Goal: Information Seeking & Learning: Check status

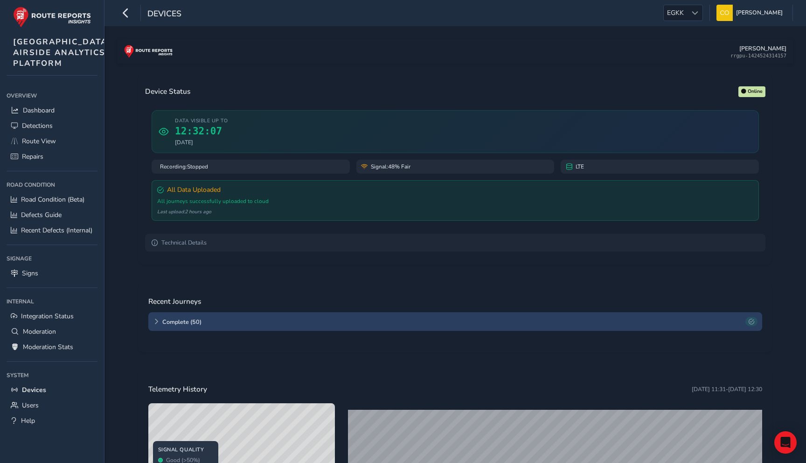
scroll to position [27, 0]
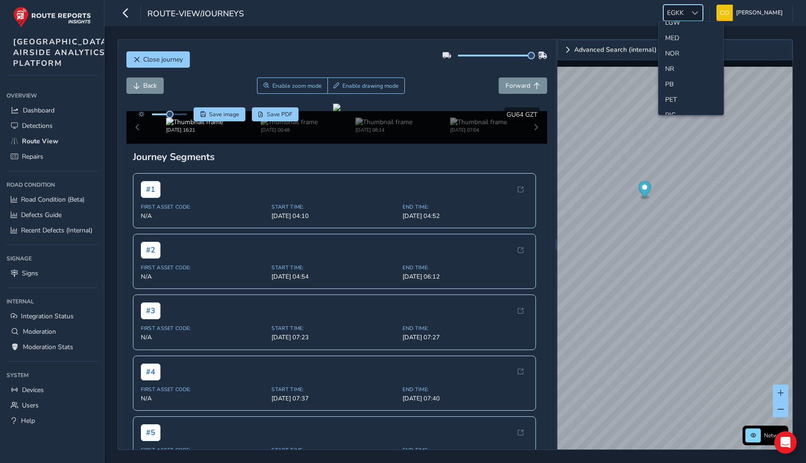
scroll to position [294, 0]
click at [674, 62] on li "NR" at bounding box center [691, 61] width 65 height 15
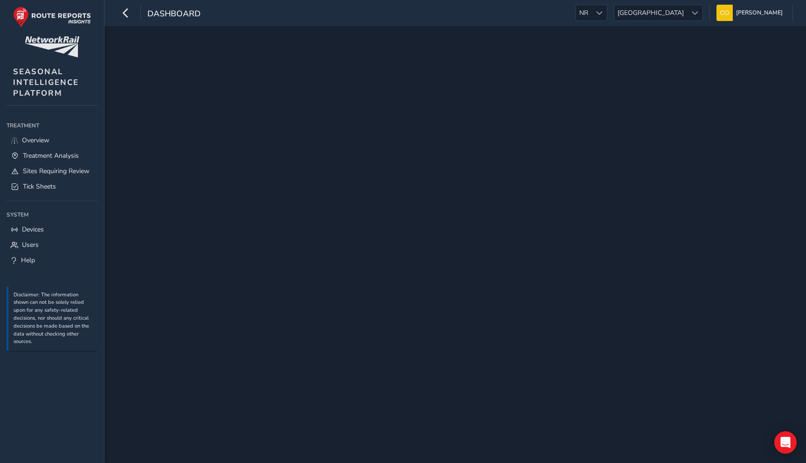
click at [615, 22] on div "dashboard NR NR Scotland Scotland Connell McLaughlin Colour Scheme: Dark Dim Li…" at bounding box center [456, 13] width 702 height 26
click at [607, 13] on div at bounding box center [599, 12] width 15 height 15
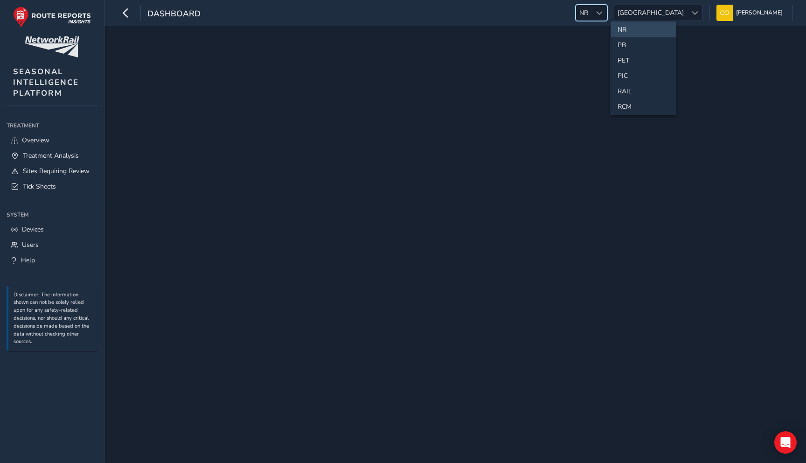
scroll to position [324, 0]
click at [316, 56] on div at bounding box center [456, 244] width 702 height 437
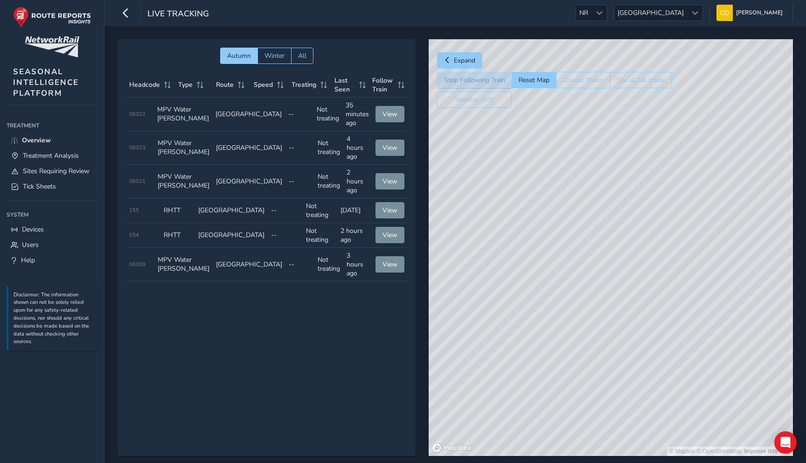
click at [672, 22] on div "Live Tracking NR NR [GEOGRAPHIC_DATA] [GEOGRAPHIC_DATA] [PERSON_NAME] Colour Sc…" at bounding box center [456, 13] width 702 height 26
click at [674, 17] on span "[GEOGRAPHIC_DATA]" at bounding box center [650, 12] width 73 height 15
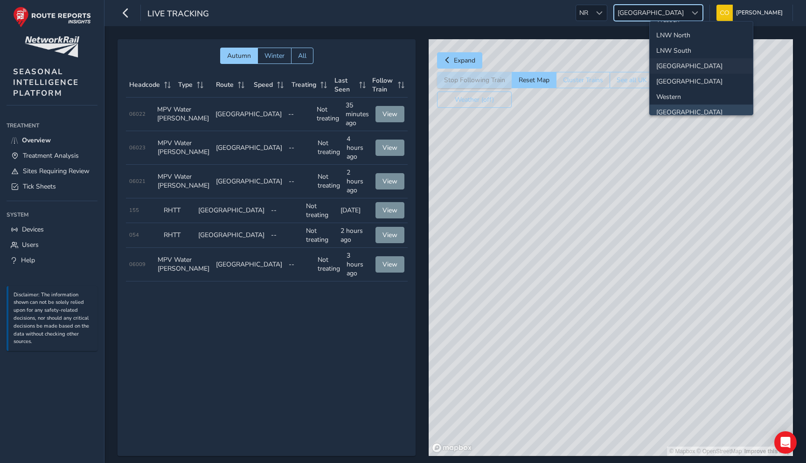
scroll to position [26, 0]
click at [667, 80] on li "[GEOGRAPHIC_DATA]" at bounding box center [701, 83] width 103 height 15
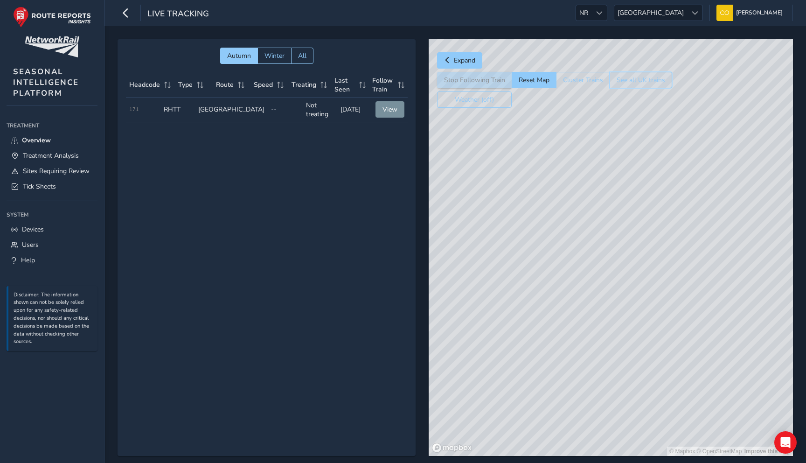
click at [632, 82] on button "See all UK trains" at bounding box center [641, 80] width 63 height 16
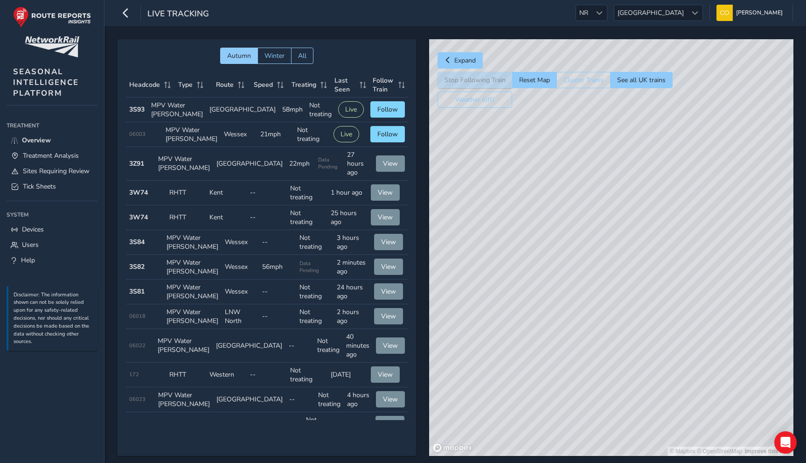
drag, startPoint x: 597, startPoint y: 303, endPoint x: 566, endPoint y: 233, distance: 76.9
click at [566, 233] on div "© Mapbox © OpenStreetMap Improve this map" at bounding box center [611, 247] width 364 height 417
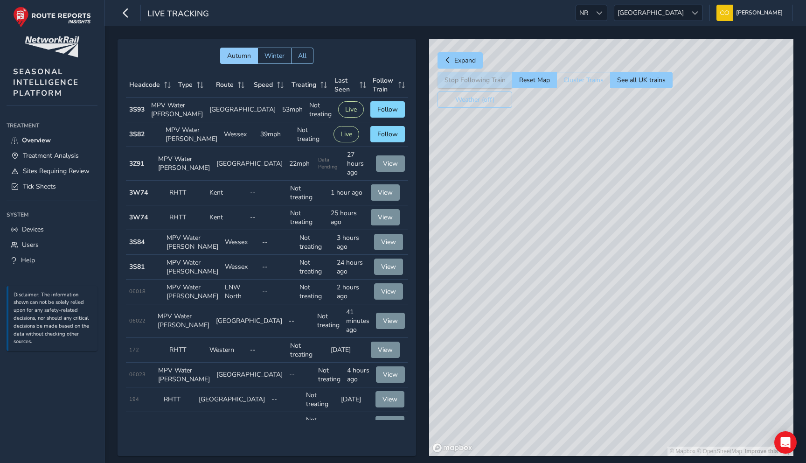
drag, startPoint x: 605, startPoint y: 297, endPoint x: 568, endPoint y: 300, distance: 36.5
click at [568, 300] on div "© Mapbox © OpenStreetMap Improve this map" at bounding box center [611, 247] width 364 height 417
drag, startPoint x: 476, startPoint y: 202, endPoint x: 511, endPoint y: 202, distance: 35.0
click at [512, 202] on div "© Mapbox © OpenStreetMap Improve this map" at bounding box center [611, 247] width 364 height 417
drag, startPoint x: 511, startPoint y: 202, endPoint x: 451, endPoint y: 210, distance: 60.3
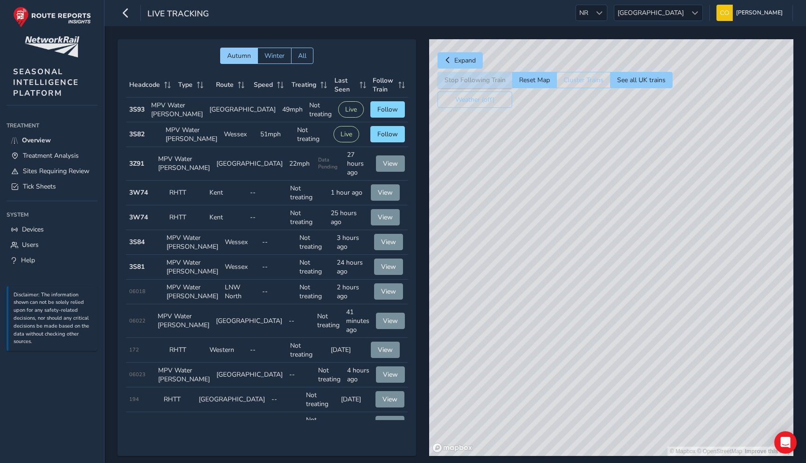
click at [451, 210] on div "© Mapbox © OpenStreetMap Improve this map" at bounding box center [611, 247] width 364 height 417
drag, startPoint x: 593, startPoint y: 222, endPoint x: 524, endPoint y: 216, distance: 68.9
click at [524, 216] on div "© Mapbox © OpenStreetMap Improve this map" at bounding box center [611, 247] width 364 height 417
click at [388, 114] on span "Follow" at bounding box center [387, 109] width 21 height 9
drag, startPoint x: 649, startPoint y: 307, endPoint x: 638, endPoint y: 271, distance: 37.8
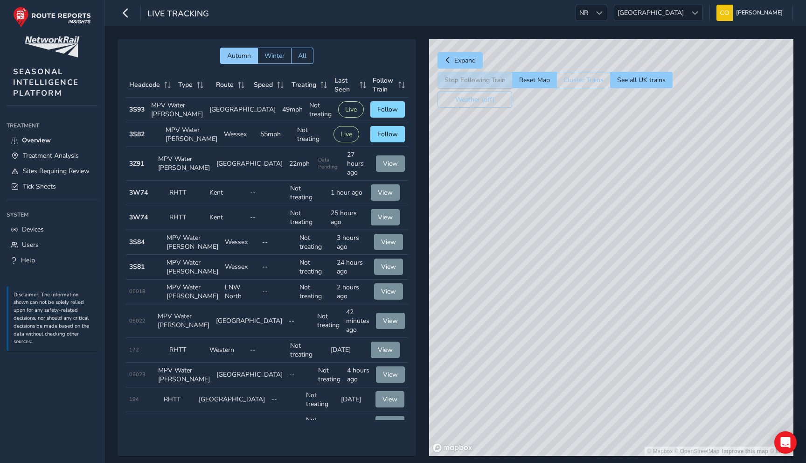
click at [638, 271] on div "© Mapbox © OpenStreetMap Improve this map © Maxar" at bounding box center [611, 247] width 364 height 417
click at [531, 81] on button "Reset Map" at bounding box center [534, 80] width 44 height 16
click at [645, 80] on button "See all UK trains" at bounding box center [641, 80] width 63 height 16
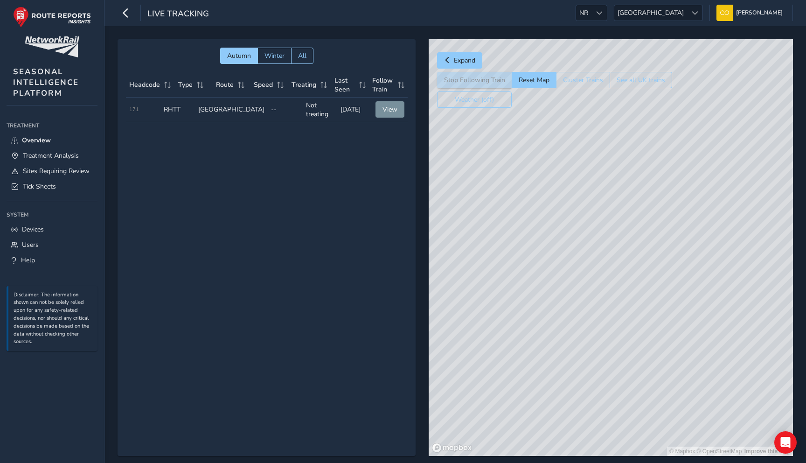
drag, startPoint x: 644, startPoint y: 240, endPoint x: 611, endPoint y: 215, distance: 41.0
click at [611, 215] on div "© Mapbox © OpenStreetMap Improve this map" at bounding box center [611, 247] width 364 height 417
click at [644, 81] on button "See all UK trains" at bounding box center [641, 80] width 63 height 16
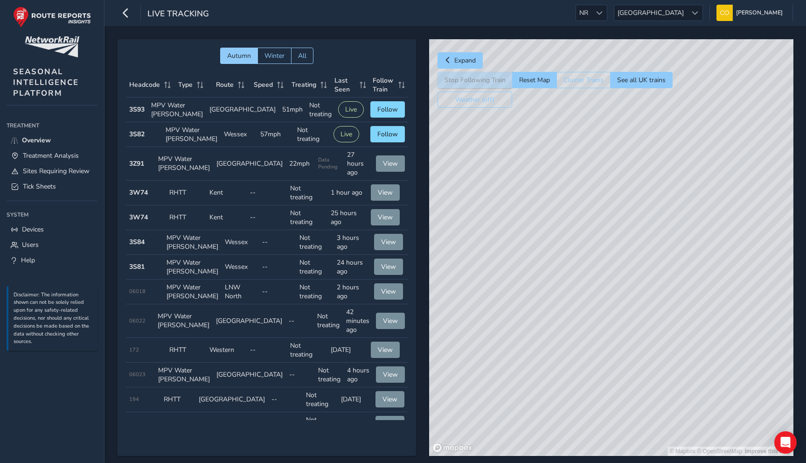
drag, startPoint x: 635, startPoint y: 331, endPoint x: 543, endPoint y: 244, distance: 126.4
click at [543, 244] on div "© Mapbox © OpenStreetMap Improve this map" at bounding box center [611, 247] width 364 height 417
click at [644, 82] on button "See all UK trains" at bounding box center [641, 80] width 63 height 16
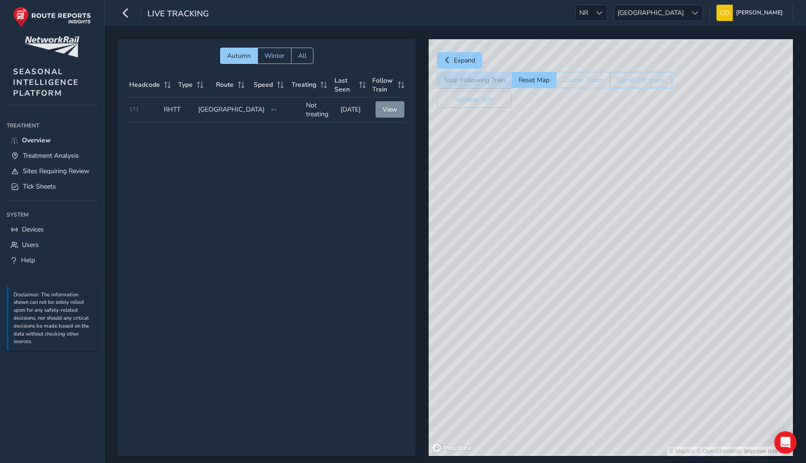
click at [650, 77] on button "See all UK trains" at bounding box center [641, 80] width 63 height 16
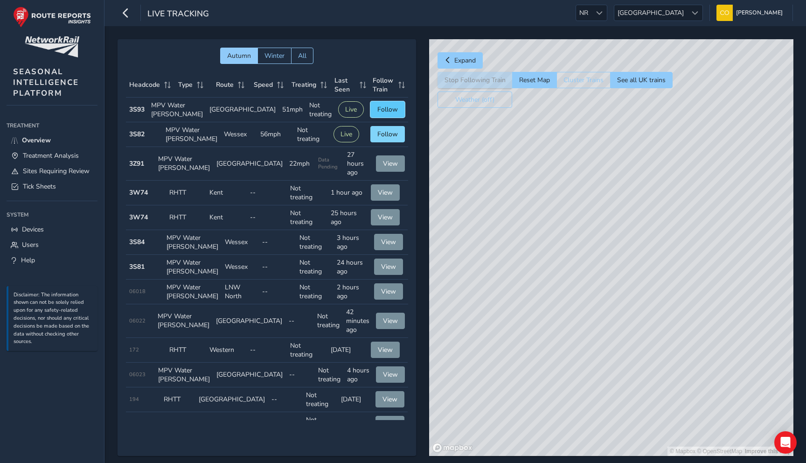
click at [384, 114] on span "Follow" at bounding box center [387, 109] width 21 height 9
drag, startPoint x: 636, startPoint y: 315, endPoint x: 618, endPoint y: 305, distance: 20.9
click at [618, 305] on div "© Mapbox © OpenStreetMap Improve this map © Maxar" at bounding box center [611, 247] width 364 height 417
drag, startPoint x: 570, startPoint y: 250, endPoint x: 570, endPoint y: 174, distance: 75.6
click at [570, 174] on div "© Mapbox © OpenStreetMap Improve this map © Maxar" at bounding box center [611, 247] width 364 height 417
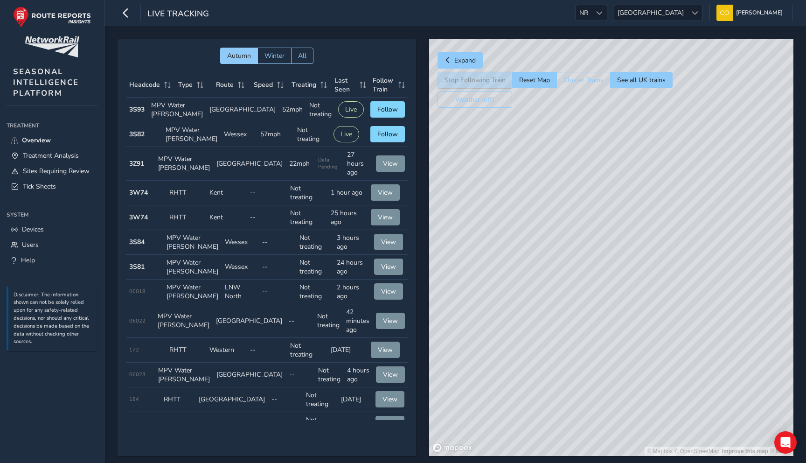
drag, startPoint x: 579, startPoint y: 169, endPoint x: 564, endPoint y: 308, distance: 139.8
click at [564, 308] on div "© Mapbox © OpenStreetMap Improve this map © Maxar" at bounding box center [611, 247] width 364 height 417
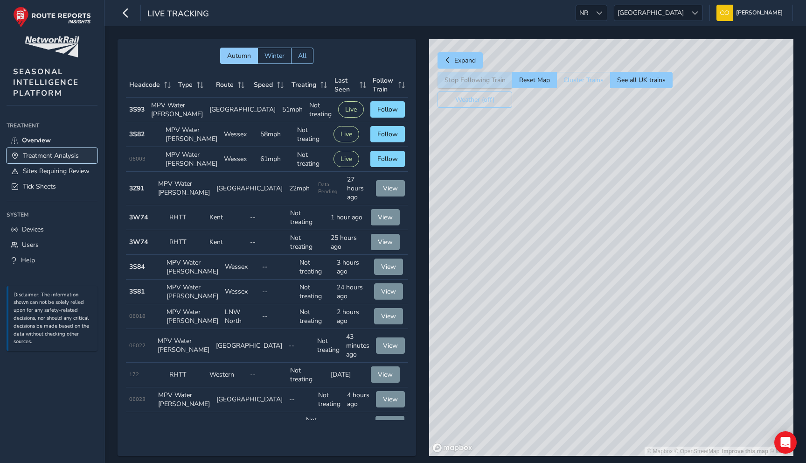
click at [56, 154] on span "Treatment Analysis" at bounding box center [51, 155] width 56 height 9
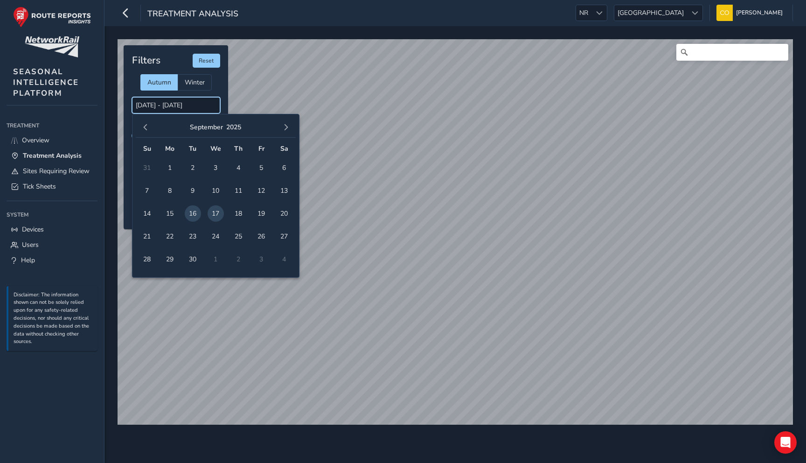
click at [184, 105] on input "16/09/2025 - 17/09/2025" at bounding box center [176, 105] width 88 height 16
click at [144, 131] on button "button" at bounding box center [145, 127] width 13 height 13
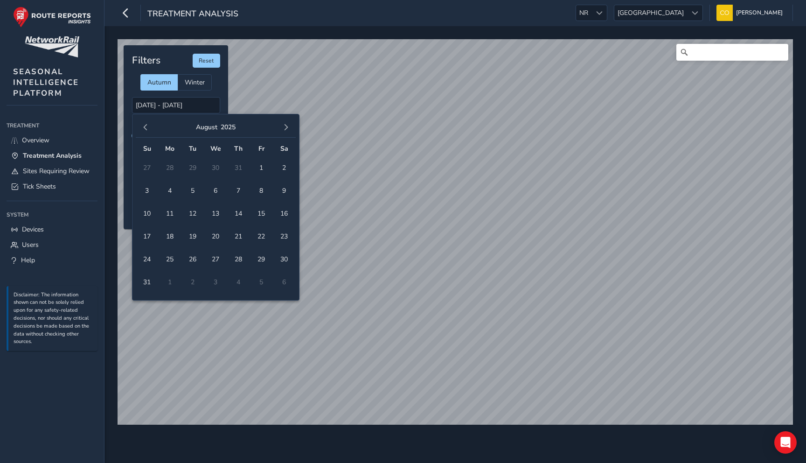
click at [144, 131] on button "button" at bounding box center [145, 127] width 13 height 13
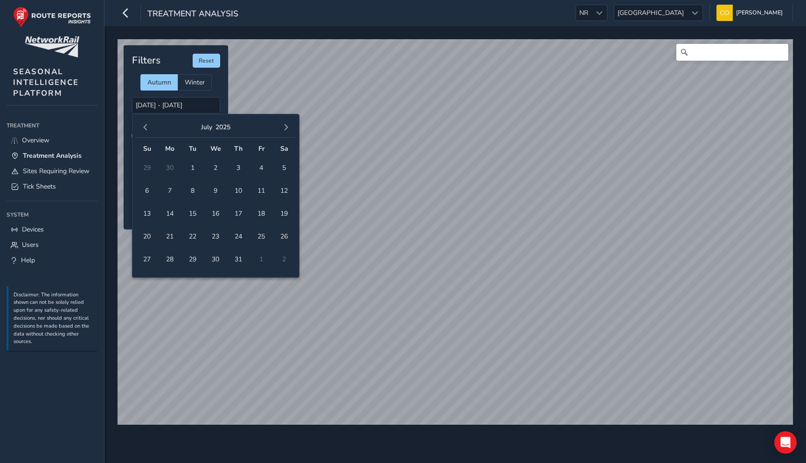
click at [144, 131] on button "button" at bounding box center [145, 127] width 13 height 13
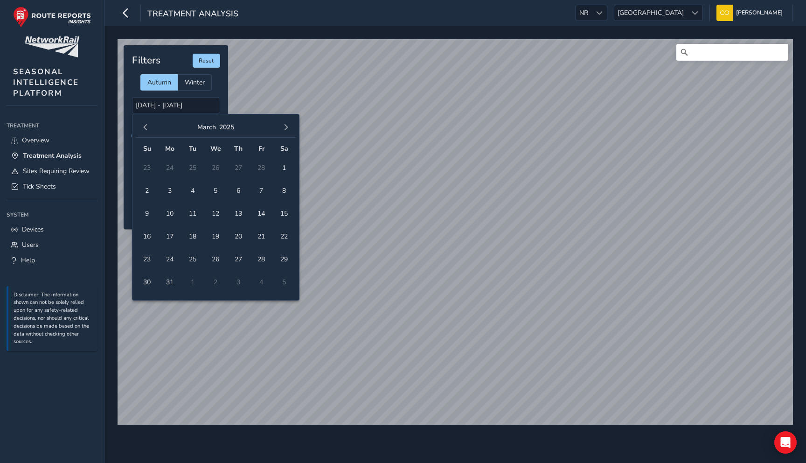
click at [144, 131] on button "button" at bounding box center [145, 127] width 13 height 13
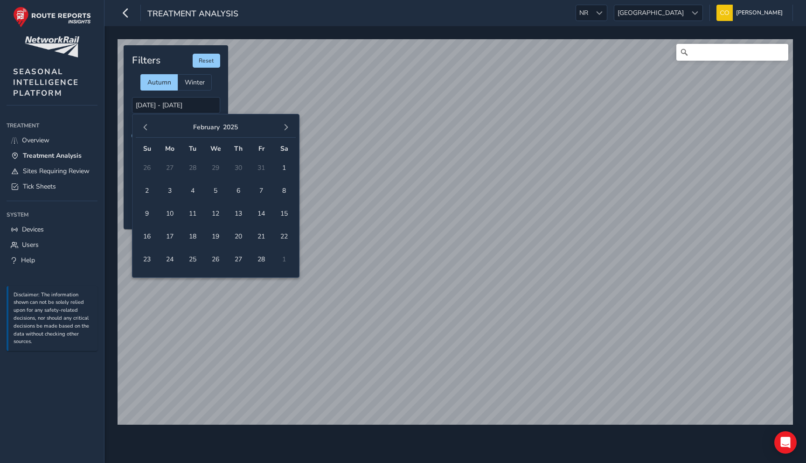
click at [144, 131] on button "button" at bounding box center [145, 127] width 13 height 13
click at [194, 191] on span "5" at bounding box center [193, 190] width 16 height 16
click at [210, 191] on span "6" at bounding box center [216, 190] width 16 height 16
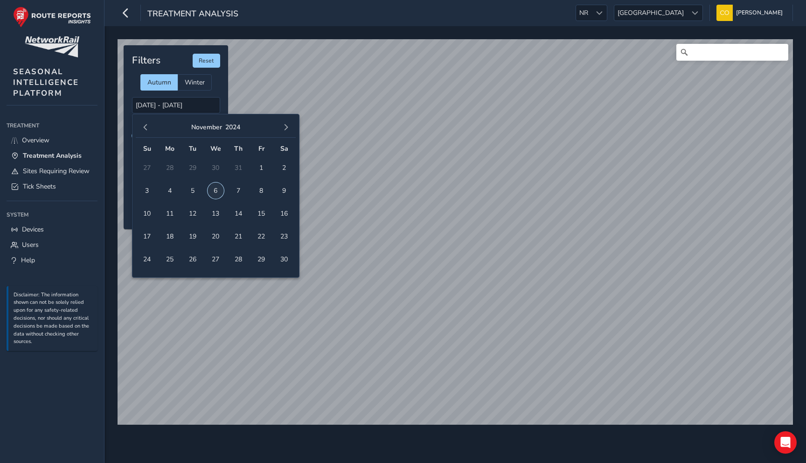
type input "05/11/2024 - 06/11/2024"
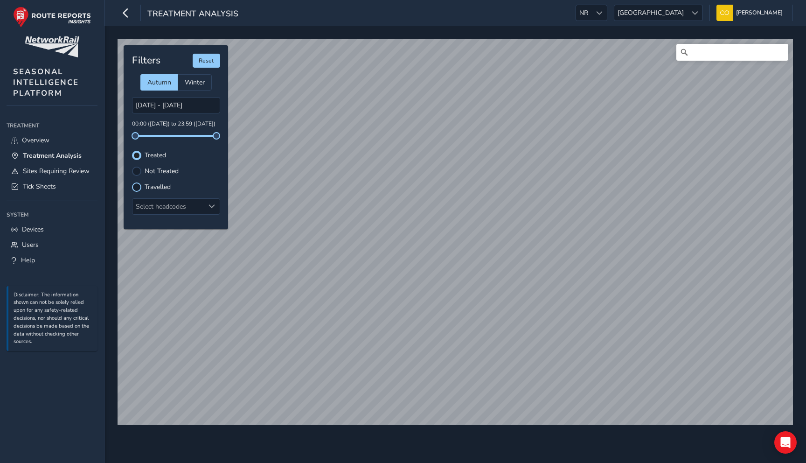
click at [136, 188] on div at bounding box center [136, 186] width 9 height 9
click at [135, 155] on div at bounding box center [136, 155] width 9 height 9
click at [138, 185] on div at bounding box center [136, 186] width 9 height 9
click at [157, 114] on div "05/11/2024 - 06/11/2024 00:00 (05 Nov) to 23:59 (06 Nov)" at bounding box center [176, 117] width 88 height 40
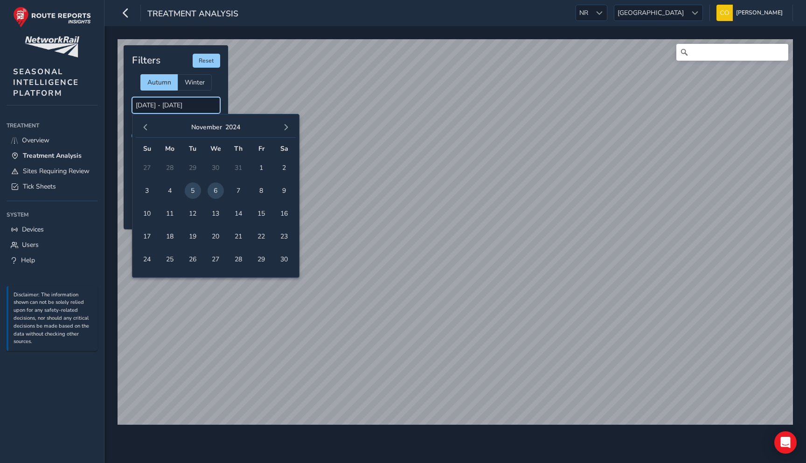
click at [155, 107] on input "05/11/2024 - 06/11/2024" at bounding box center [176, 105] width 88 height 16
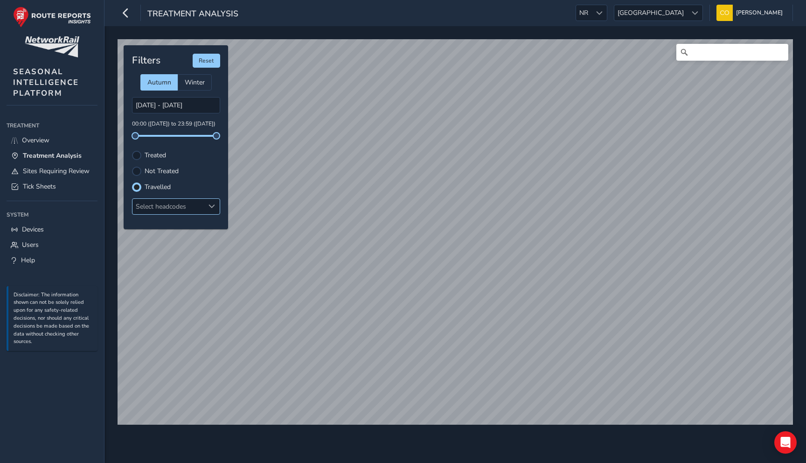
click at [199, 210] on div "Select headcodes" at bounding box center [169, 206] width 72 height 15
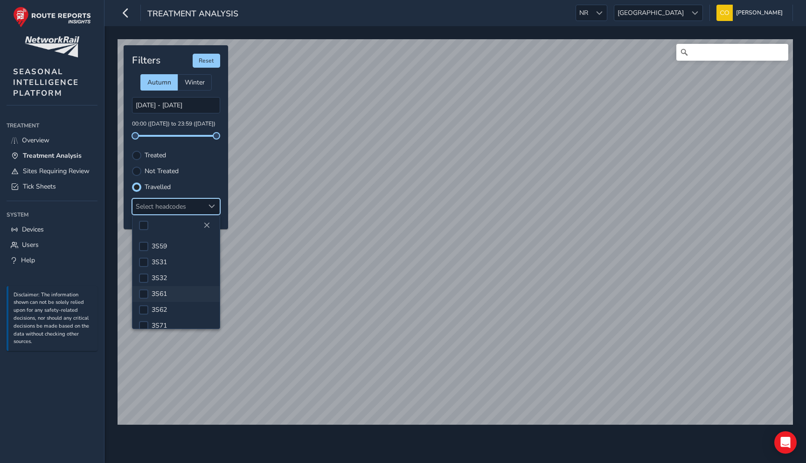
scroll to position [46, 0]
click at [144, 293] on div at bounding box center [143, 295] width 9 height 9
click at [144, 293] on span at bounding box center [143, 296] width 7 height 7
click at [144, 279] on div at bounding box center [143, 279] width 9 height 9
click at [144, 279] on span at bounding box center [143, 280] width 7 height 7
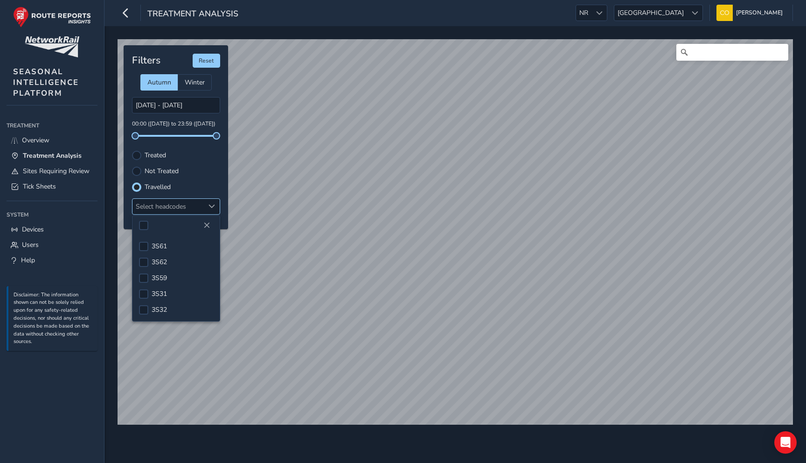
click at [210, 205] on span at bounding box center [212, 206] width 7 height 7
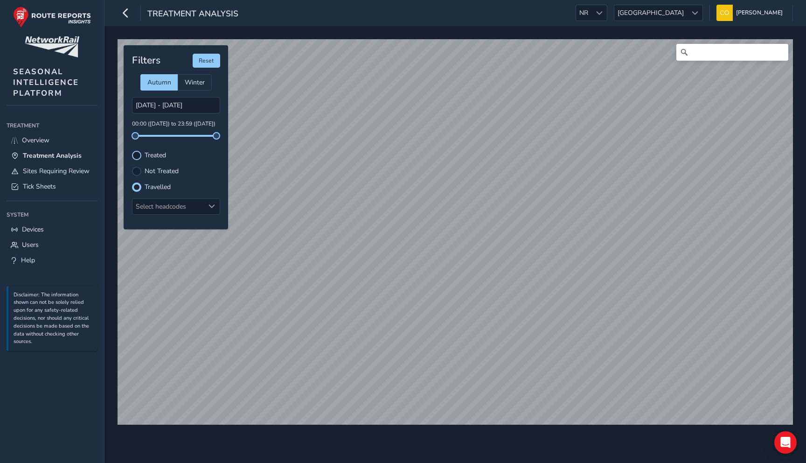
click at [137, 157] on div at bounding box center [136, 155] width 9 height 9
click at [700, 49] on input "Search" at bounding box center [733, 52] width 112 height 17
type input "a"
click at [698, 52] on input "Search" at bounding box center [733, 52] width 112 height 17
click at [56, 184] on span "Tick Sheets" at bounding box center [39, 186] width 33 height 9
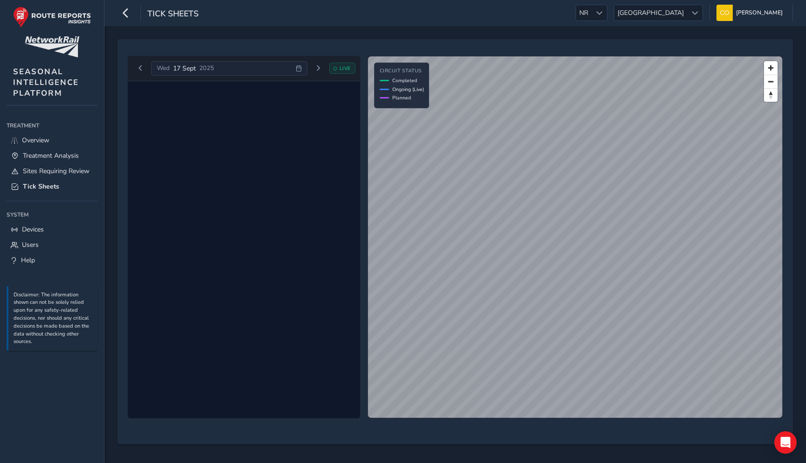
click at [252, 67] on div "Wed 17 Sept 2025" at bounding box center [229, 68] width 156 height 15
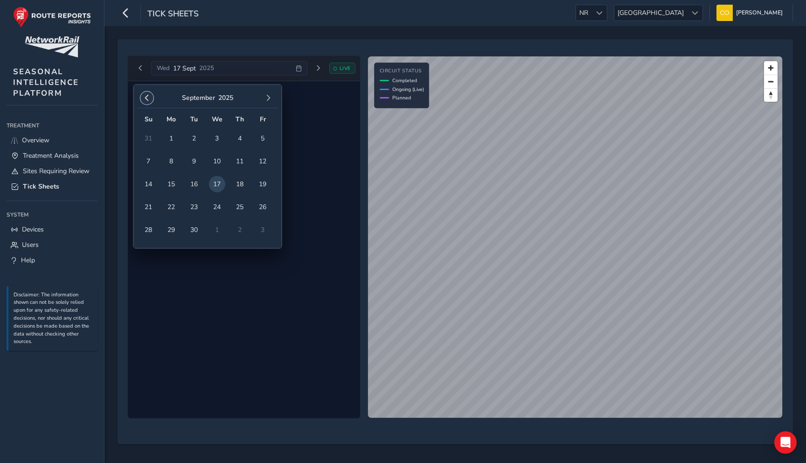
click at [147, 95] on span "button" at bounding box center [147, 98] width 7 height 7
click at [265, 102] on button "button" at bounding box center [268, 97] width 13 height 13
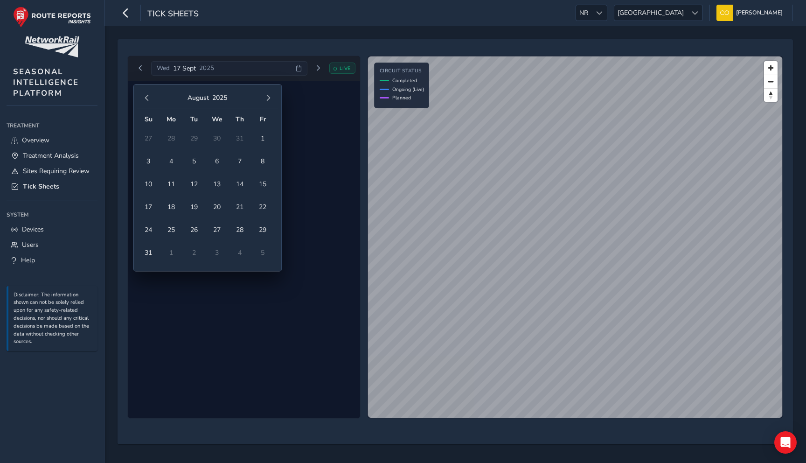
click at [265, 102] on button "button" at bounding box center [268, 97] width 13 height 13
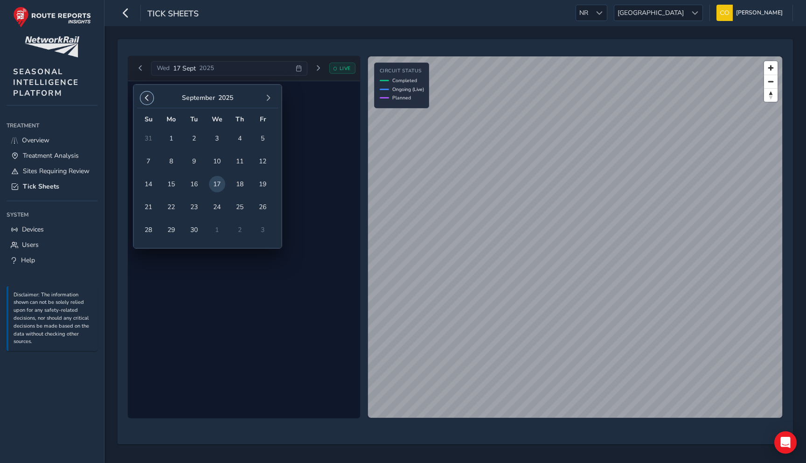
click at [147, 97] on span "button" at bounding box center [147, 98] width 7 height 7
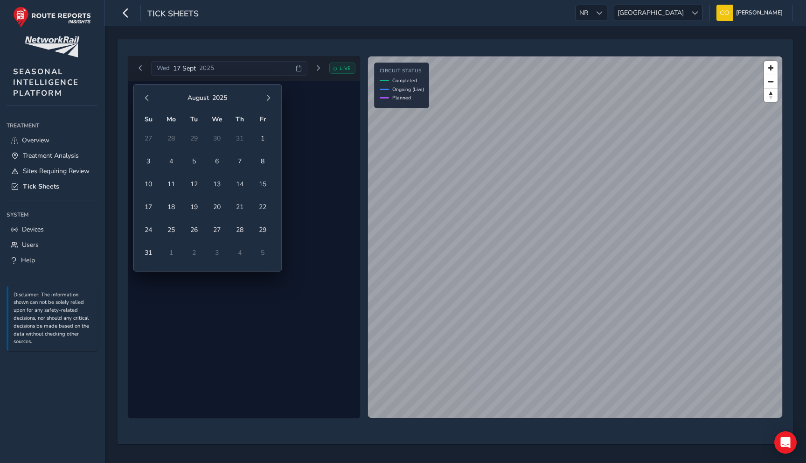
click at [147, 97] on span "button" at bounding box center [147, 98] width 7 height 7
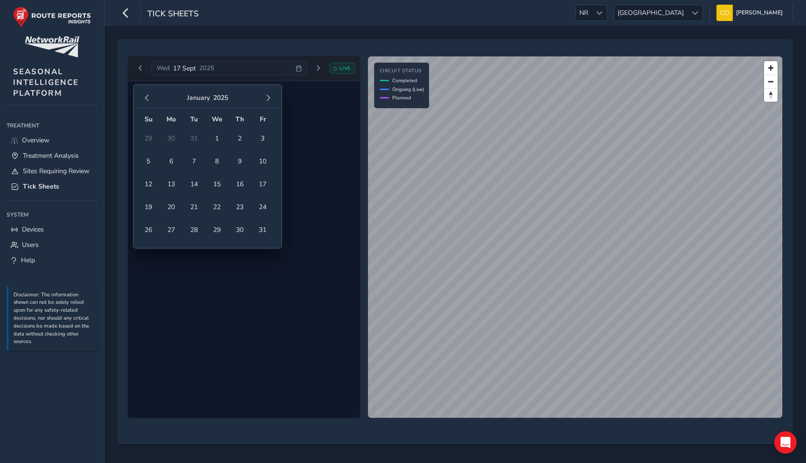
click at [147, 97] on span "button" at bounding box center [147, 98] width 7 height 7
click at [192, 160] on span "5" at bounding box center [194, 161] width 16 height 16
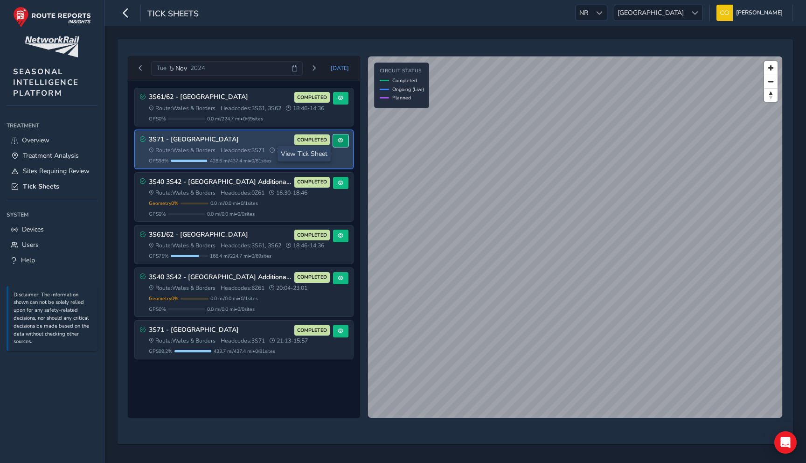
click at [342, 143] on span at bounding box center [341, 141] width 6 height 6
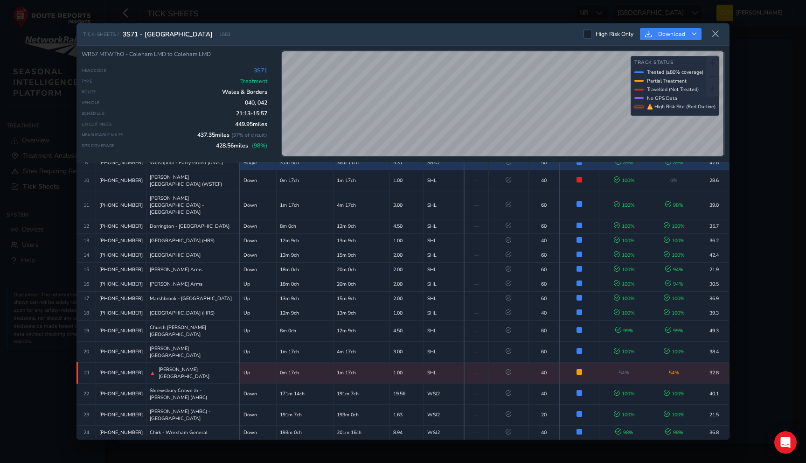
scroll to position [156, 0]
click at [628, 169] on td "89 %" at bounding box center [625, 161] width 50 height 14
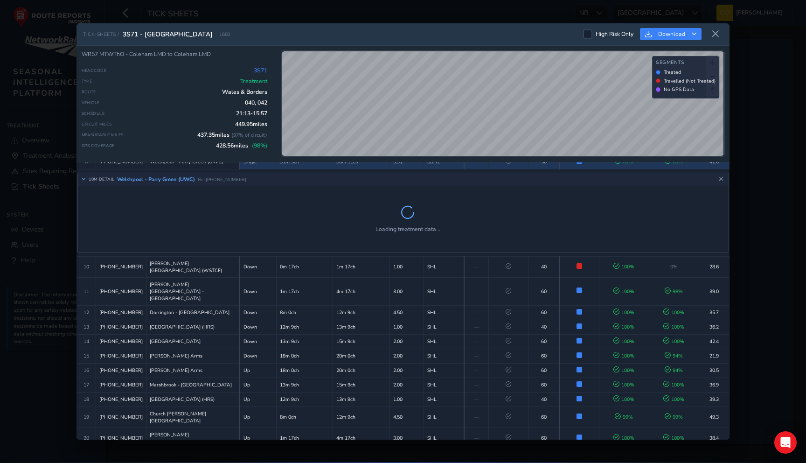
scroll to position [186, 0]
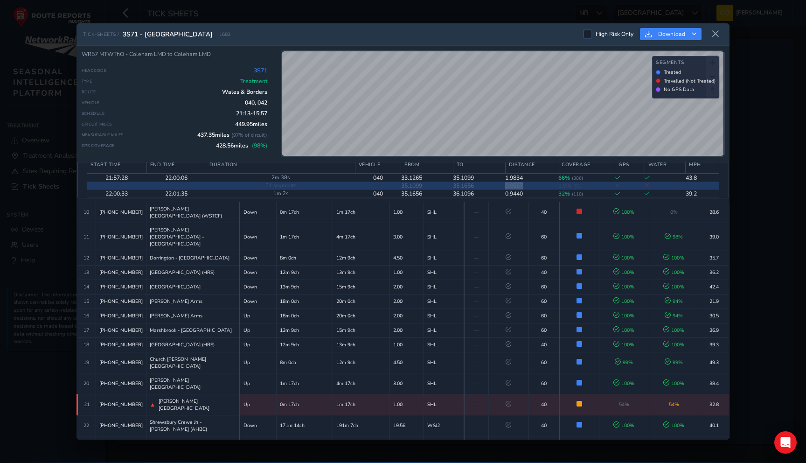
drag, startPoint x: 504, startPoint y: 228, endPoint x: 525, endPoint y: 231, distance: 21.7
click at [525, 189] on tr "— — 51 segments — 35.1099 35.1656 0.0557 1.9 % ( 51 ) —" at bounding box center [403, 185] width 632 height 8
click at [525, 189] on td "0.0557" at bounding box center [531, 185] width 53 height 8
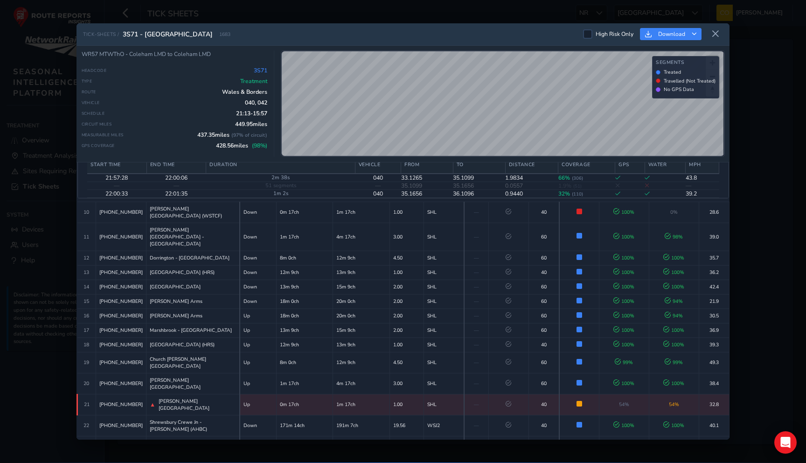
scroll to position [168, 0]
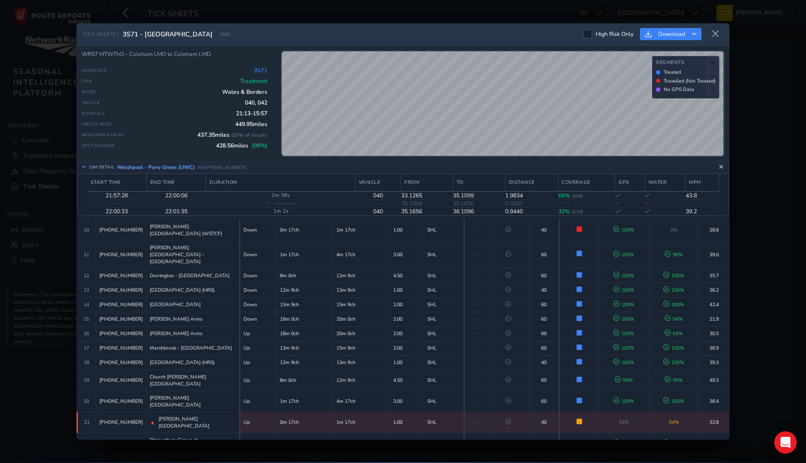
click at [722, 170] on icon "Close detail view" at bounding box center [721, 167] width 5 height 5
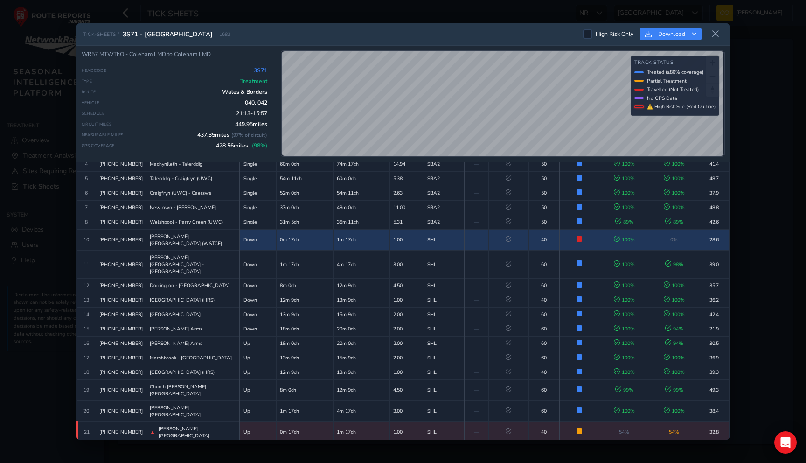
click at [586, 250] on td "Not Treated Train passed but did not apply treatment (GPS: 100%)" at bounding box center [579, 239] width 40 height 21
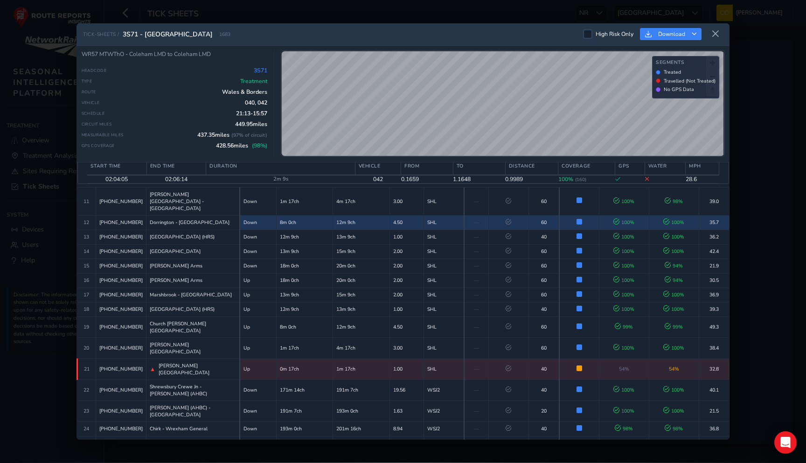
scroll to position [206, 0]
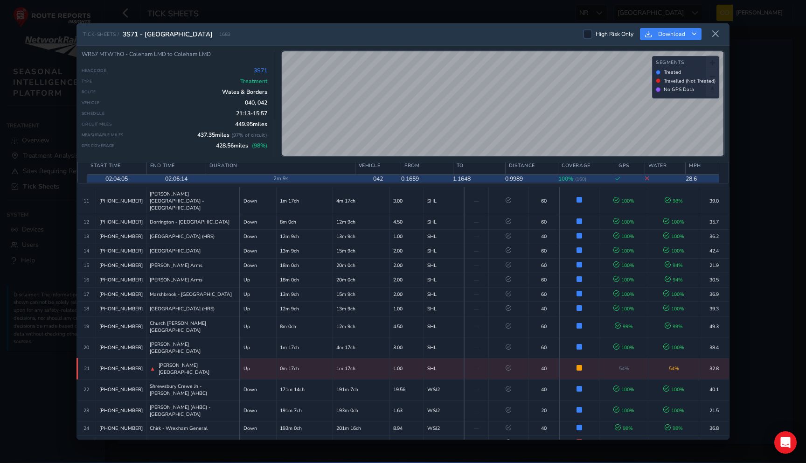
click at [505, 176] on div "TICK-SHEETS / 3S71 - North & Mid Wales 1683 High Risk Only Download WR57 MTWThO…" at bounding box center [403, 231] width 653 height 417
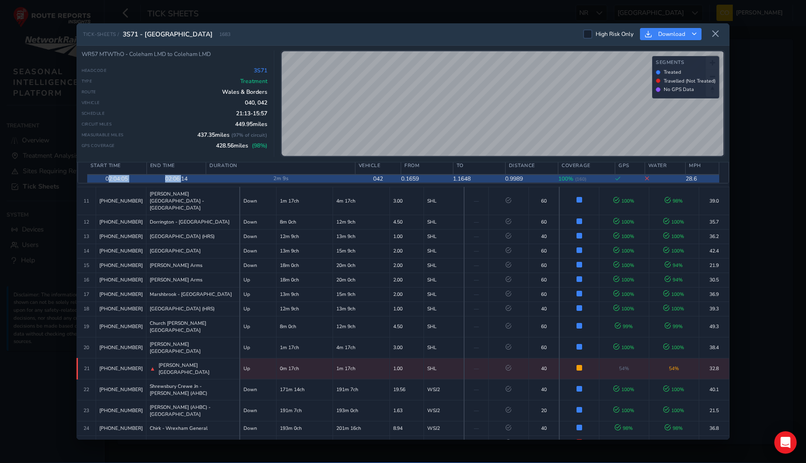
drag, startPoint x: 109, startPoint y: 219, endPoint x: 181, endPoint y: 221, distance: 71.9
click at [181, 183] on tr "02:04:05 02:06:14 2m 9s 042 0.1659 1.1648 0.9989 100 % ( 160 ) 28.6" at bounding box center [403, 178] width 632 height 8
click at [181, 183] on td "02:06:14" at bounding box center [176, 178] width 60 height 8
drag, startPoint x: 505, startPoint y: 221, endPoint x: 530, endPoint y: 222, distance: 25.2
click at [530, 183] on td "0.9989" at bounding box center [531, 178] width 53 height 8
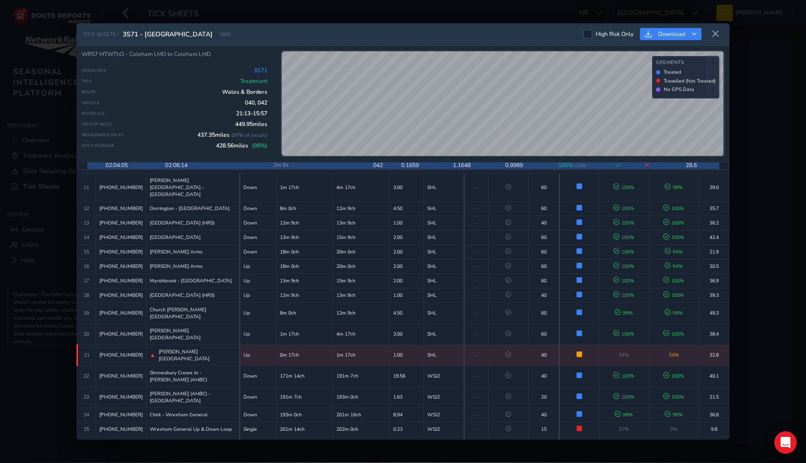
scroll to position [221, 0]
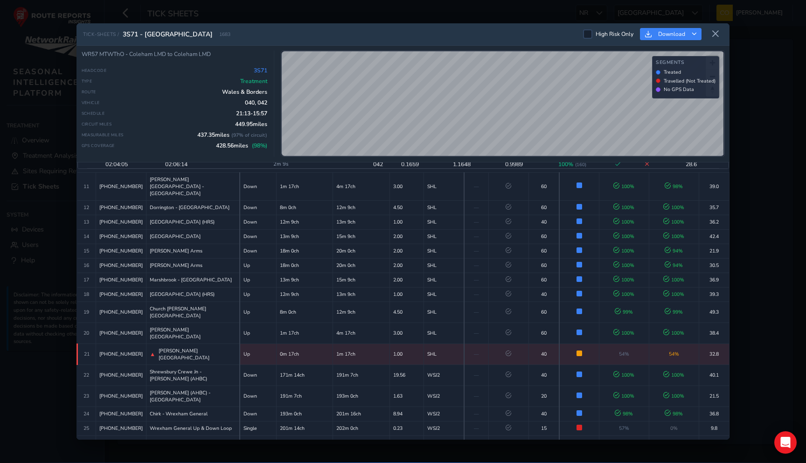
click at [719, 139] on icon "Close detail view" at bounding box center [721, 135] width 5 height 5
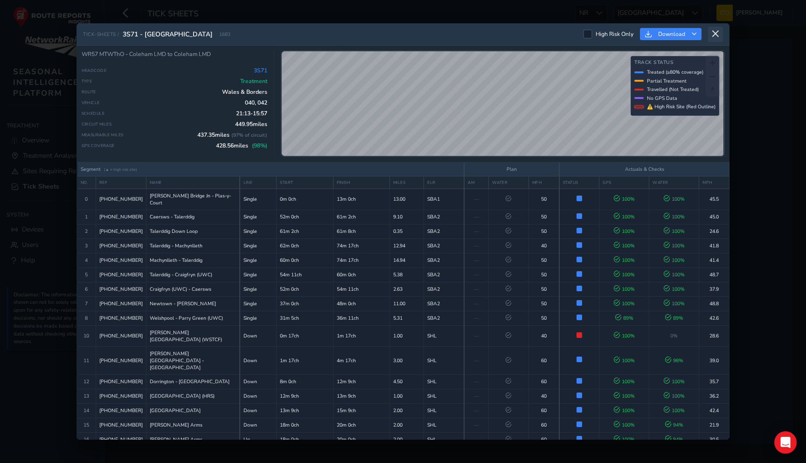
click at [715, 30] on icon at bounding box center [715, 34] width 8 height 8
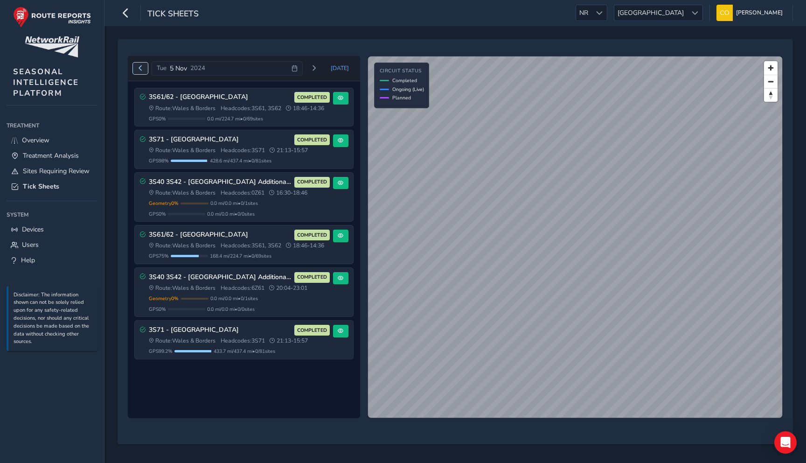
click at [136, 66] on button "Previous day" at bounding box center [140, 69] width 15 height 12
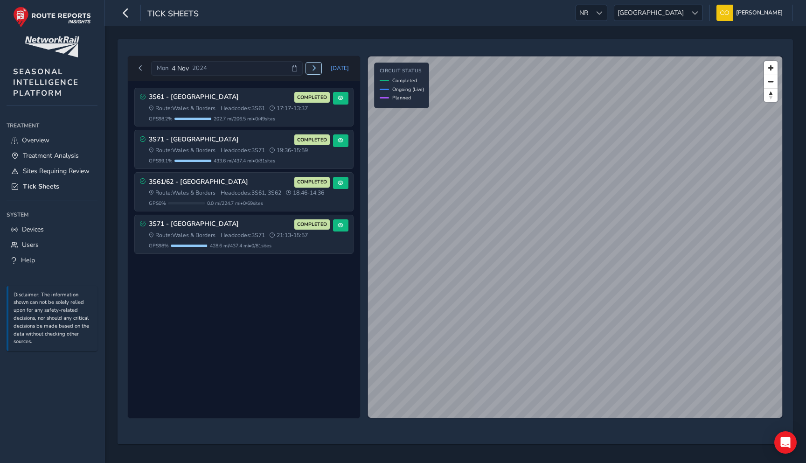
click at [315, 69] on span "Next day" at bounding box center [314, 68] width 6 height 6
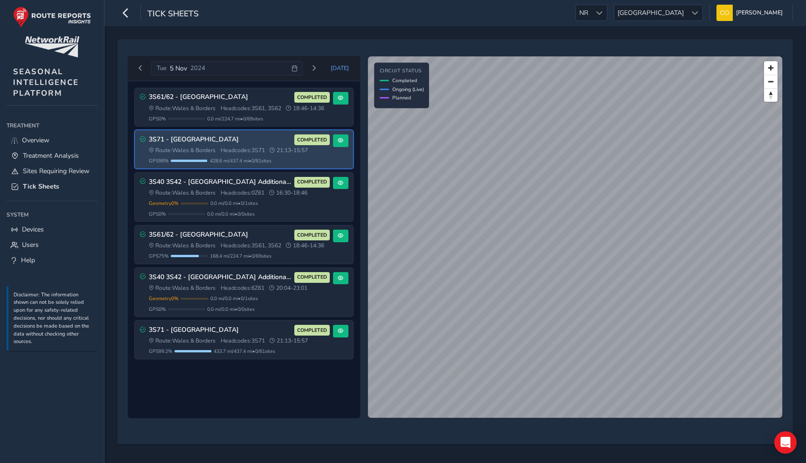
click at [240, 154] on span "Headcodes: 3S71" at bounding box center [243, 149] width 44 height 7
click at [336, 147] on button at bounding box center [340, 140] width 15 height 13
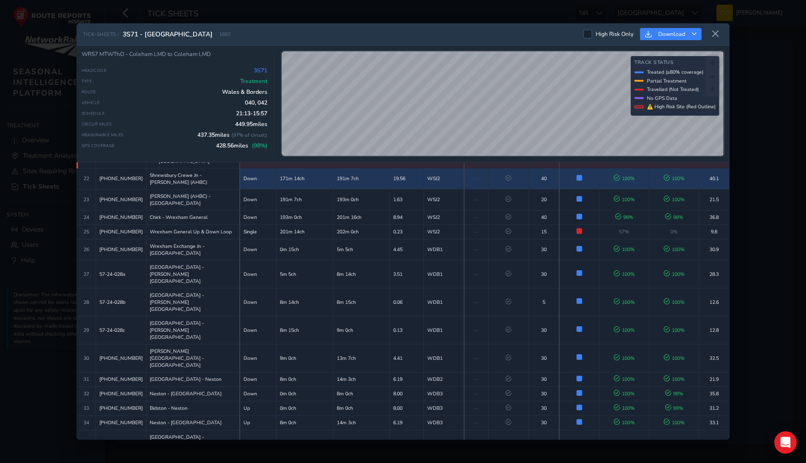
scroll to position [371, 0]
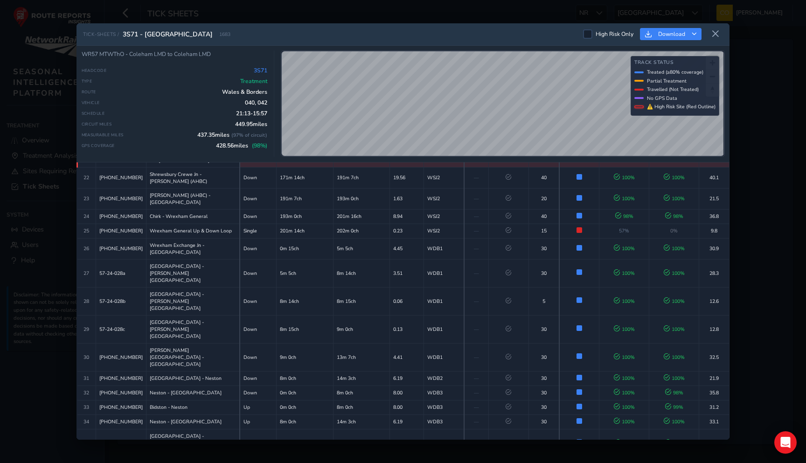
click at [577, 159] on span "Partially Treated Only 54% of track received treatment" at bounding box center [580, 156] width 6 height 6
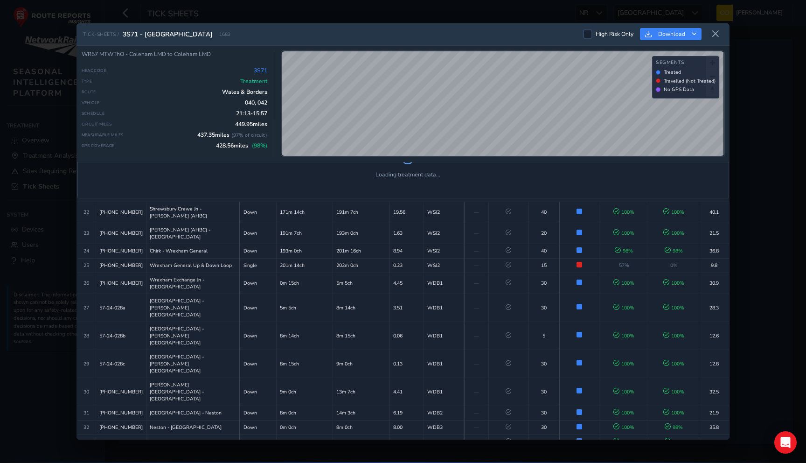
scroll to position [427, 0]
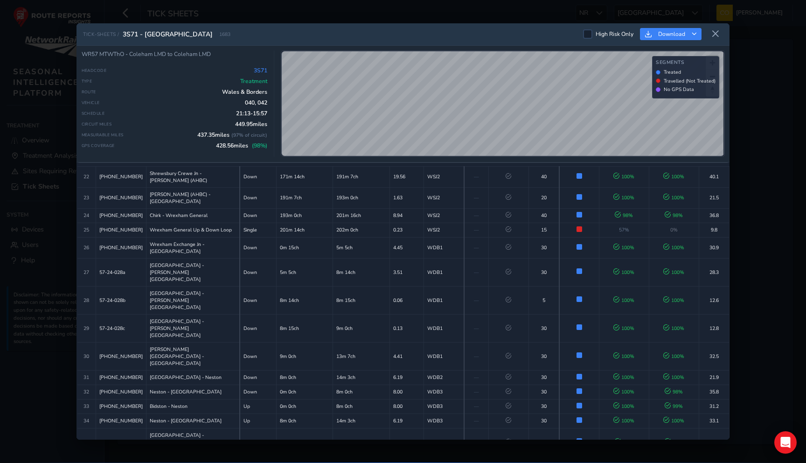
click at [719, 125] on icon "Close detail view" at bounding box center [721, 121] width 5 height 5
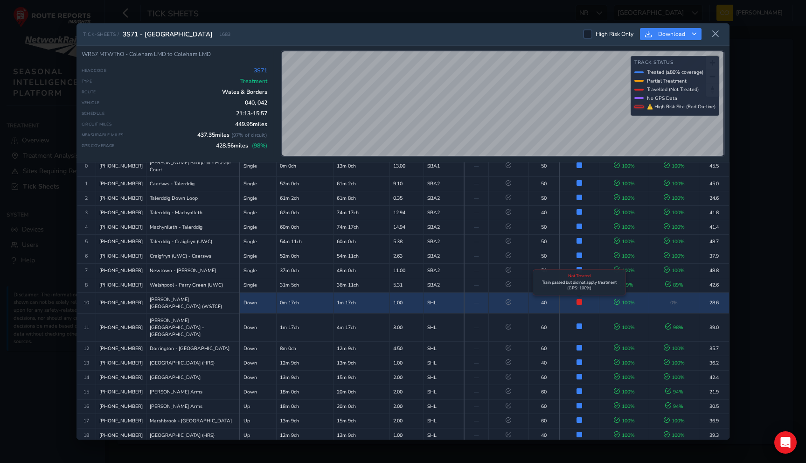
scroll to position [39, 0]
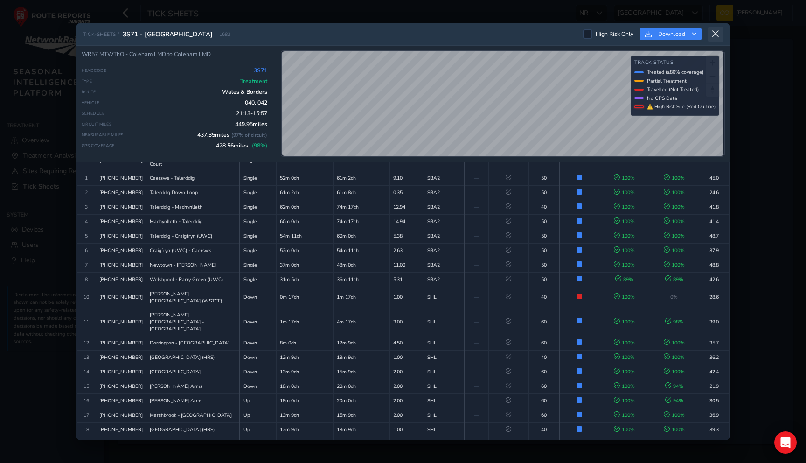
click at [717, 33] on icon at bounding box center [715, 34] width 8 height 8
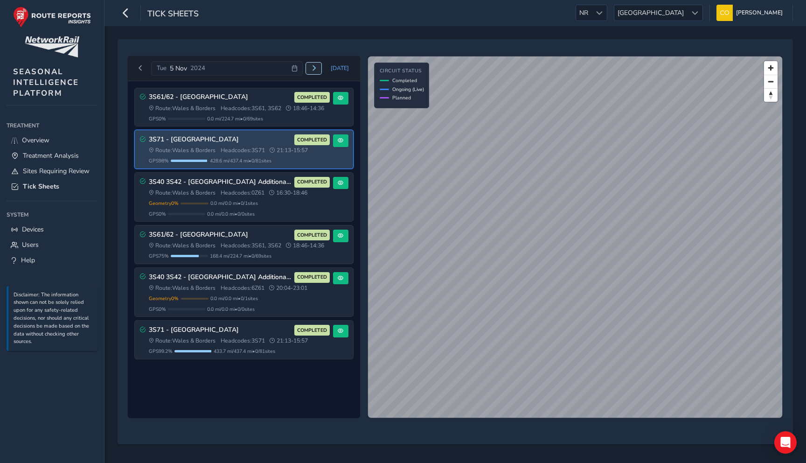
click at [314, 68] on span "Next day" at bounding box center [314, 68] width 6 height 6
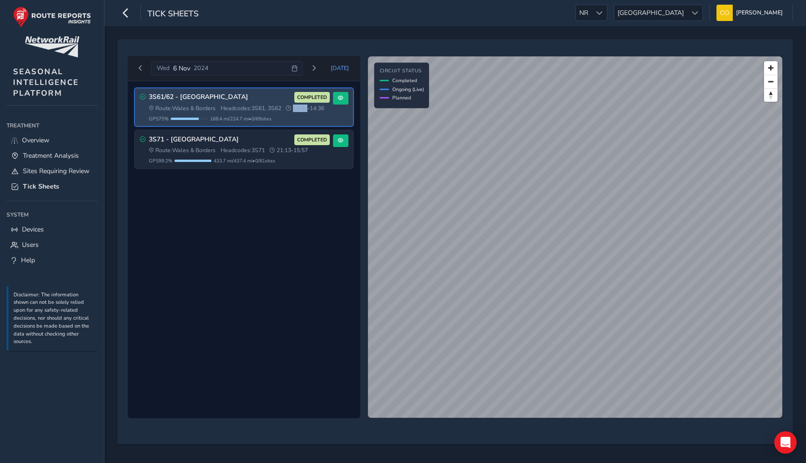
drag, startPoint x: 156, startPoint y: 120, endPoint x: 170, endPoint y: 120, distance: 14.0
click at [286, 112] on span "18:46 - 14:36" at bounding box center [305, 108] width 38 height 7
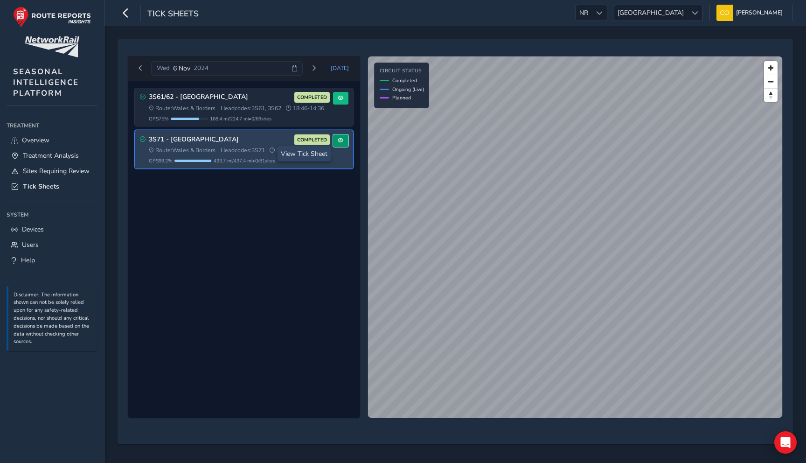
click at [338, 143] on span at bounding box center [341, 141] width 6 height 6
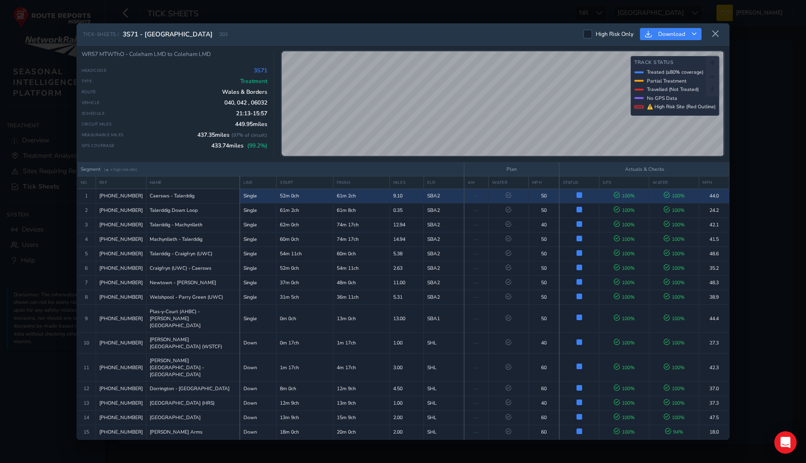
click at [303, 198] on td "52m 0ch" at bounding box center [305, 195] width 56 height 14
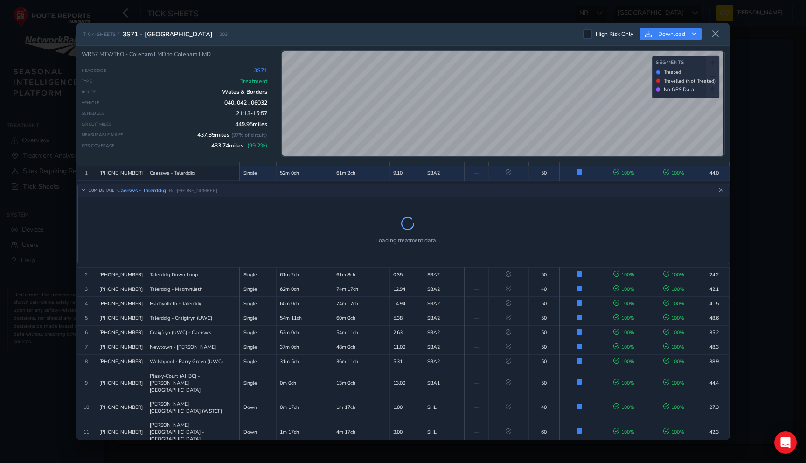
scroll to position [26, 0]
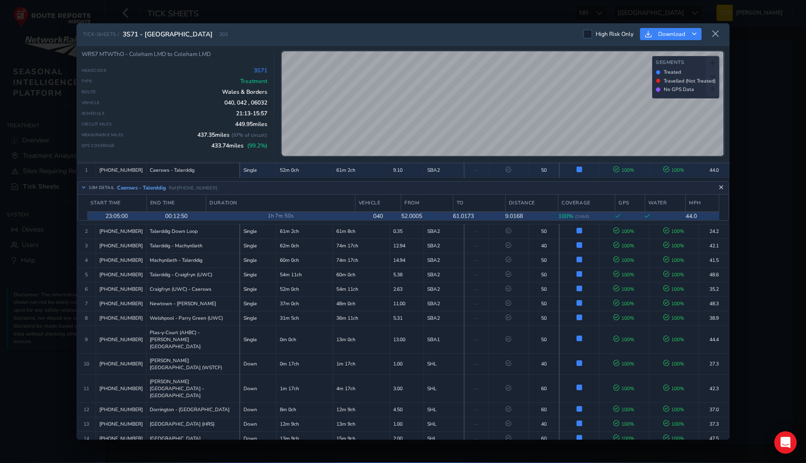
click at [721, 190] on icon "Close detail view" at bounding box center [721, 187] width 5 height 5
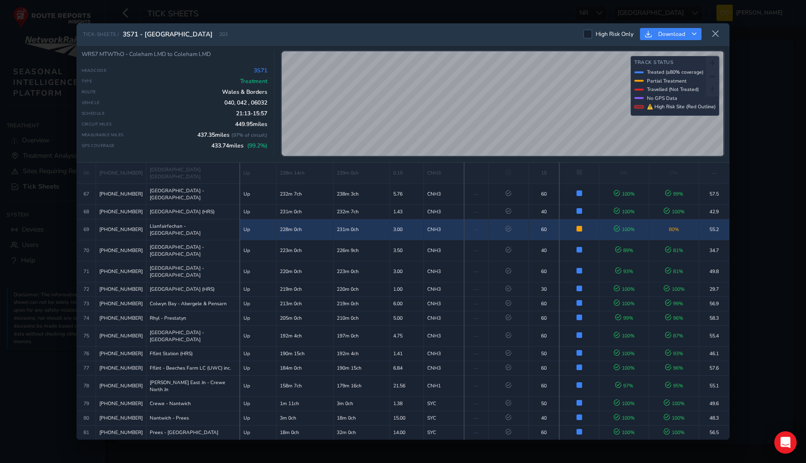
scroll to position [1199, 0]
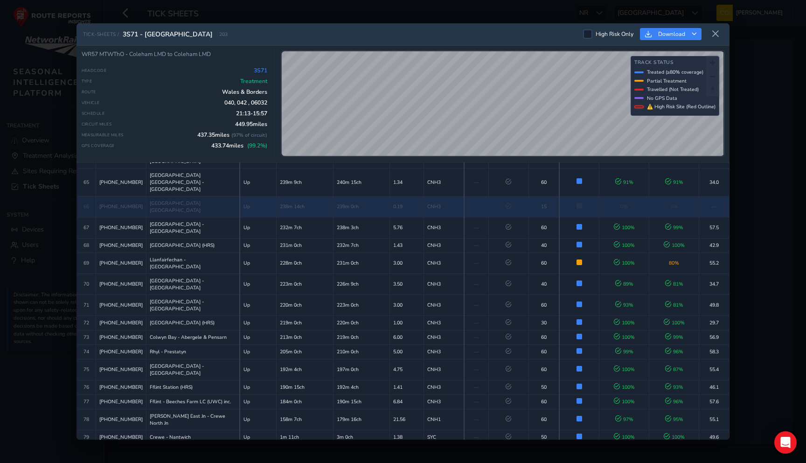
click at [424, 217] on td "CNH3" at bounding box center [444, 206] width 40 height 21
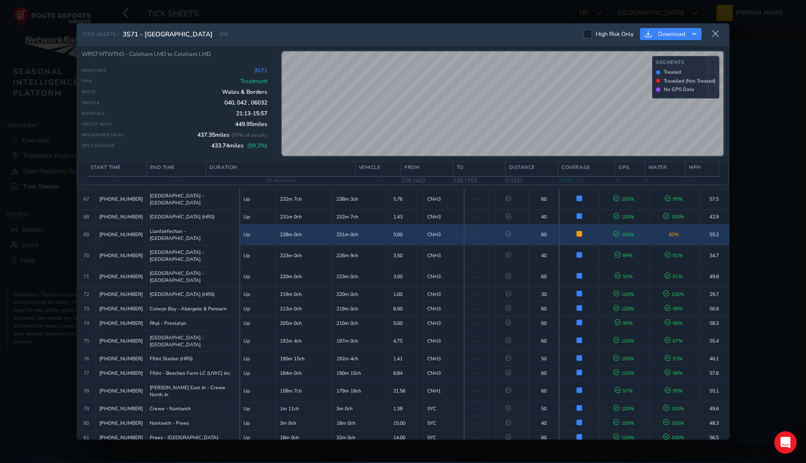
scroll to position [1269, 0]
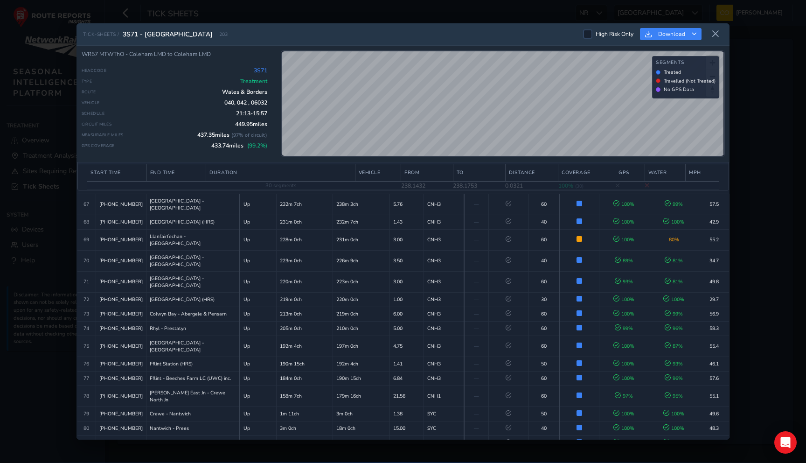
click at [723, 160] on icon "Close detail view" at bounding box center [721, 157] width 5 height 5
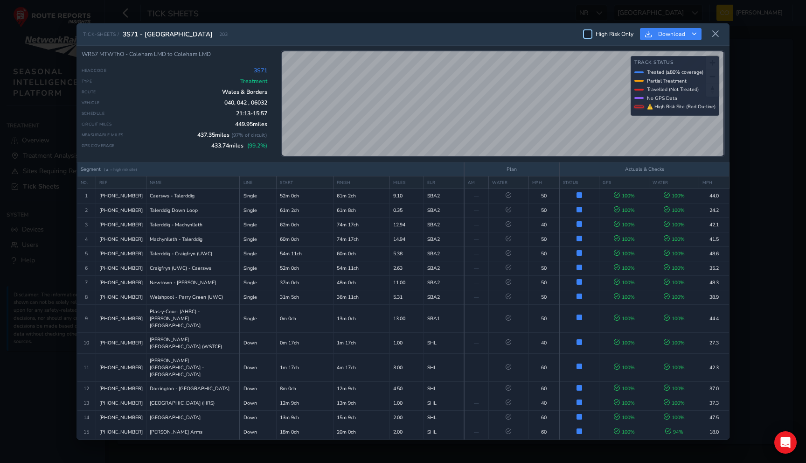
click at [586, 38] on div at bounding box center [587, 33] width 9 height 9
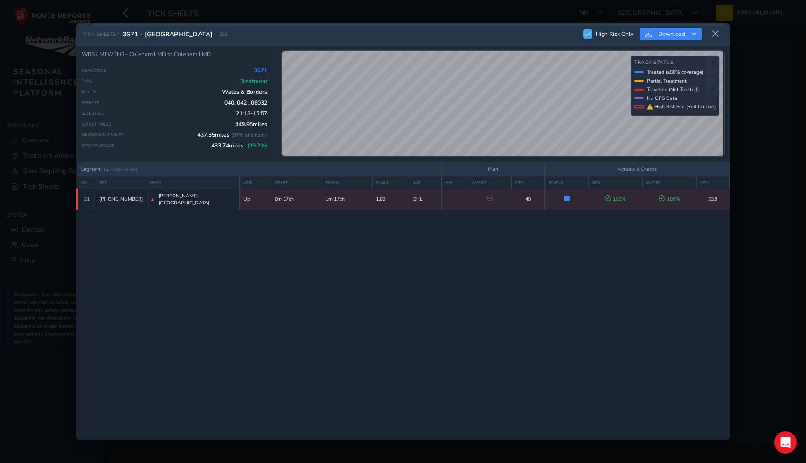
click at [586, 38] on div at bounding box center [587, 33] width 9 height 9
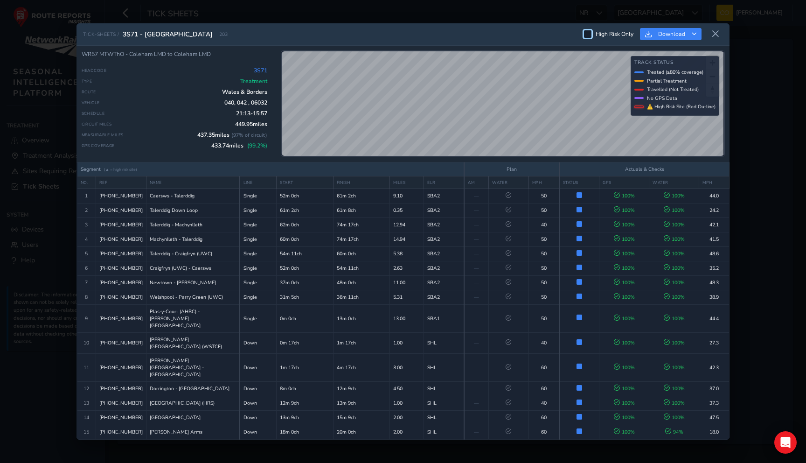
click at [587, 35] on div at bounding box center [587, 33] width 9 height 9
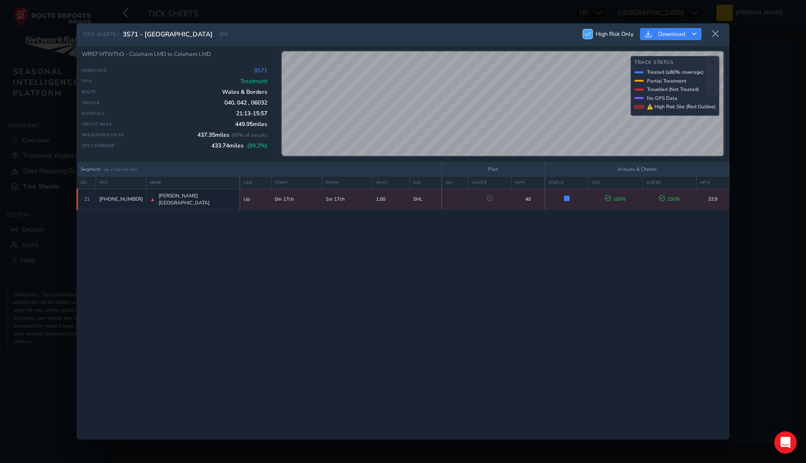
click at [587, 35] on span at bounding box center [588, 34] width 6 height 6
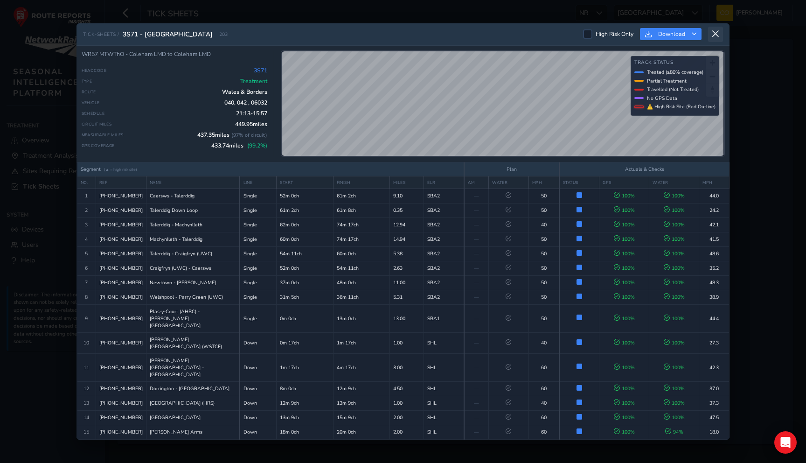
click at [717, 35] on icon at bounding box center [715, 34] width 8 height 8
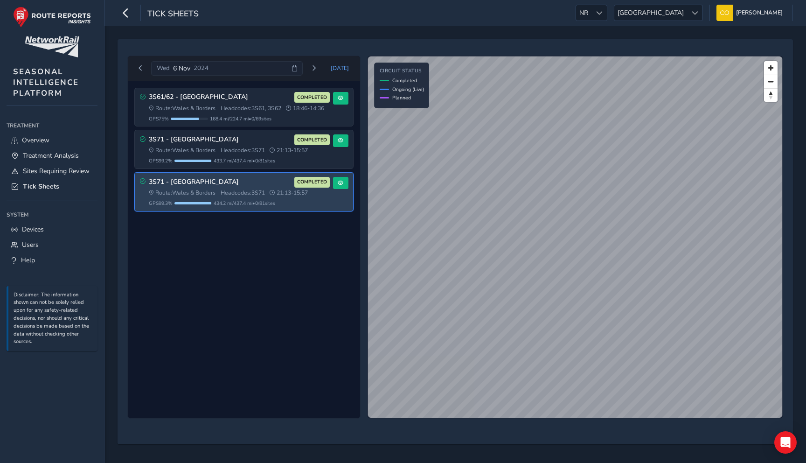
click at [333, 207] on div "3S71 - North & Mid Wales COMPLETED Route: Wales & Borders Headcodes: 3S71 21:13…" at bounding box center [244, 192] width 218 height 38
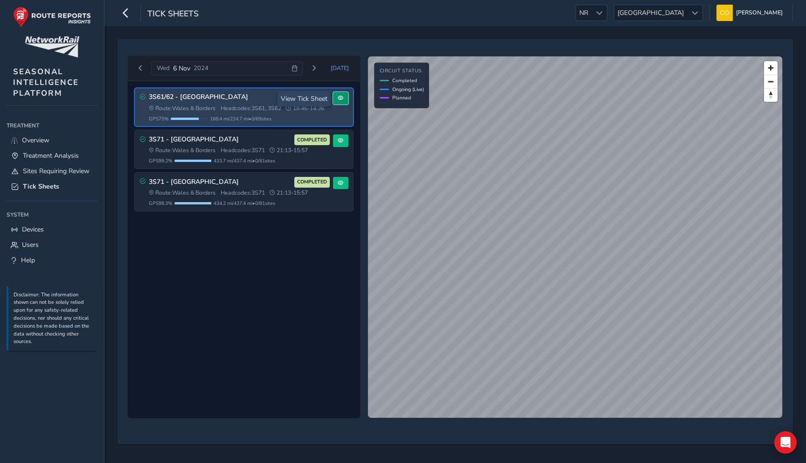
click at [334, 102] on button at bounding box center [340, 98] width 15 height 13
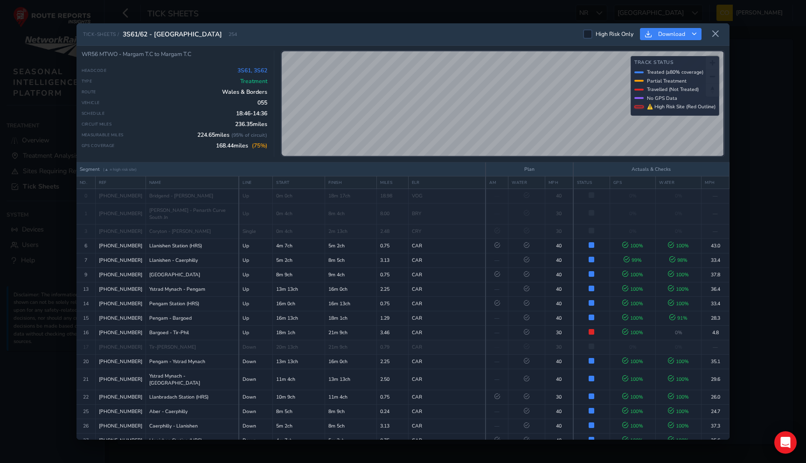
click at [594, 35] on label "High Risk Only" at bounding box center [608, 33] width 50 height 9
click at [588, 34] on input "High Risk Only" at bounding box center [588, 34] width 0 height 0
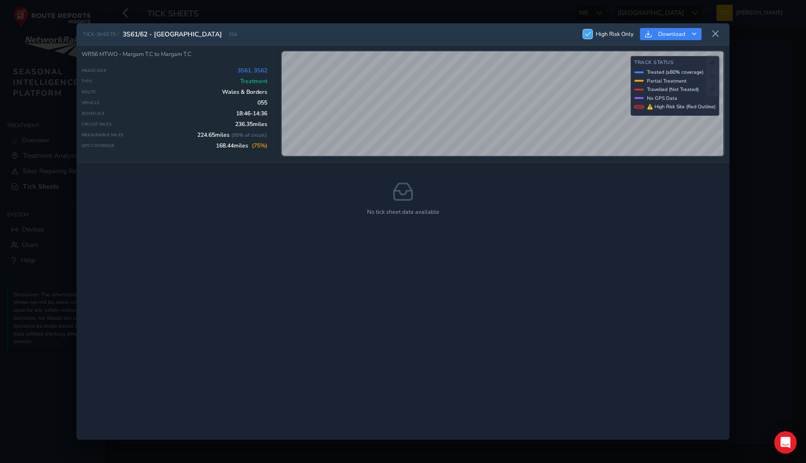
click at [588, 35] on span at bounding box center [588, 34] width 6 height 6
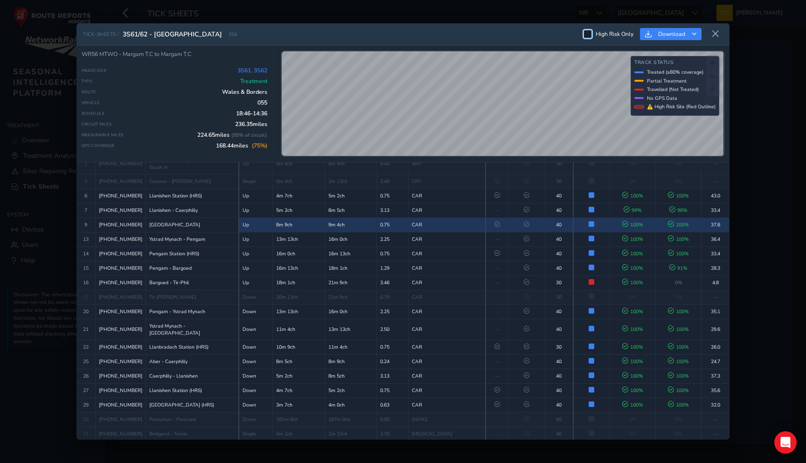
scroll to position [51, 0]
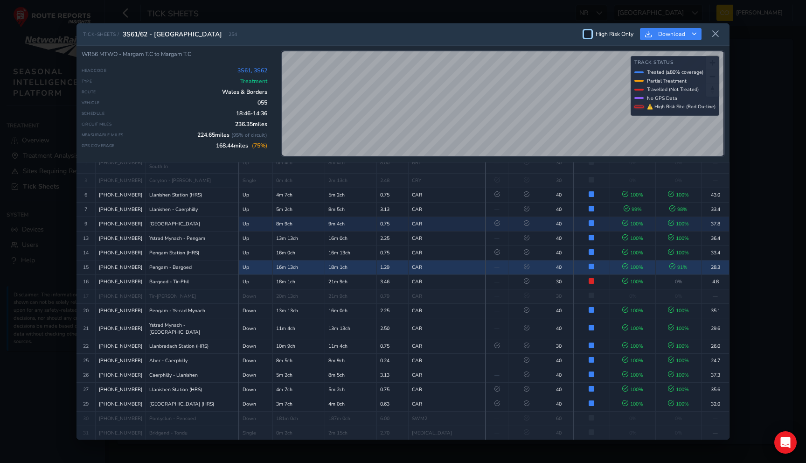
click at [495, 271] on span "—" at bounding box center [497, 267] width 5 height 7
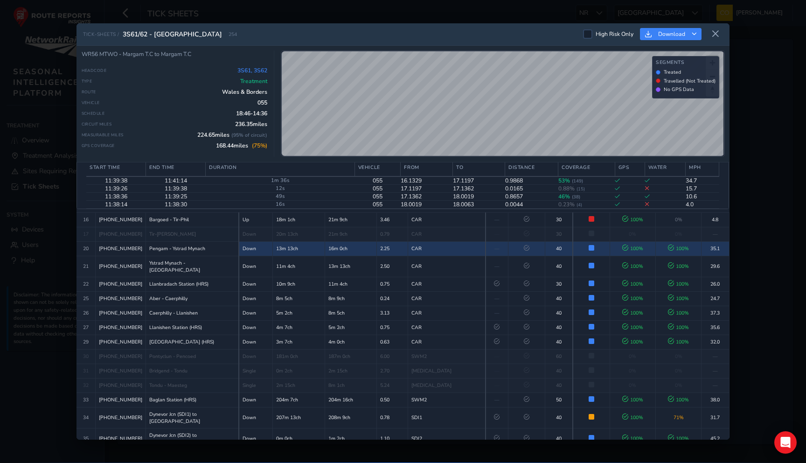
scroll to position [186, 0]
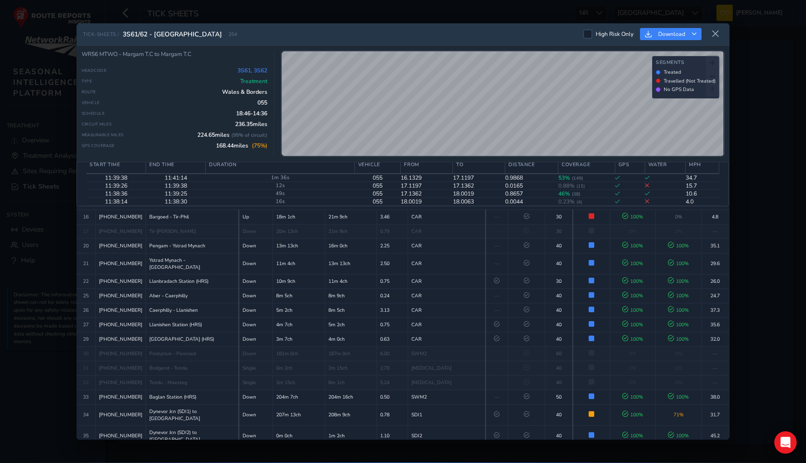
click at [536, 160] on div "WR56 MTWO - Margam T.C to Margam T.C Headcode 3S61, 3S62 Type Treatment Route W…" at bounding box center [403, 104] width 653 height 117
click at [716, 36] on icon at bounding box center [715, 34] width 8 height 8
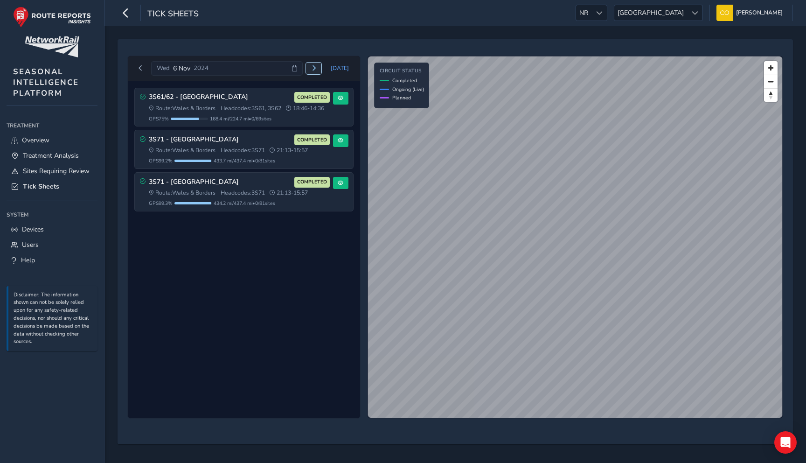
click at [319, 67] on button "Next day" at bounding box center [313, 69] width 15 height 12
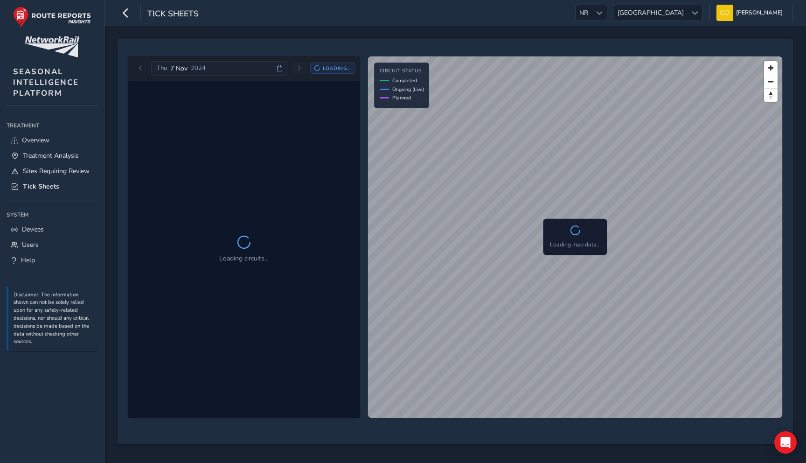
click at [319, 67] on icon at bounding box center [317, 68] width 6 height 6
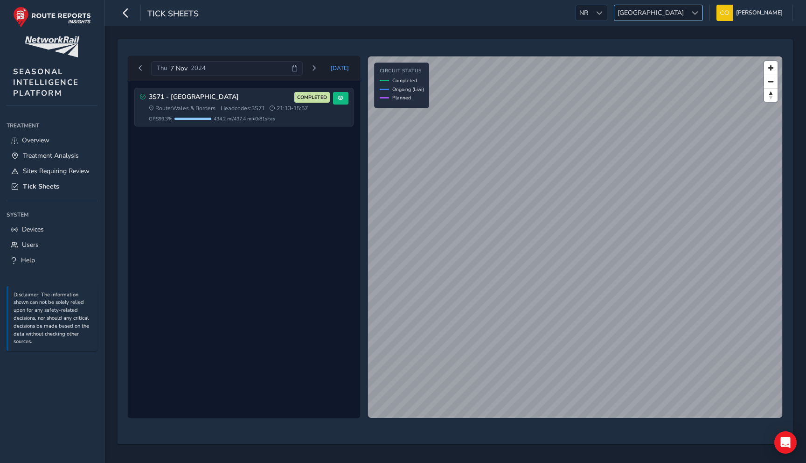
click at [682, 14] on span "Wales" at bounding box center [650, 12] width 73 height 15
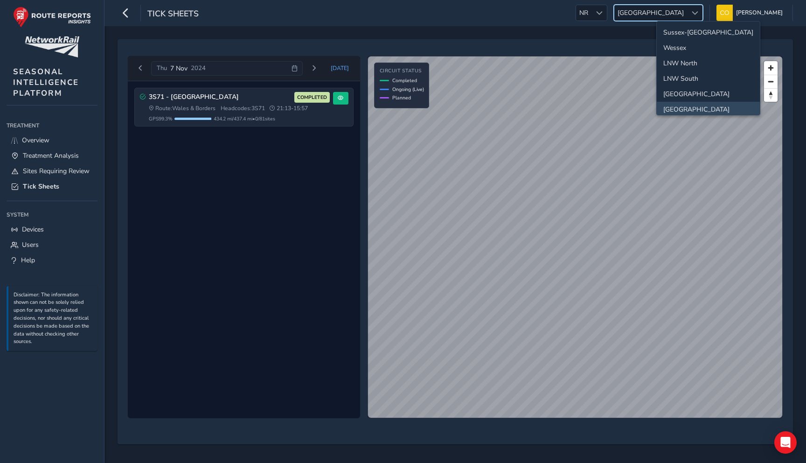
scroll to position [2, 0]
click at [595, 47] on div "Thu 7 Nov 2024 Today 3S71 - North & Mid Wales COMPLETED Route: Wales & Borders …" at bounding box center [455, 242] width 663 height 392
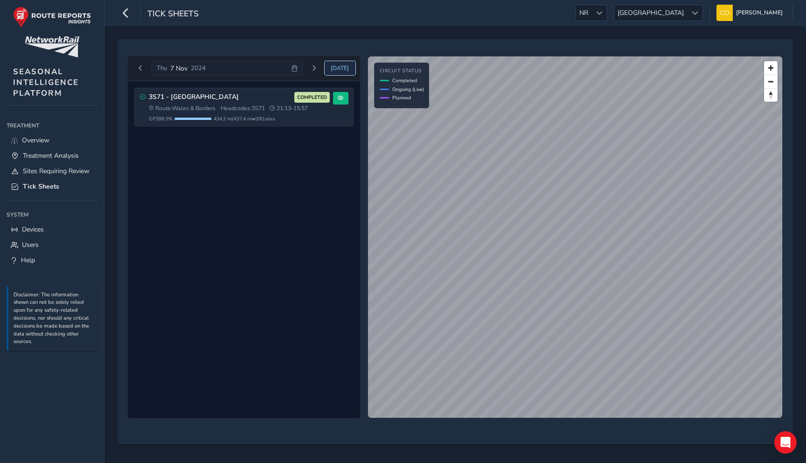
click at [339, 66] on span "Today" at bounding box center [340, 67] width 18 height 7
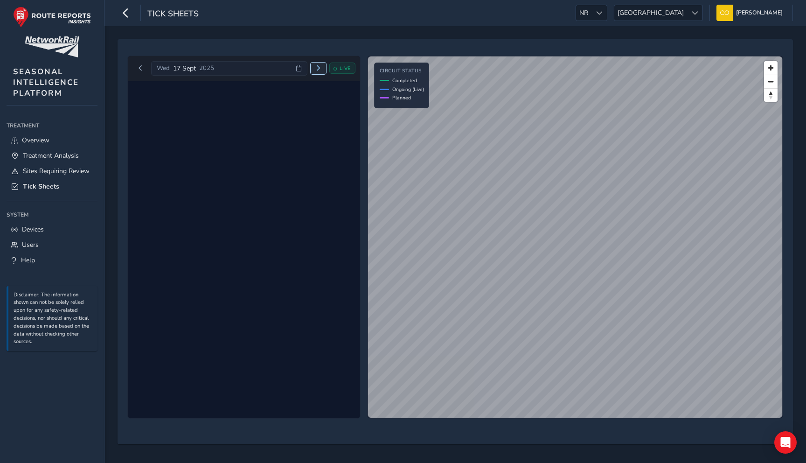
click at [316, 70] on span "Next day" at bounding box center [318, 68] width 6 height 6
click at [316, 70] on icon at bounding box center [317, 68] width 6 height 6
click at [316, 70] on span "Next day" at bounding box center [314, 68] width 6 height 6
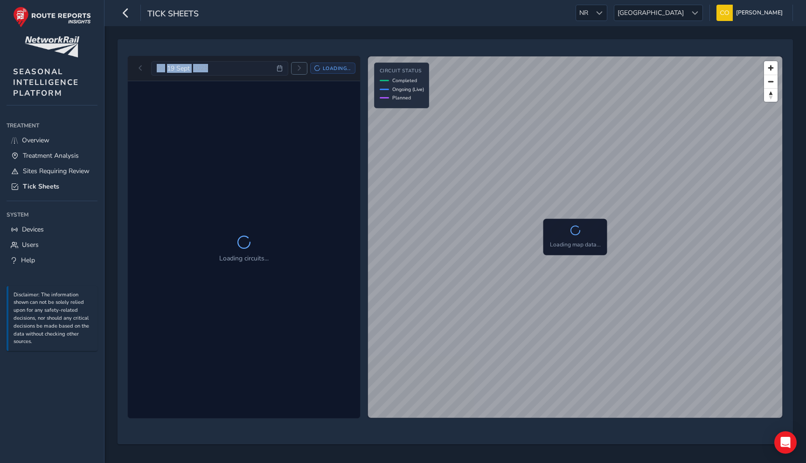
click at [302, 70] on span "Next day" at bounding box center [299, 68] width 6 height 6
click at [316, 70] on icon at bounding box center [317, 68] width 6 height 6
click at [302, 70] on span "Next day" at bounding box center [299, 68] width 6 height 6
click at [316, 70] on icon at bounding box center [317, 68] width 6 height 6
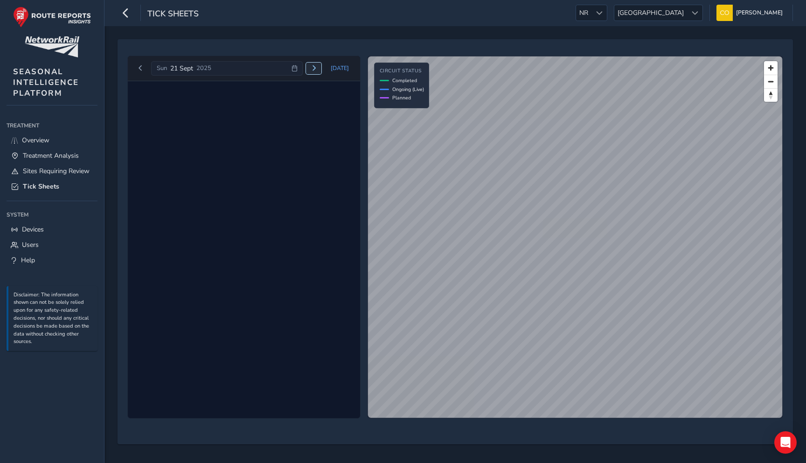
click at [316, 70] on span "Next day" at bounding box center [314, 68] width 6 height 6
click at [302, 70] on span "Next day" at bounding box center [299, 68] width 6 height 6
click at [316, 70] on span "Next day" at bounding box center [314, 68] width 6 height 6
click at [302, 70] on span "Next day" at bounding box center [299, 68] width 6 height 6
click at [316, 70] on span "Next day" at bounding box center [314, 68] width 6 height 6
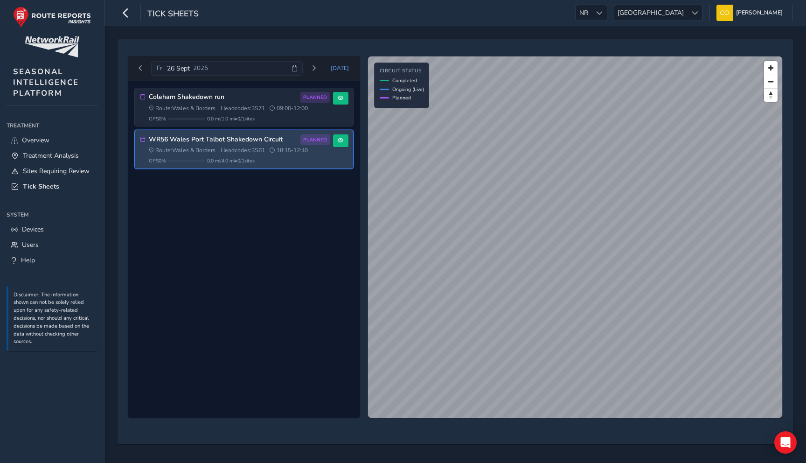
click at [205, 160] on div at bounding box center [186, 161] width 37 height 2
drag, startPoint x: 205, startPoint y: 162, endPoint x: 242, endPoint y: 162, distance: 36.9
click at [242, 162] on div "GPS 0 % 0.0 mi / 4.0 mi • 0 / 1 sites" at bounding box center [239, 160] width 181 height 7
click at [244, 162] on span "0.0 mi / 4.0 mi • 0 / 1 sites" at bounding box center [231, 160] width 48 height 7
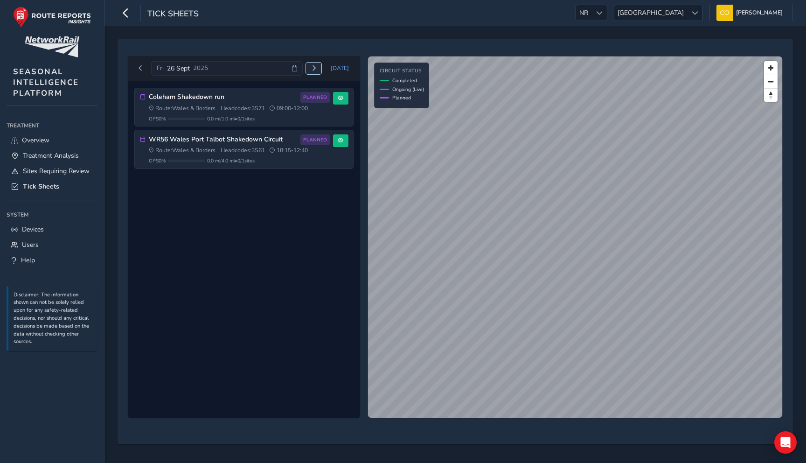
click at [317, 69] on span "Next day" at bounding box center [314, 68] width 6 height 6
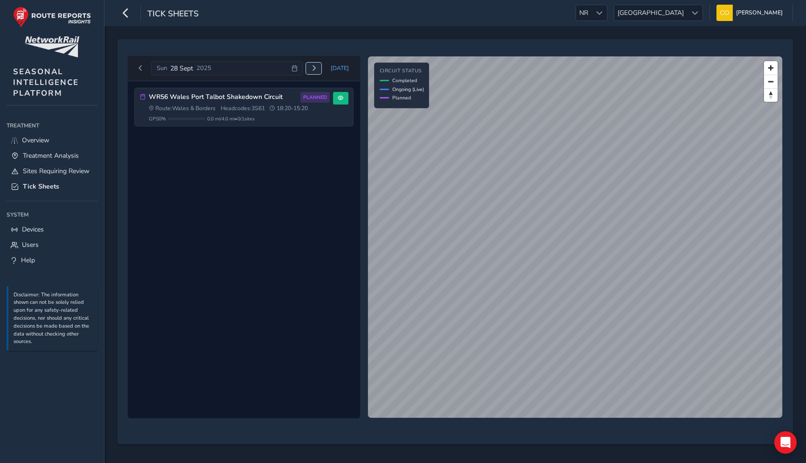
click at [317, 69] on span "Next day" at bounding box center [314, 68] width 6 height 6
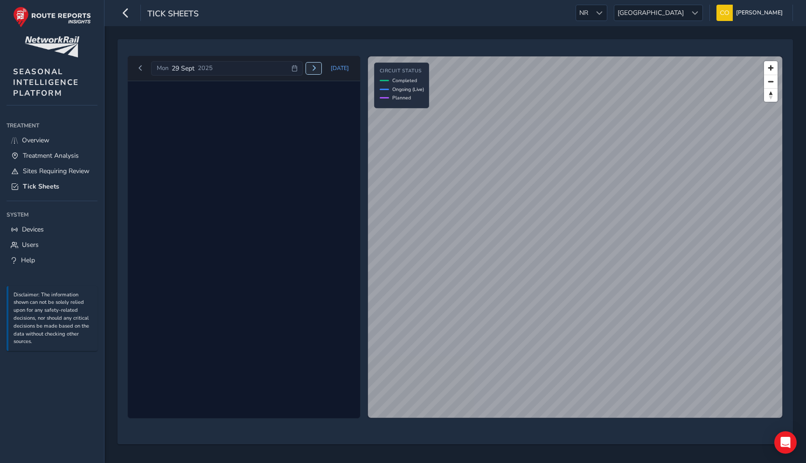
click at [317, 69] on span "Next day" at bounding box center [314, 68] width 6 height 6
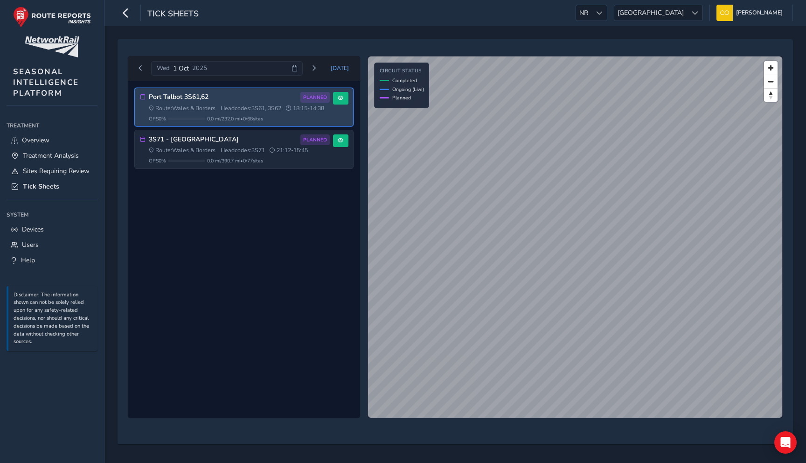
click at [259, 122] on span "0.0 mi / 232.0 mi • 0 / 68 sites" at bounding box center [235, 118] width 56 height 7
click at [225, 122] on span "0.0 mi / 232.0 mi • 0 / 68 sites" at bounding box center [235, 118] width 56 height 7
click at [341, 101] on button at bounding box center [340, 98] width 15 height 13
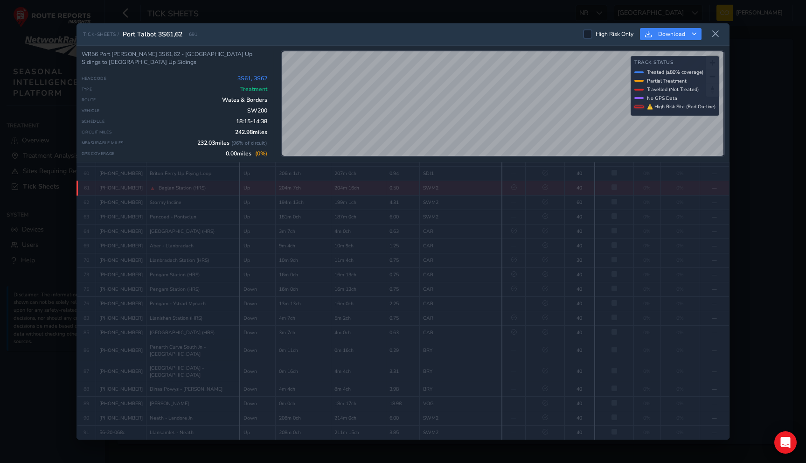
scroll to position [1113, 0]
click at [701, 34] on button "Download" at bounding box center [671, 34] width 62 height 13
click at [698, 34] on button "Download" at bounding box center [671, 34] width 62 height 13
click at [496, 32] on div "TICK-SHEETS / Port Talbot 3S61,62 691 High Risk Only Download" at bounding box center [403, 34] width 653 height 22
click at [720, 33] on button at bounding box center [715, 34] width 15 height 15
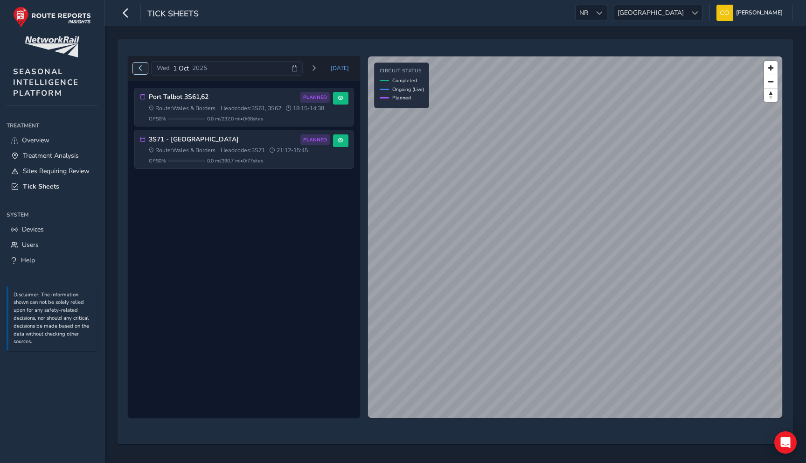
click at [141, 68] on span "Previous day" at bounding box center [141, 68] width 6 height 6
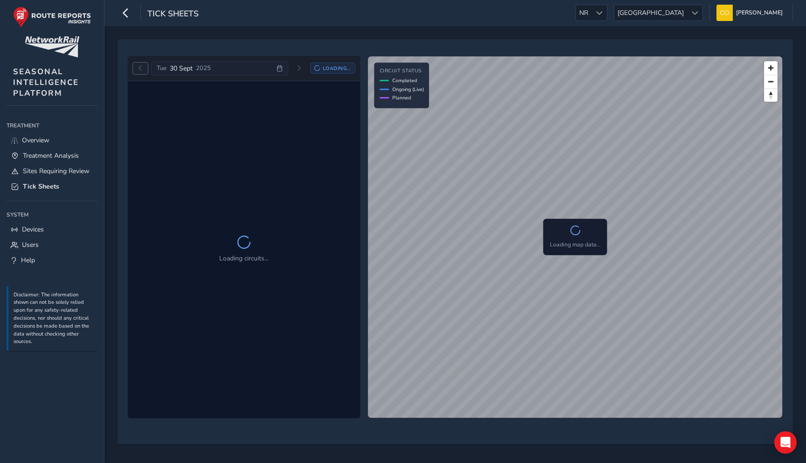
click at [141, 68] on span "Previous day" at bounding box center [141, 68] width 6 height 6
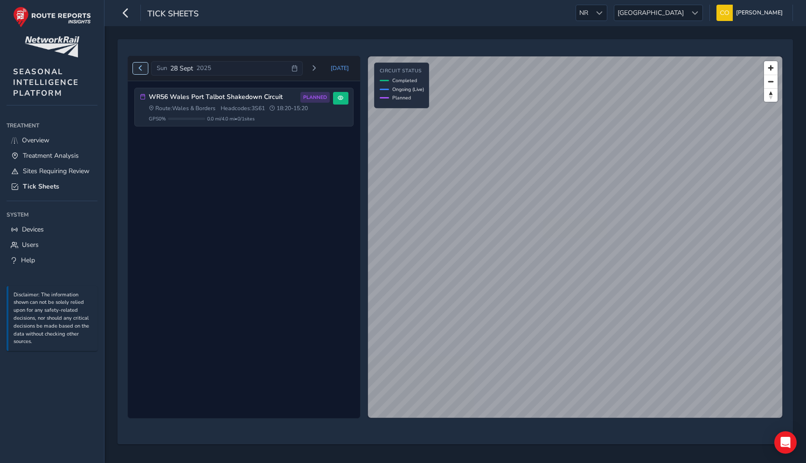
click at [141, 68] on span "Previous day" at bounding box center [141, 68] width 6 height 6
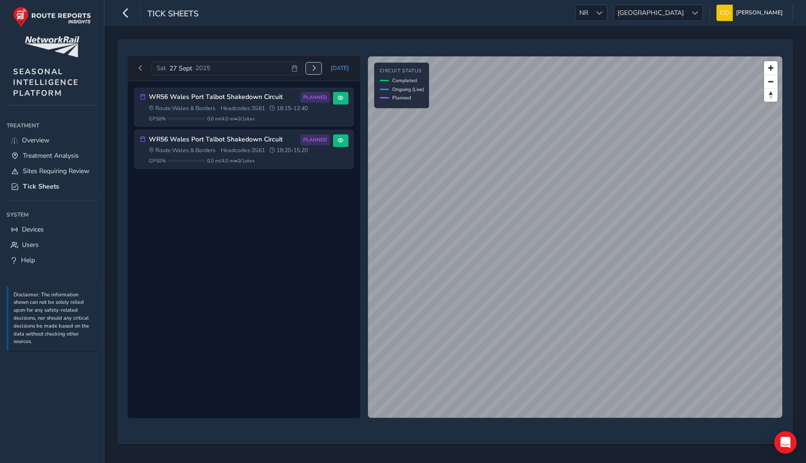
click at [316, 68] on span "Next day" at bounding box center [314, 68] width 6 height 6
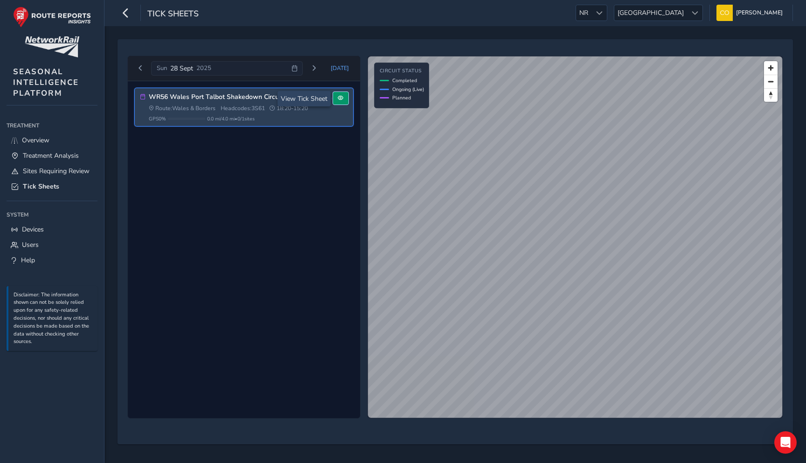
click at [340, 100] on span at bounding box center [341, 98] width 6 height 6
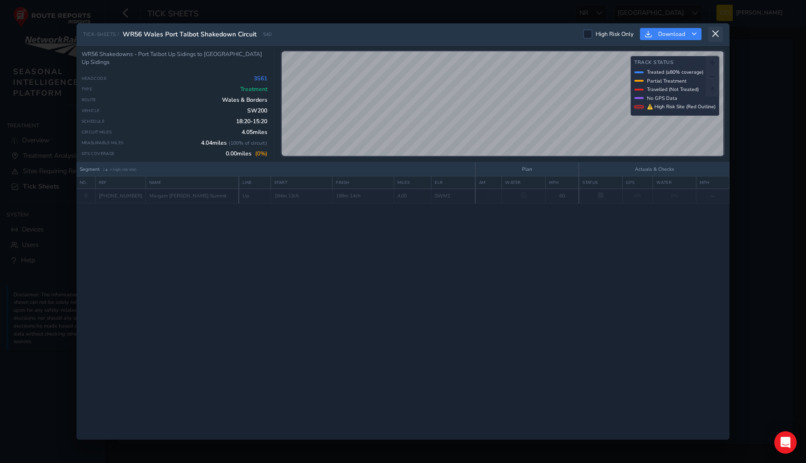
click at [715, 37] on icon at bounding box center [715, 34] width 8 height 8
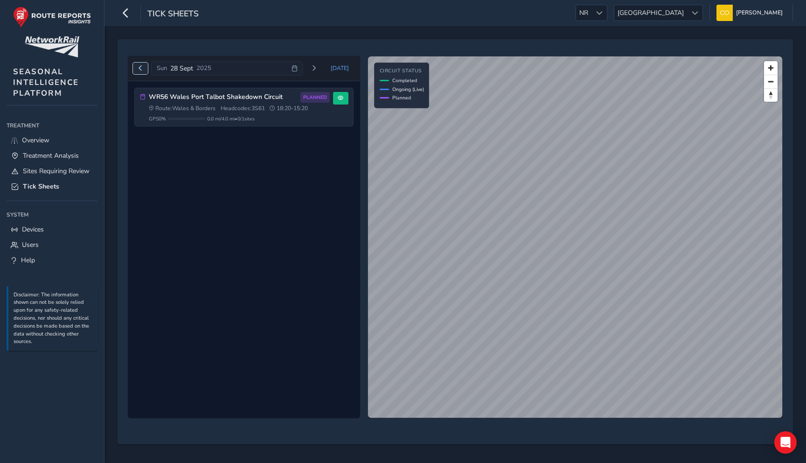
click at [138, 67] on span "Previous day" at bounding box center [141, 68] width 6 height 6
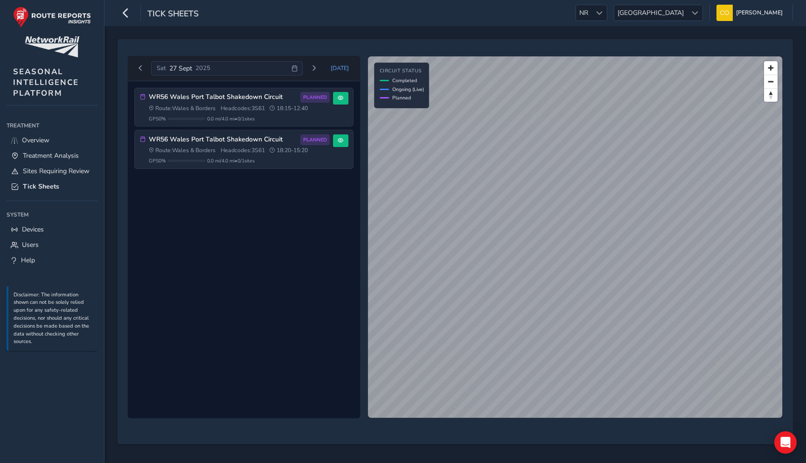
click at [273, 70] on div "Sat 27 Sept 2025" at bounding box center [227, 68] width 152 height 15
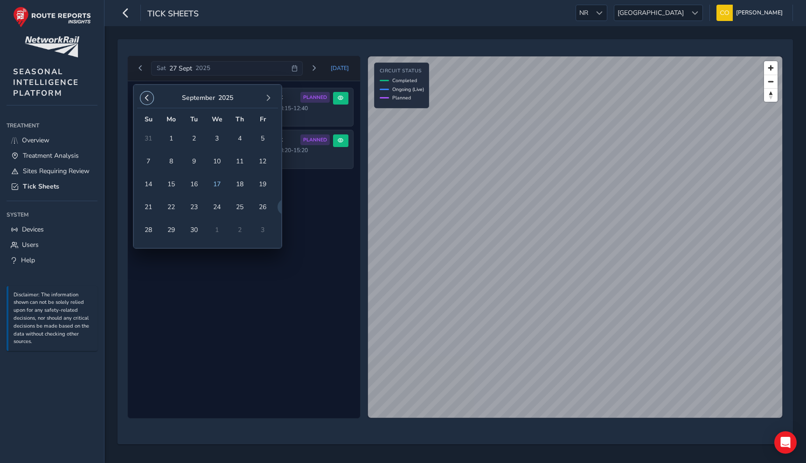
click at [148, 99] on span "button" at bounding box center [147, 98] width 7 height 7
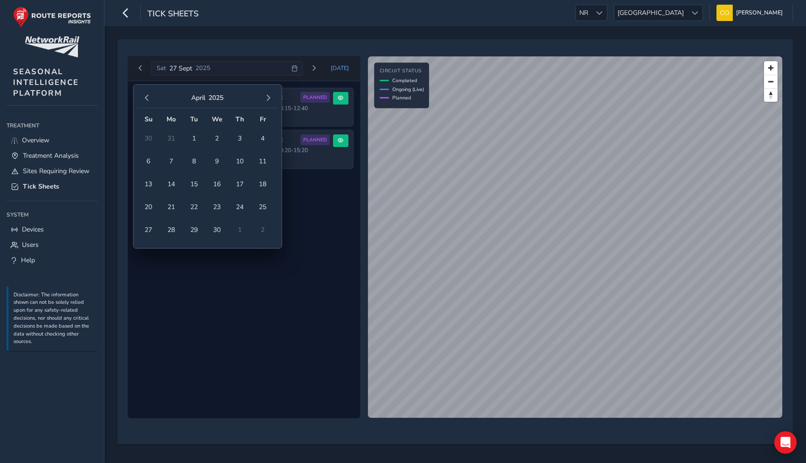
click at [148, 99] on span "button" at bounding box center [147, 98] width 7 height 7
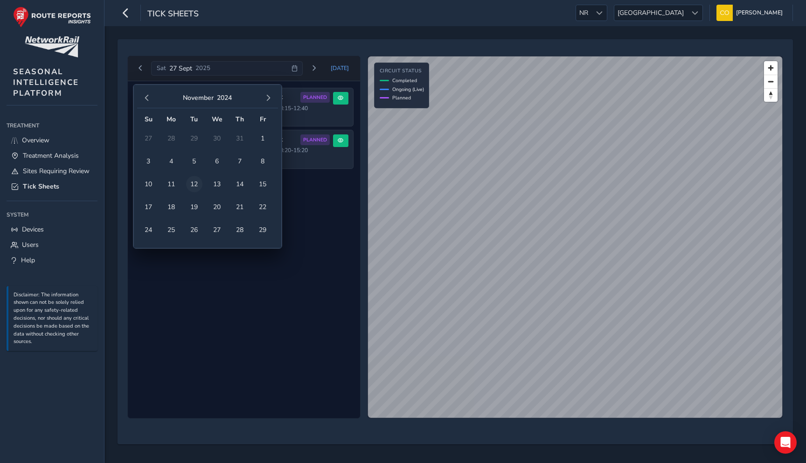
click at [193, 178] on span "12" at bounding box center [194, 184] width 16 height 16
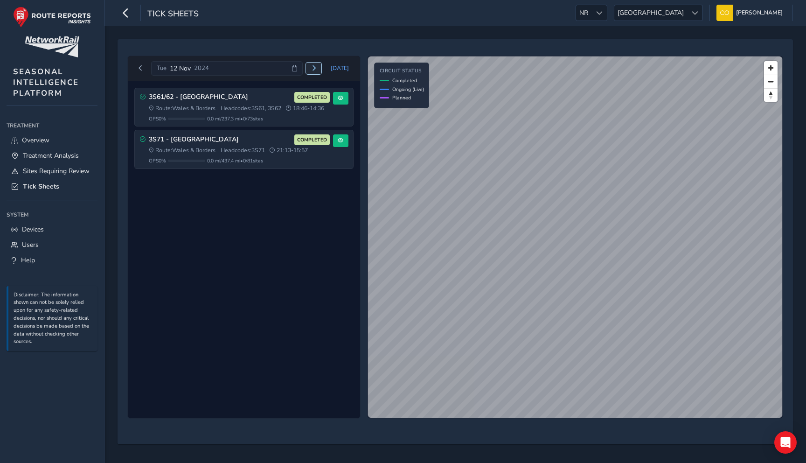
click at [317, 65] on span "Next day" at bounding box center [314, 68] width 6 height 6
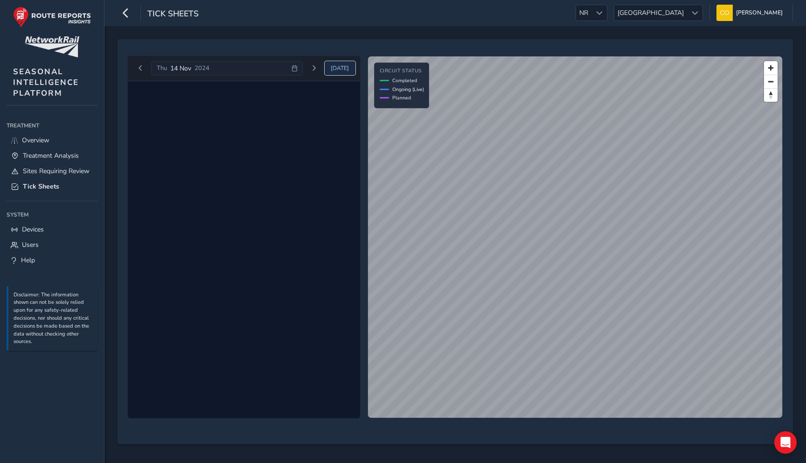
click at [339, 69] on span "Today" at bounding box center [340, 67] width 18 height 7
click at [270, 62] on div "Wed 17 Sept 2025" at bounding box center [229, 68] width 156 height 15
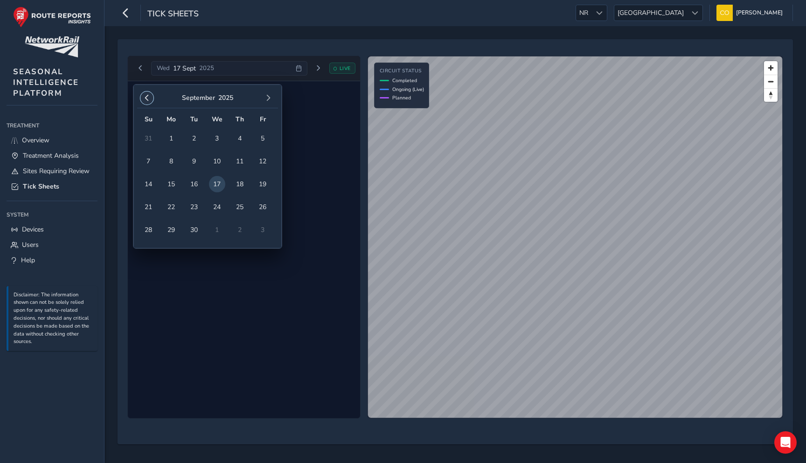
click at [149, 96] on span "button" at bounding box center [147, 98] width 7 height 7
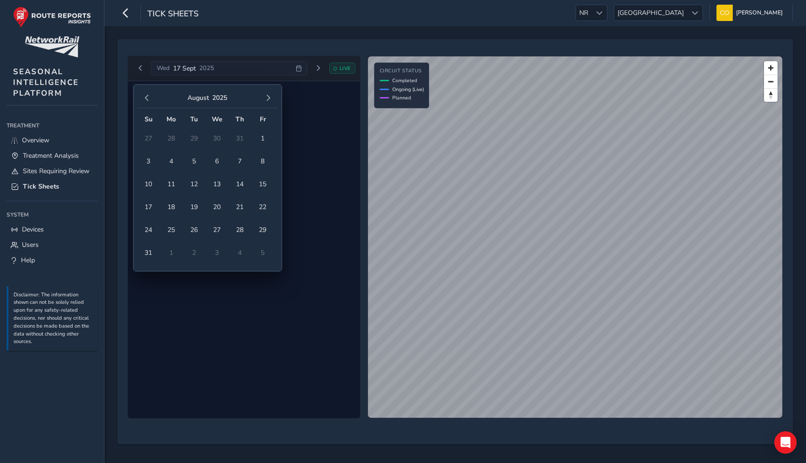
click at [149, 96] on span "button" at bounding box center [147, 98] width 7 height 7
click at [271, 94] on button "button" at bounding box center [268, 97] width 13 height 13
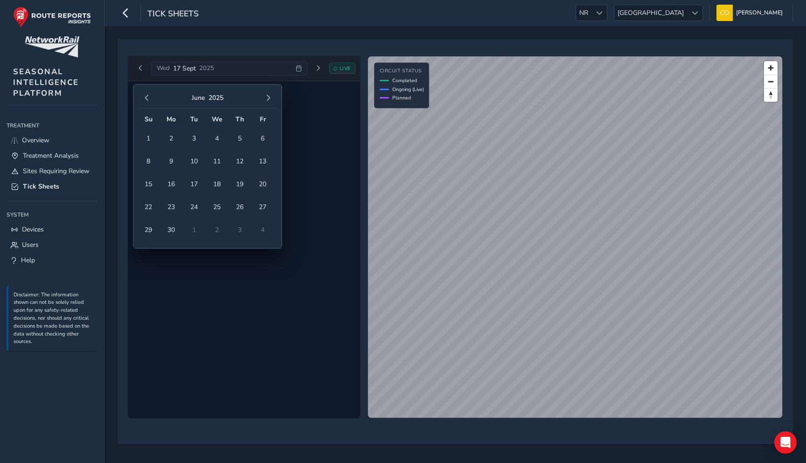
click at [139, 94] on div "June 2025" at bounding box center [207, 98] width 141 height 20
click at [144, 96] on span "button" at bounding box center [147, 98] width 7 height 7
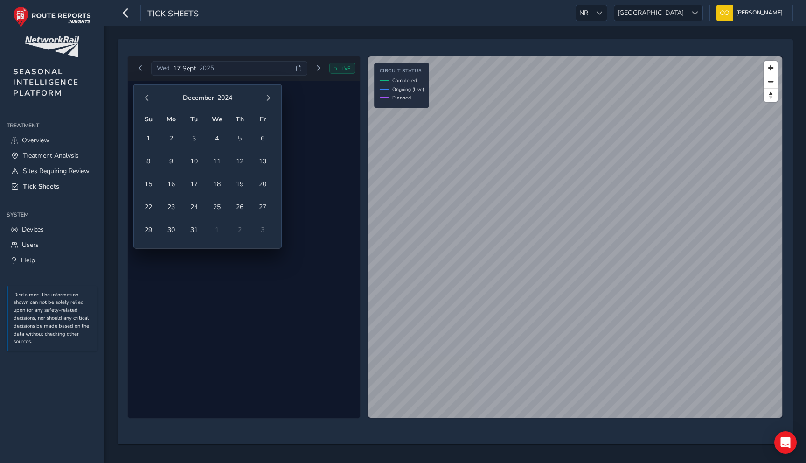
click at [144, 96] on span "button" at bounding box center [147, 98] width 7 height 7
click at [193, 191] on span "12" at bounding box center [194, 184] width 16 height 16
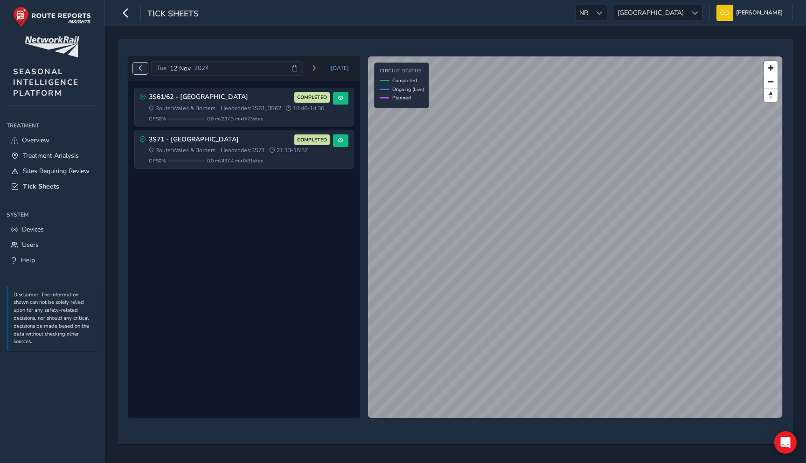
click at [140, 68] on span "Previous day" at bounding box center [141, 68] width 6 height 6
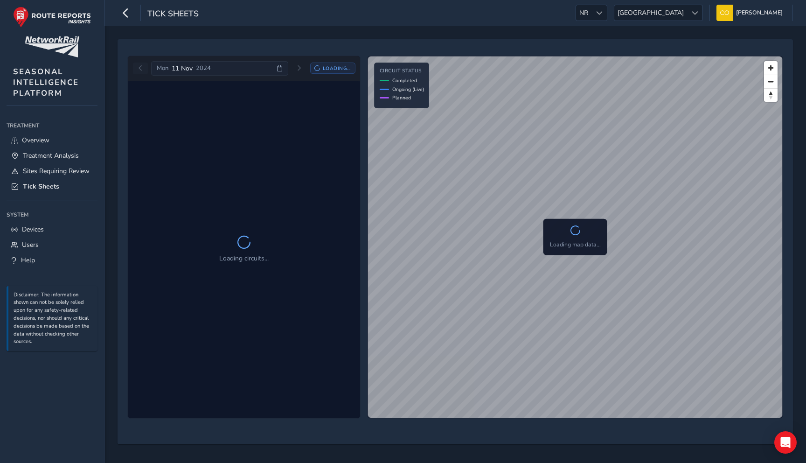
click at [140, 68] on div "Mon 11 Nov 2024 Loading..." at bounding box center [244, 68] width 223 height 15
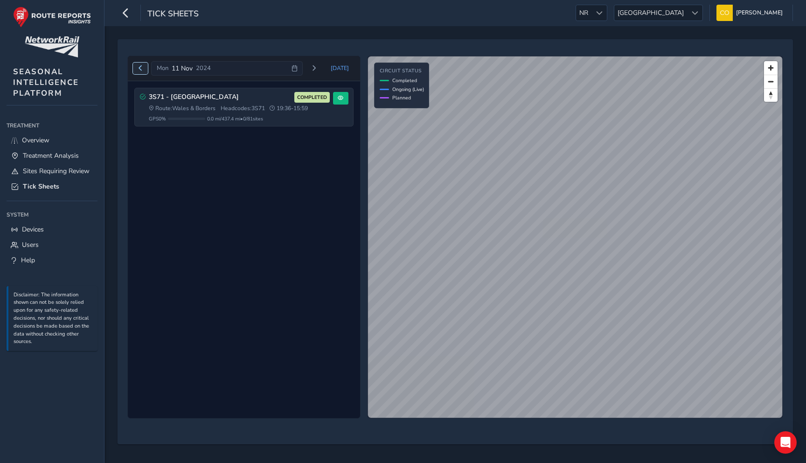
click at [140, 68] on span "Previous day" at bounding box center [141, 68] width 6 height 6
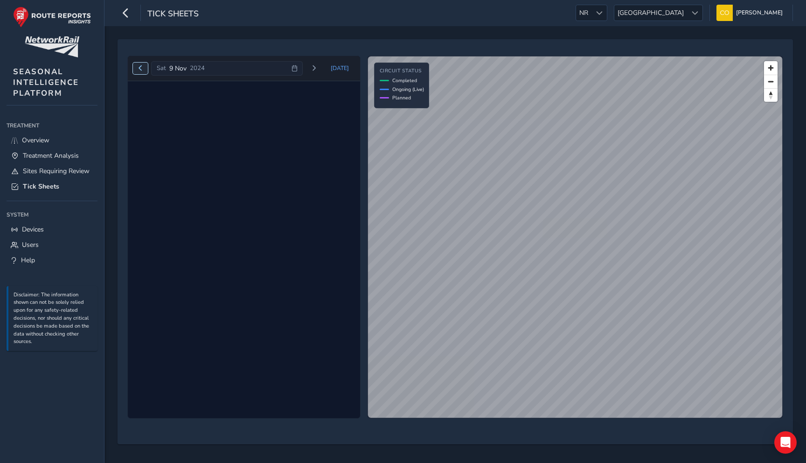
click at [140, 68] on span "Previous day" at bounding box center [141, 68] width 6 height 6
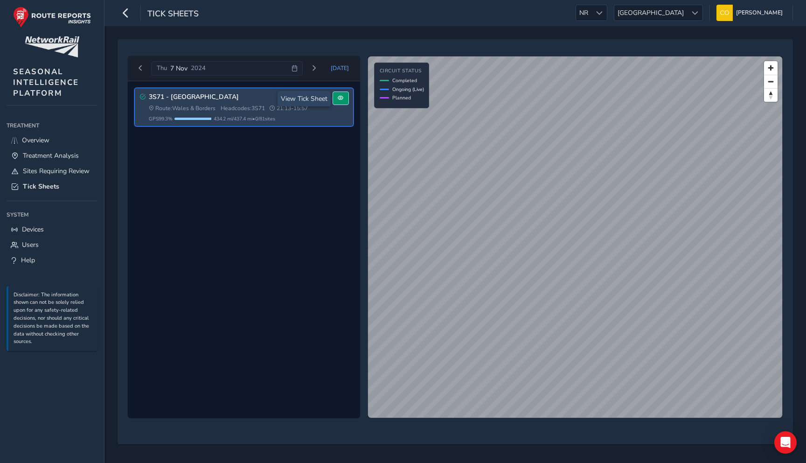
click at [341, 102] on button at bounding box center [340, 98] width 15 height 13
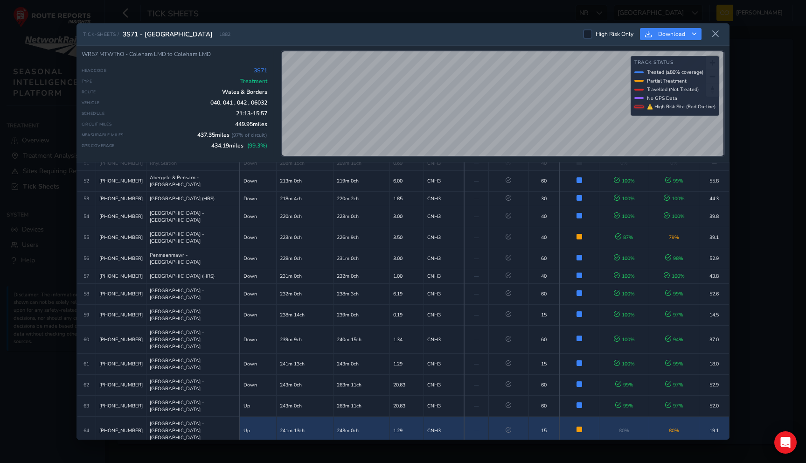
scroll to position [908, 0]
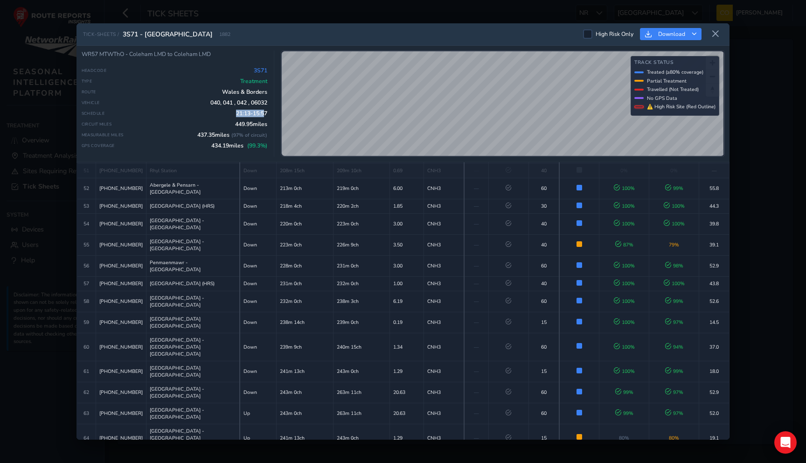
drag, startPoint x: 231, startPoint y: 116, endPoint x: 265, endPoint y: 116, distance: 33.1
click at [265, 116] on div "Schedule 21:13 - 15:57" at bounding box center [175, 113] width 186 height 7
click at [265, 116] on span "21:13 - 15:57" at bounding box center [251, 113] width 31 height 7
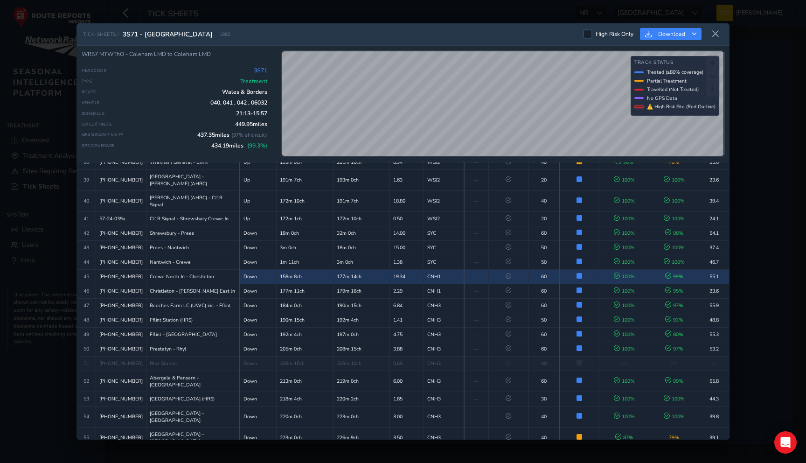
scroll to position [674, 0]
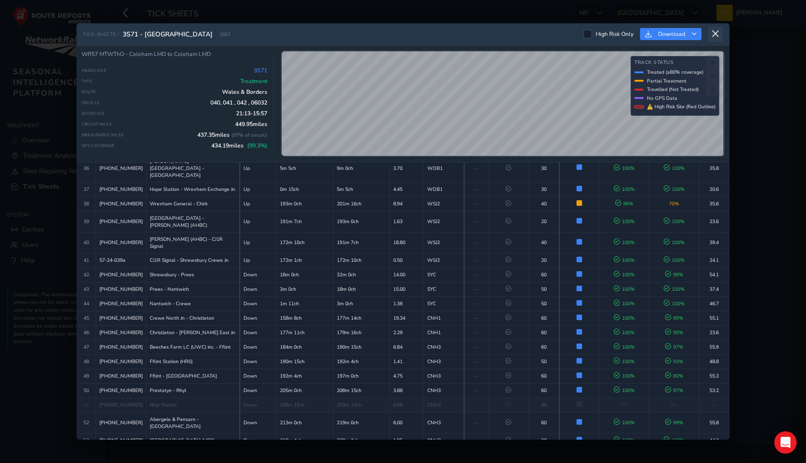
click at [711, 30] on button at bounding box center [715, 34] width 15 height 15
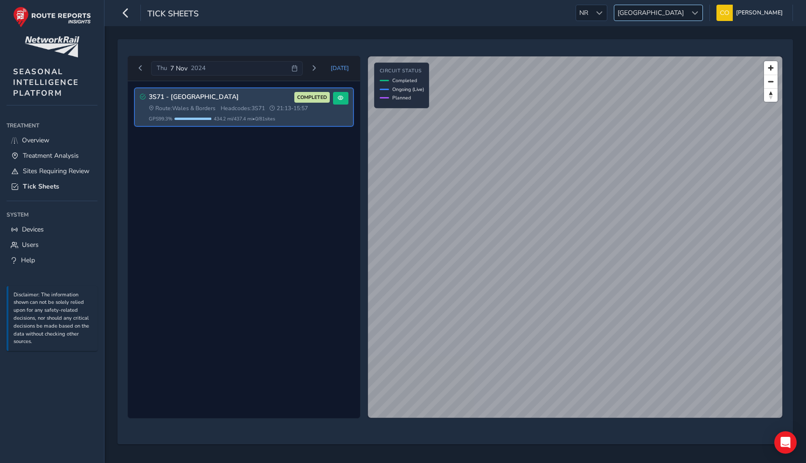
click at [672, 7] on span "Wales" at bounding box center [650, 12] width 73 height 15
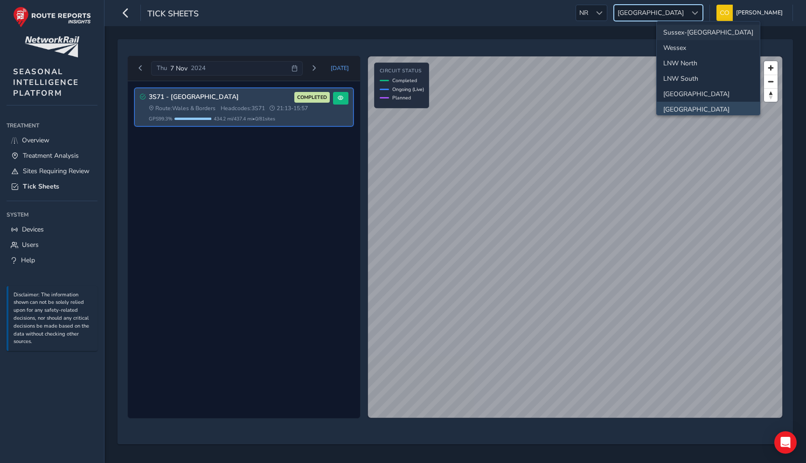
click at [690, 33] on li "Sussex-Kent" at bounding box center [708, 32] width 103 height 15
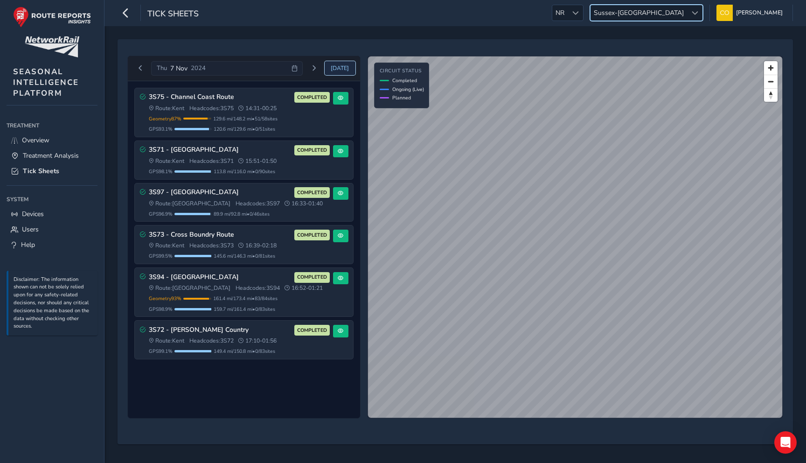
click at [337, 69] on span "Today" at bounding box center [340, 67] width 18 height 7
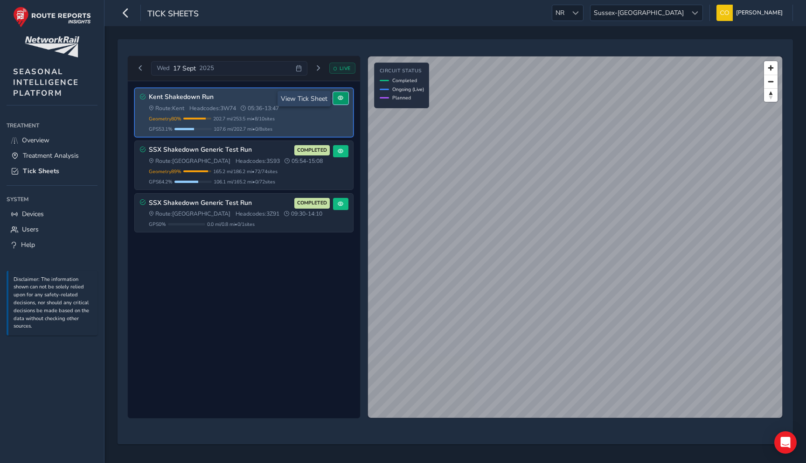
click at [339, 96] on span at bounding box center [341, 98] width 6 height 6
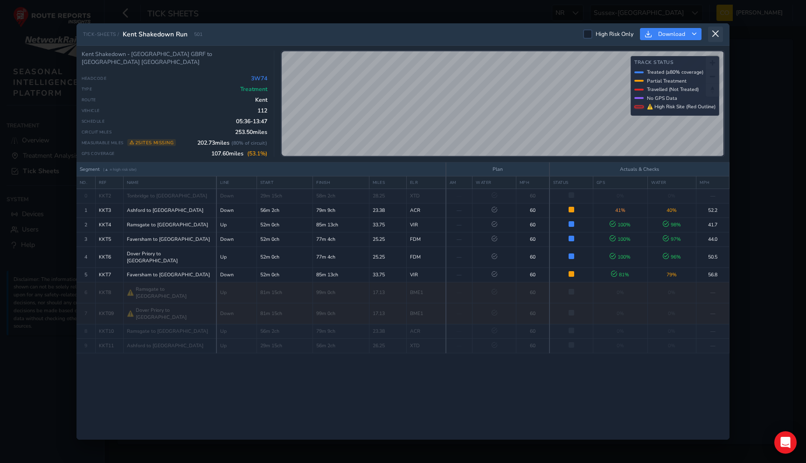
click at [715, 32] on icon at bounding box center [715, 34] width 8 height 8
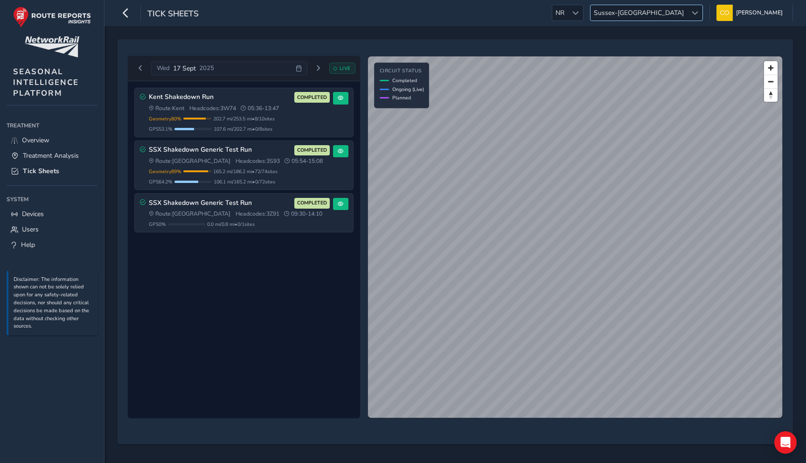
click at [660, 13] on span "Sussex-Kent" at bounding box center [639, 12] width 97 height 15
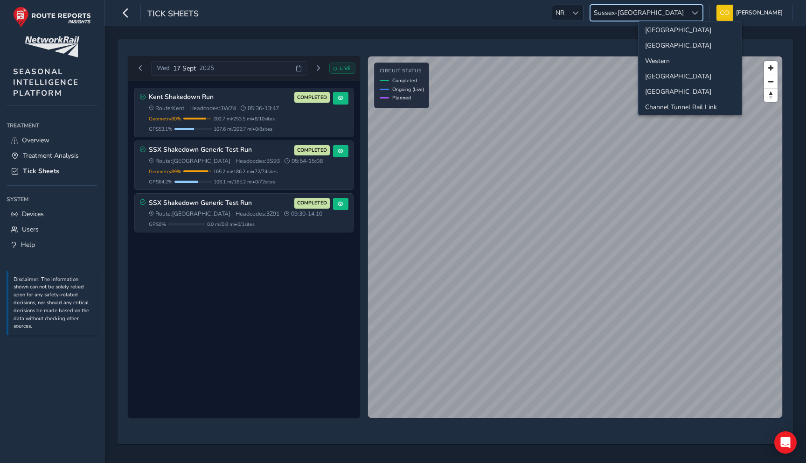
scroll to position [68, 0]
click at [669, 46] on li "Wales" at bounding box center [690, 41] width 103 height 15
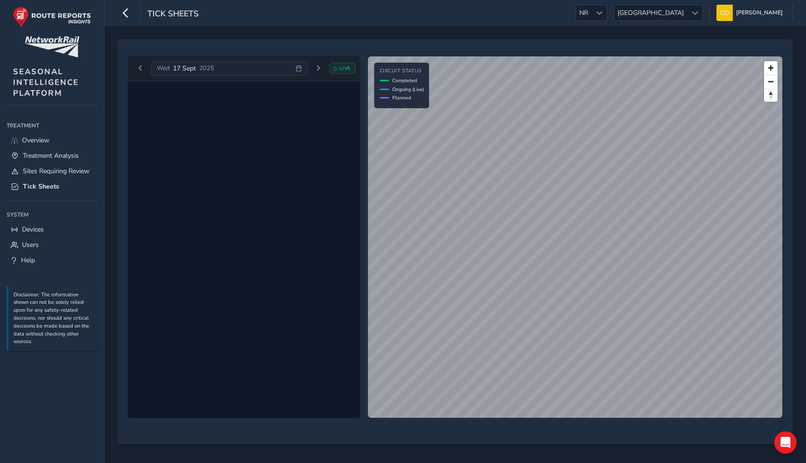
click at [250, 73] on div "Wed 17 Sept 2025" at bounding box center [229, 68] width 156 height 15
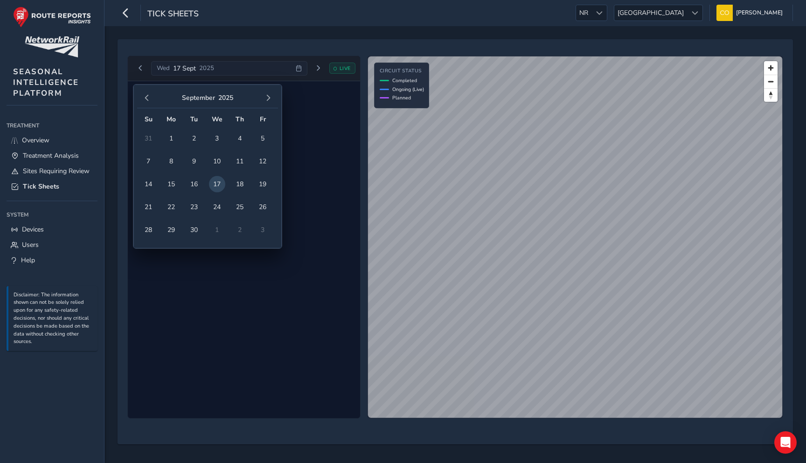
click at [139, 98] on div "September 2025" at bounding box center [207, 98] width 141 height 20
click at [148, 98] on span "button" at bounding box center [147, 98] width 7 height 7
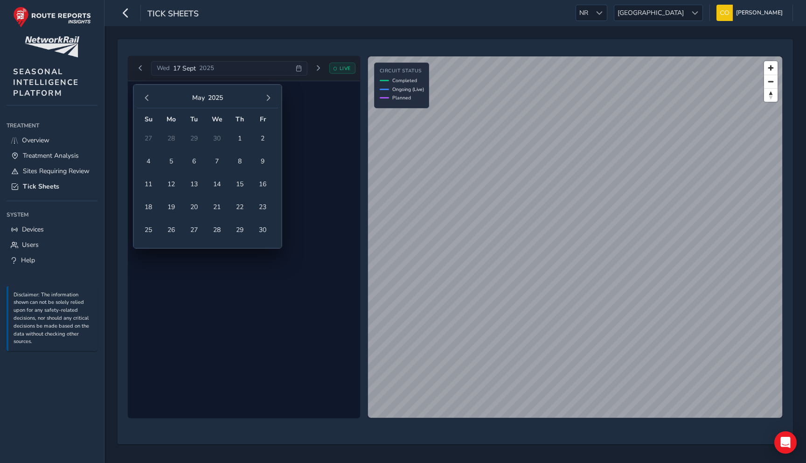
click at [148, 98] on span "button" at bounding box center [147, 98] width 7 height 7
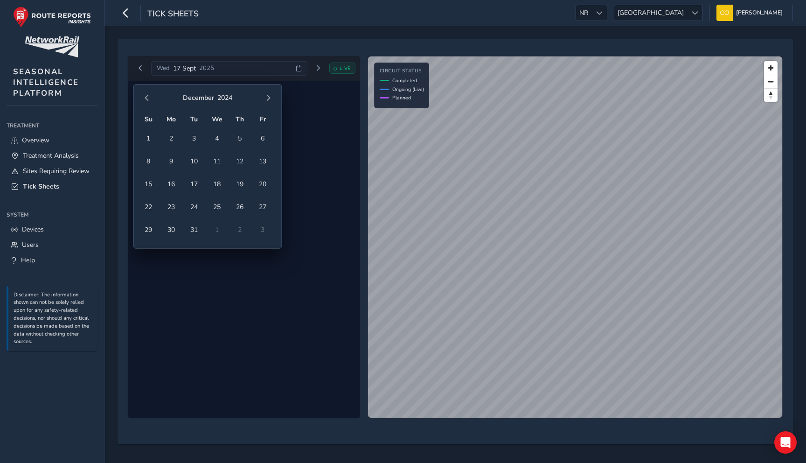
click at [148, 98] on span "button" at bounding box center [147, 98] width 7 height 7
click at [198, 185] on span "12" at bounding box center [194, 184] width 16 height 16
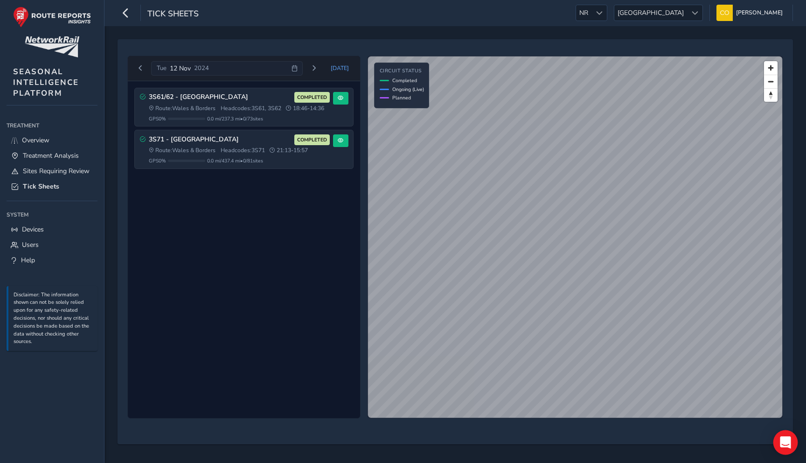
click at [788, 443] on icon "Open Intercom Messenger" at bounding box center [785, 442] width 11 height 12
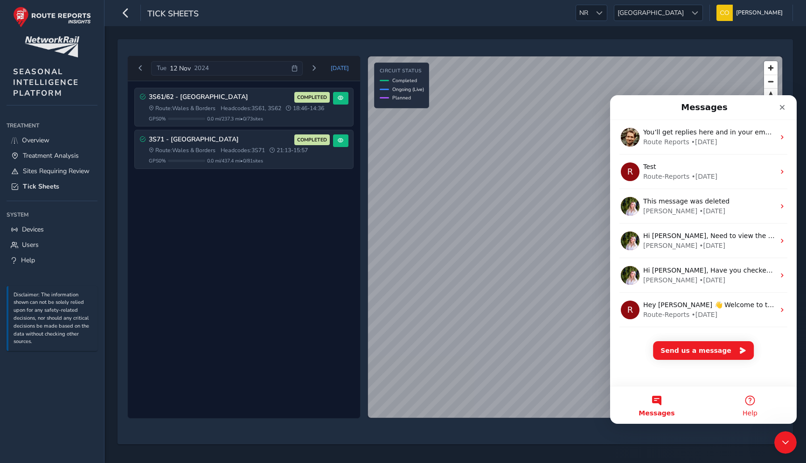
click at [745, 410] on span "Help" at bounding box center [750, 413] width 15 height 7
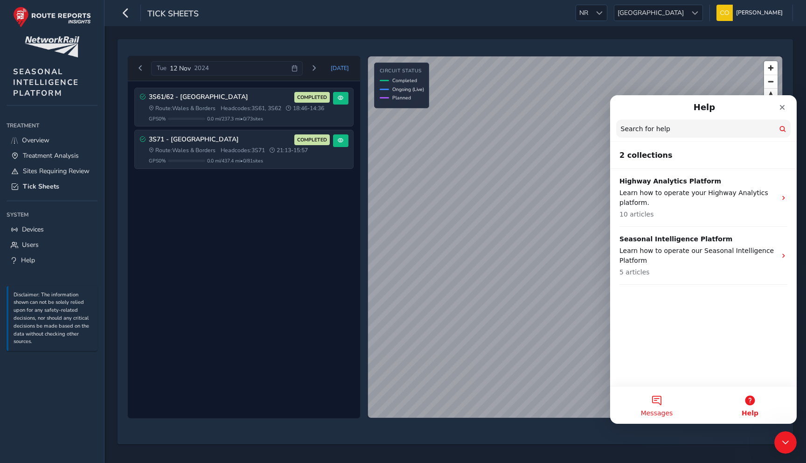
click at [657, 407] on button "Messages" at bounding box center [656, 404] width 93 height 37
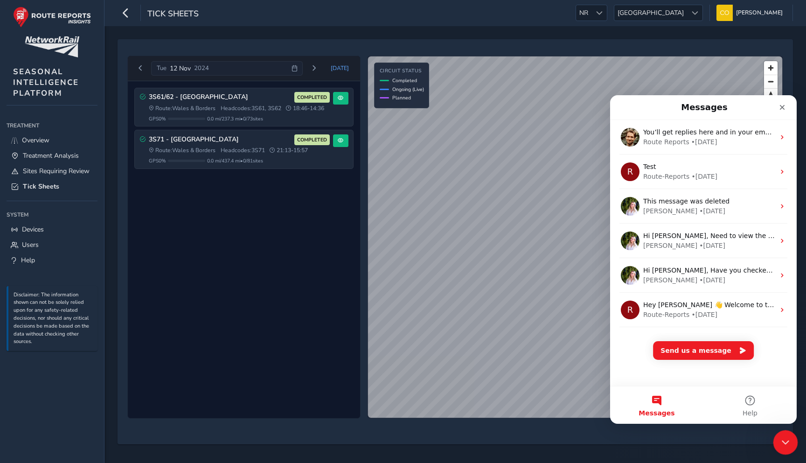
click at [789, 439] on icon "Close Intercom Messenger" at bounding box center [784, 440] width 11 height 11
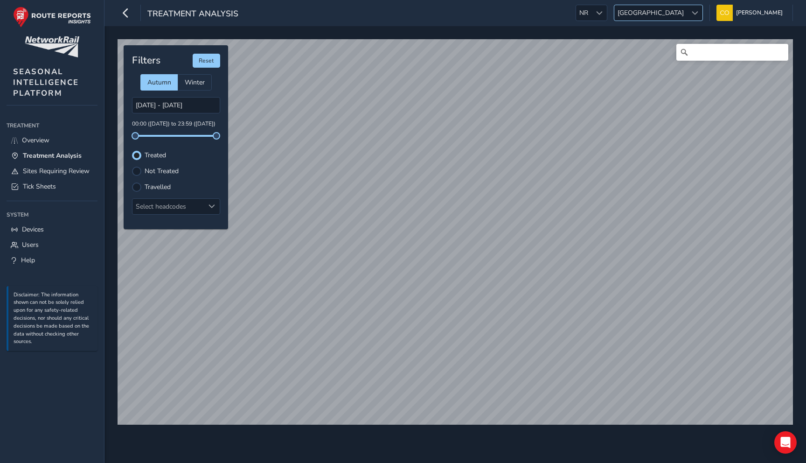
click at [677, 10] on span "[GEOGRAPHIC_DATA]" at bounding box center [650, 12] width 73 height 15
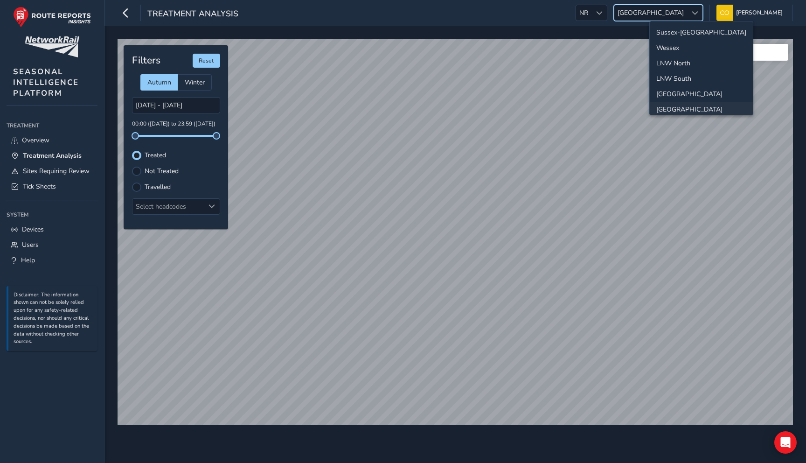
scroll to position [33, 0]
click at [696, 81] on li "[GEOGRAPHIC_DATA]" at bounding box center [701, 76] width 103 height 15
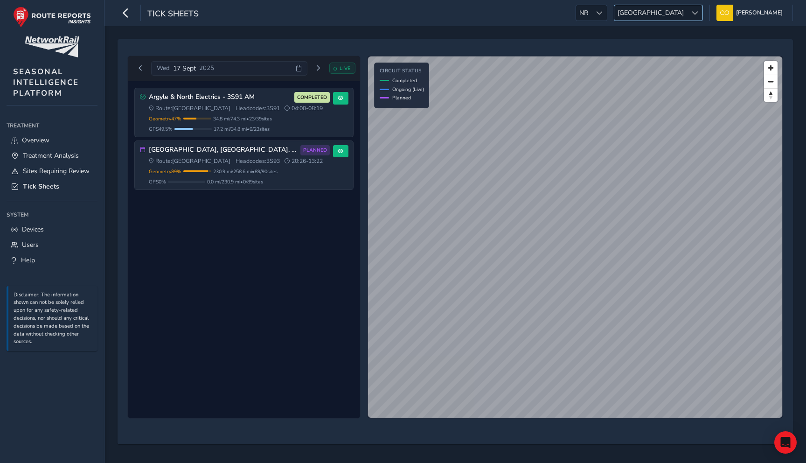
click at [669, 11] on span "[GEOGRAPHIC_DATA]" at bounding box center [650, 12] width 73 height 15
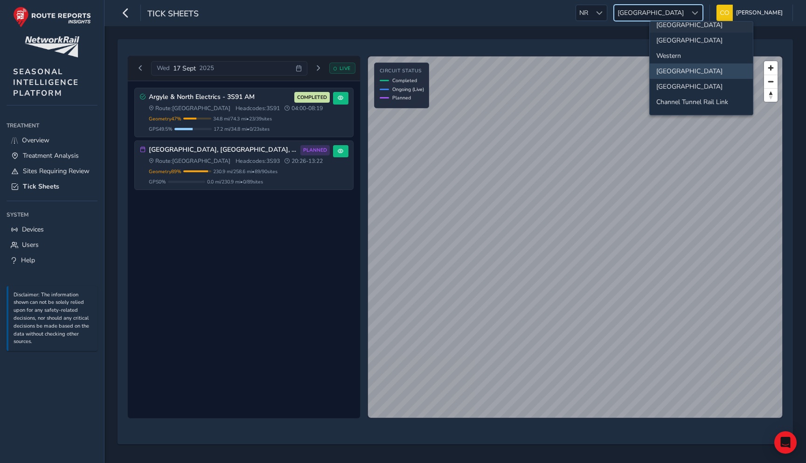
scroll to position [65, 0]
click at [675, 47] on li "[GEOGRAPHIC_DATA]" at bounding box center [701, 44] width 103 height 15
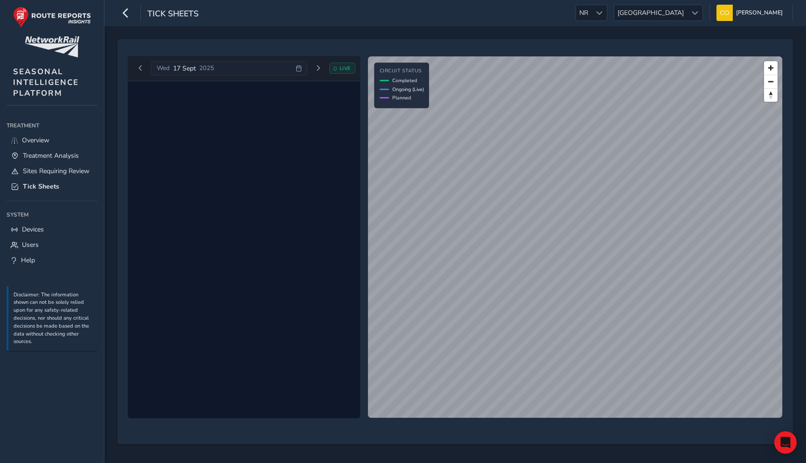
click at [327, 179] on div at bounding box center [244, 249] width 232 height 337
click at [241, 71] on div "Wed 17 Sept 2025" at bounding box center [229, 68] width 156 height 15
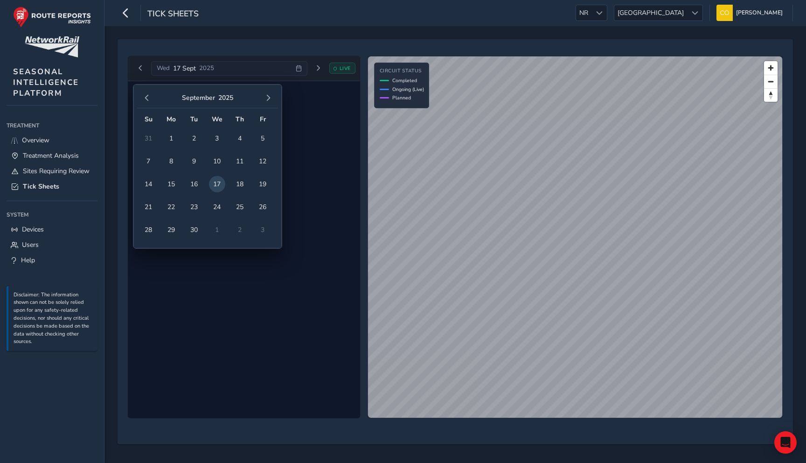
click at [227, 207] on td "24" at bounding box center [217, 206] width 23 height 23
click at [216, 206] on span "24" at bounding box center [217, 207] width 16 height 16
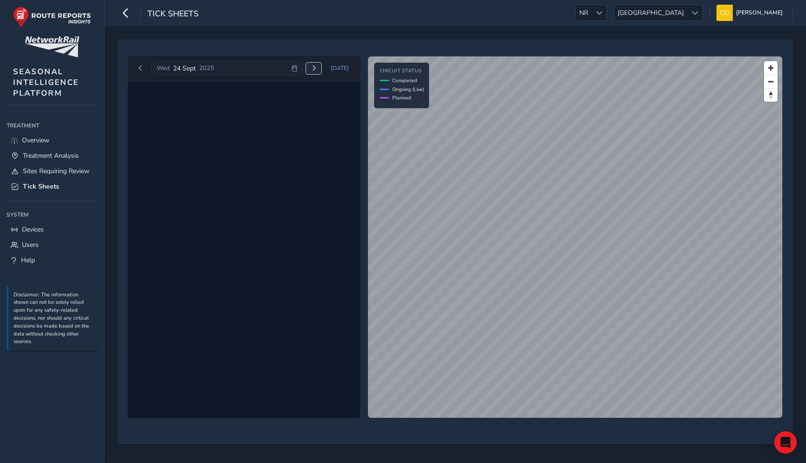
click at [311, 66] on button "Next day" at bounding box center [313, 69] width 15 height 12
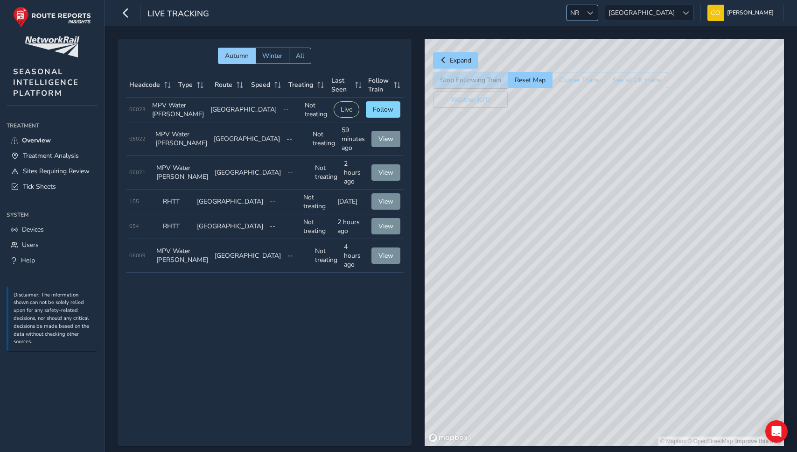
click at [598, 6] on div at bounding box center [589, 12] width 15 height 15
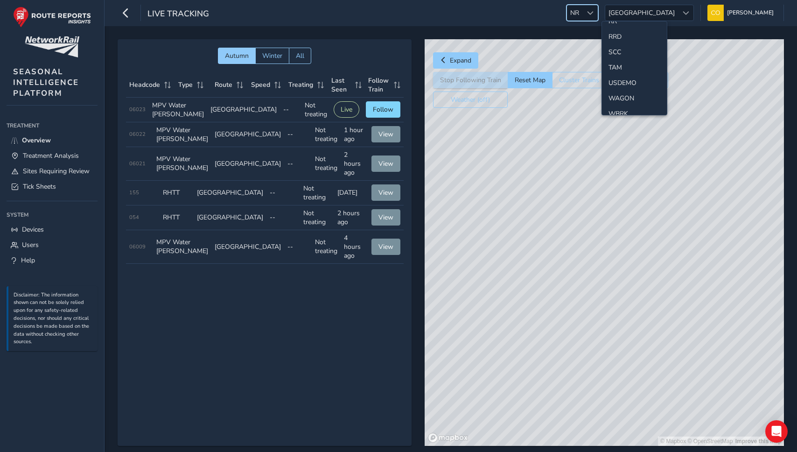
scroll to position [467, 0]
click at [621, 41] on li "TAM" at bounding box center [634, 42] width 65 height 15
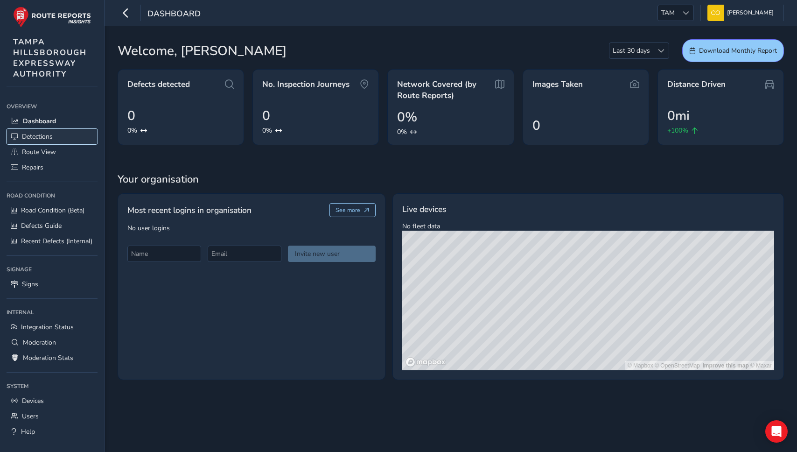
click at [40, 141] on link "Detections" at bounding box center [52, 136] width 91 height 15
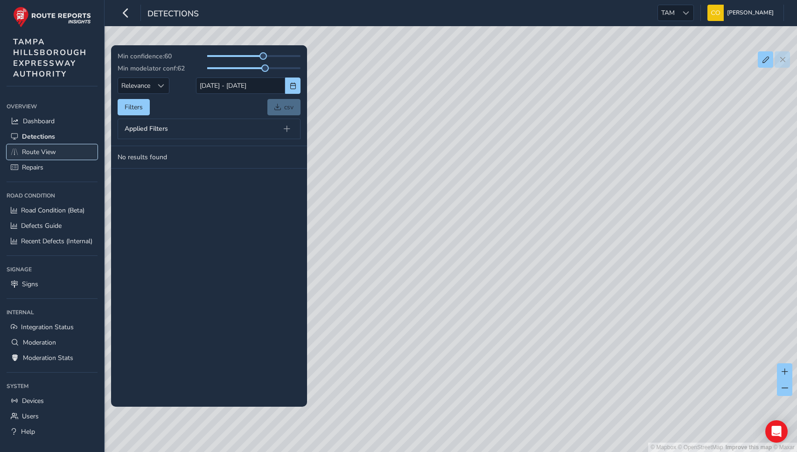
click at [39, 152] on span "Route View" at bounding box center [39, 151] width 34 height 9
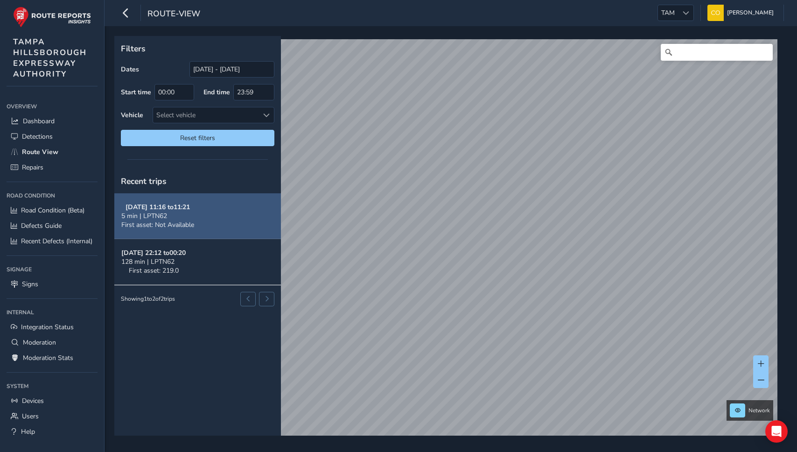
click at [180, 225] on span "First asset: Not Available" at bounding box center [157, 224] width 73 height 9
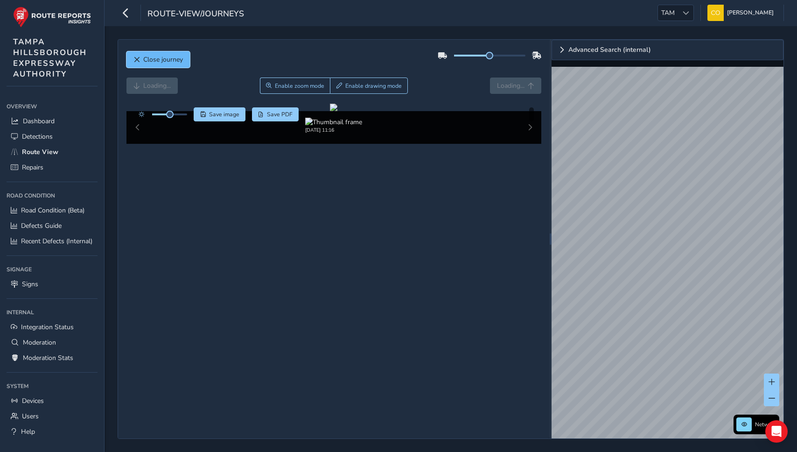
click at [169, 64] on button "Close journey" at bounding box center [157, 59] width 63 height 16
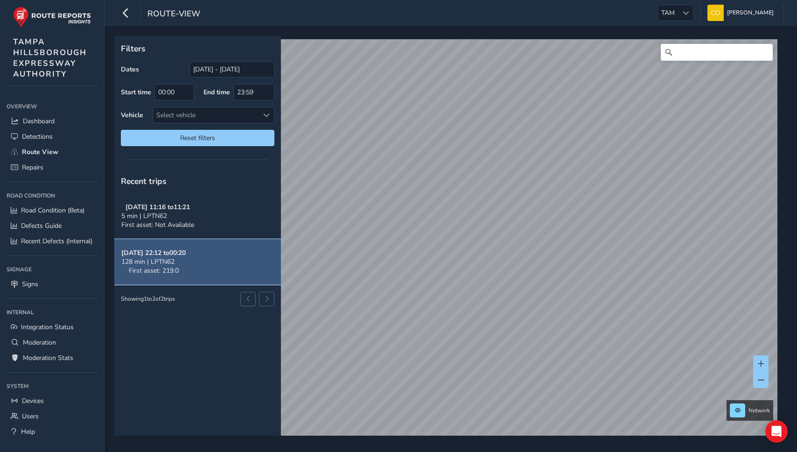
click at [172, 259] on span "128 min | LPTN62" at bounding box center [147, 261] width 53 height 9
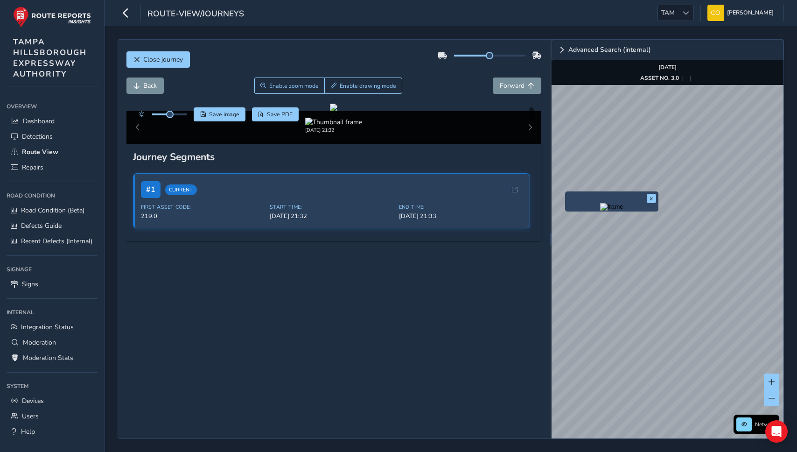
click at [600, 210] on img "Preview frame" at bounding box center [611, 206] width 23 height 7
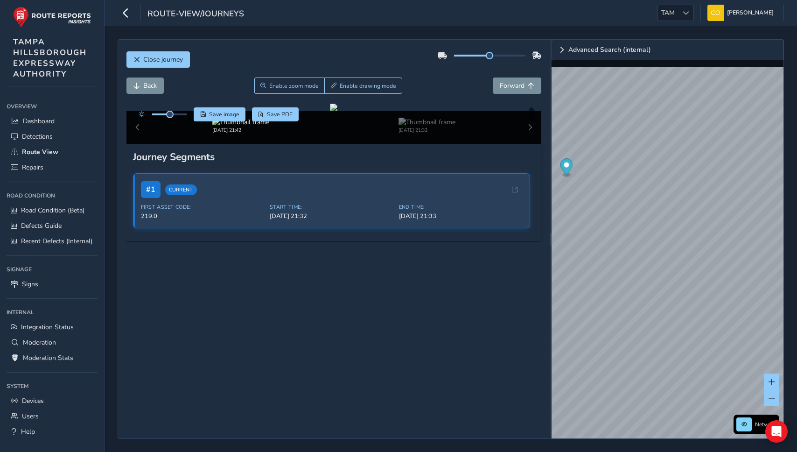
click at [420, 71] on div "Close journey" at bounding box center [333, 63] width 415 height 30
drag, startPoint x: 490, startPoint y: 55, endPoint x: 528, endPoint y: 55, distance: 37.8
click at [493, 55] on span at bounding box center [489, 55] width 7 height 7
click at [439, 117] on div "Save image Save PDF Hide detections" at bounding box center [333, 114] width 415 height 14
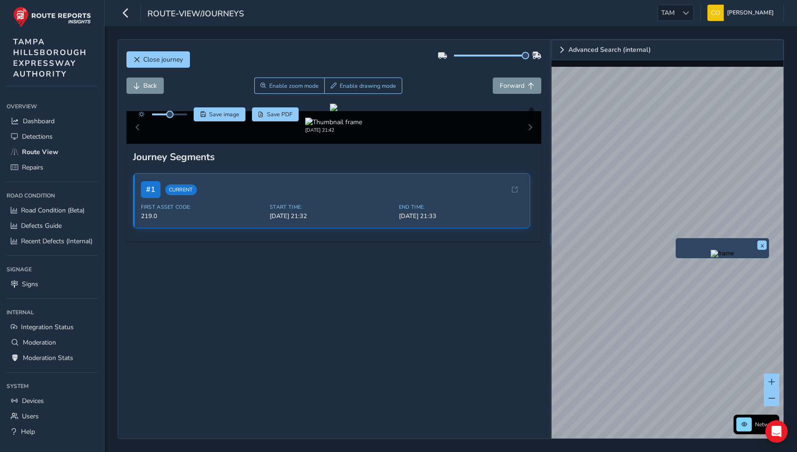
click at [711, 257] on img "Preview frame" at bounding box center [722, 253] width 23 height 7
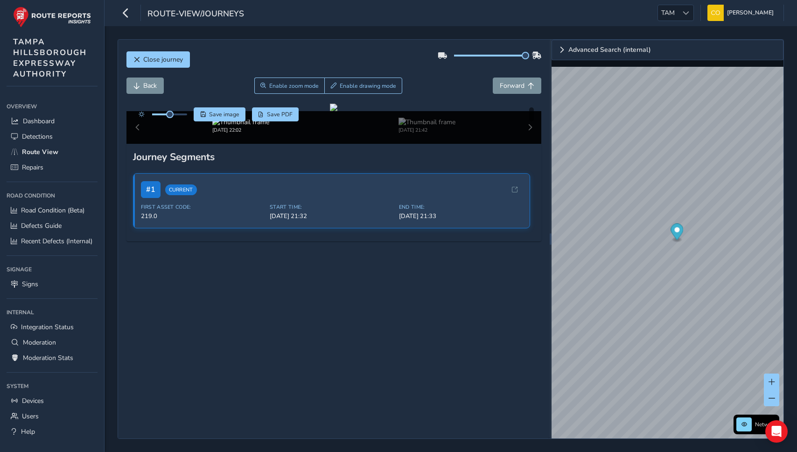
click at [460, 97] on div "Back Enable zoom mode Enable drawing mode Forward" at bounding box center [333, 90] width 415 height 26
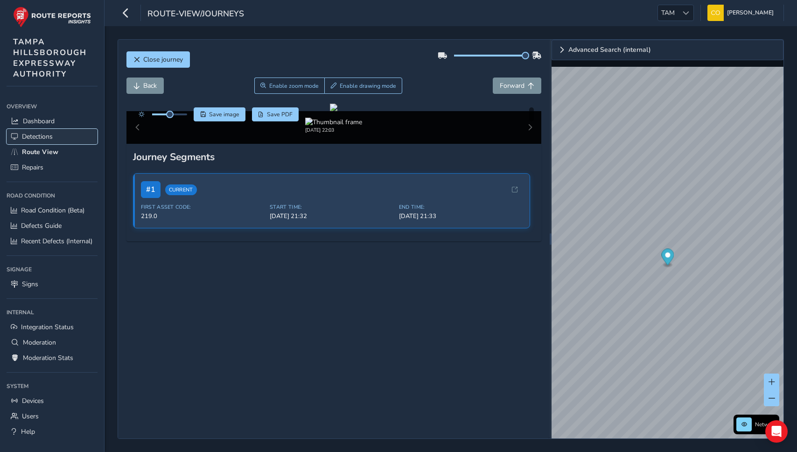
click at [38, 135] on span "Detections" at bounding box center [37, 136] width 31 height 9
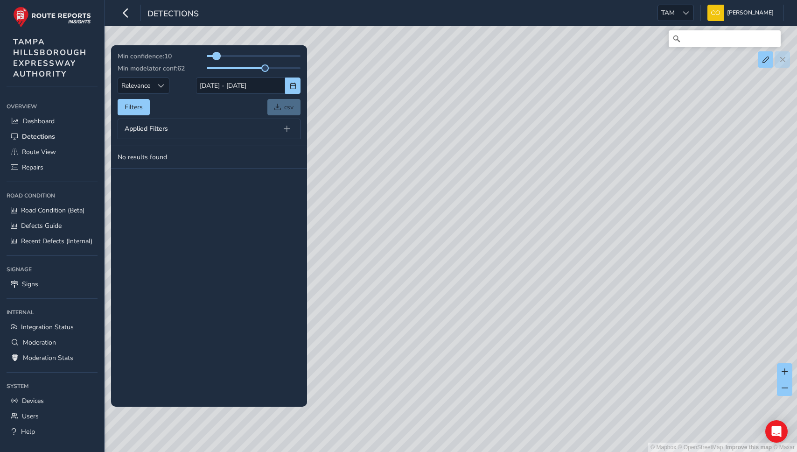
drag, startPoint x: 264, startPoint y: 58, endPoint x: 217, endPoint y: 57, distance: 46.7
drag, startPoint x: 266, startPoint y: 69, endPoint x: 217, endPoint y: 71, distance: 49.0
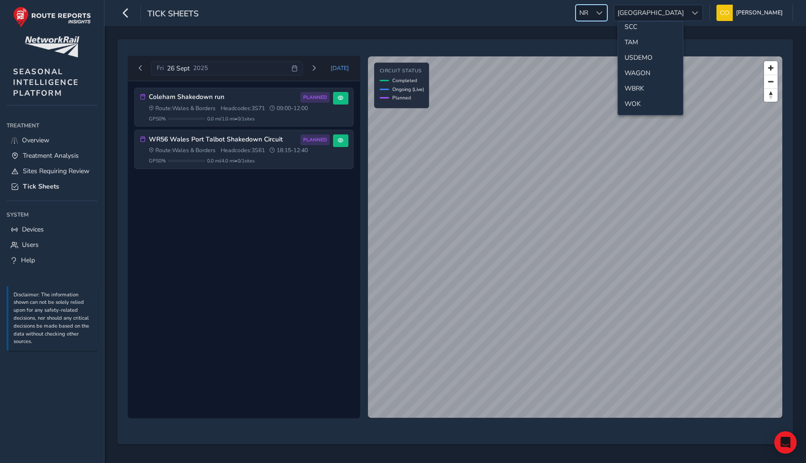
scroll to position [435, 0]
click at [641, 60] on li "SCC" at bounding box center [650, 59] width 65 height 15
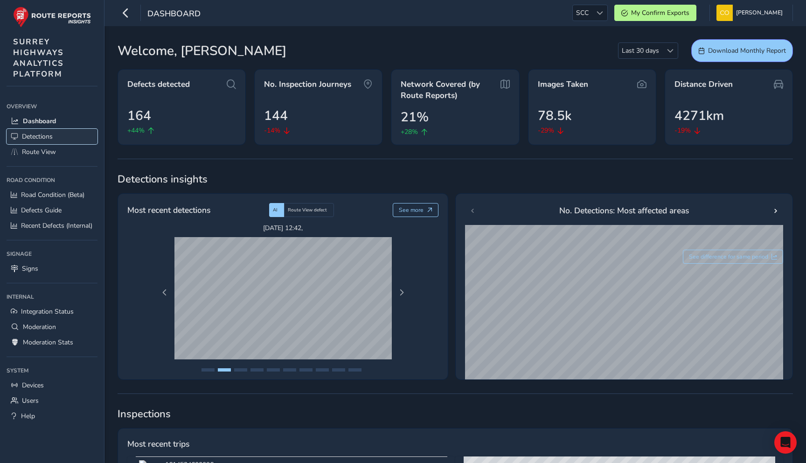
click at [39, 139] on span "Detections" at bounding box center [37, 136] width 31 height 9
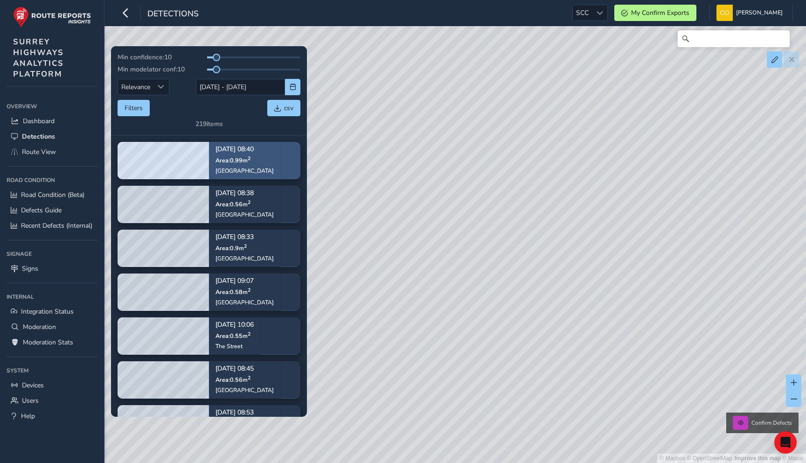
click at [258, 174] on div "[DATE] 08:40 Area: 0.99 m [STREET_ADDRESS]" at bounding box center [245, 160] width 58 height 41
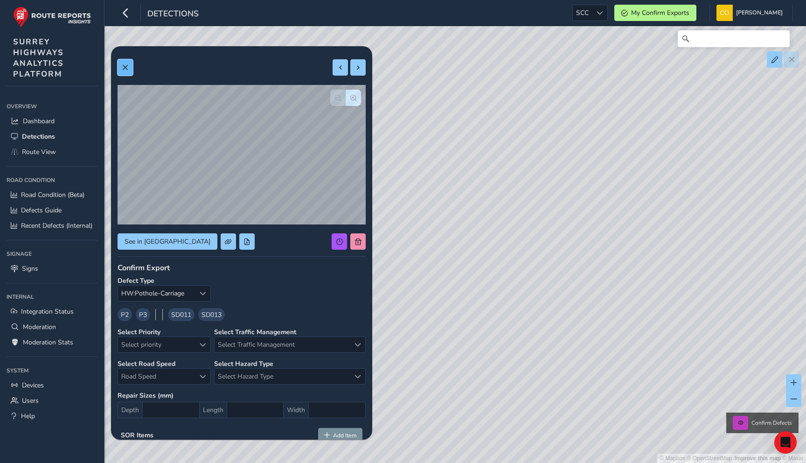
click at [125, 73] on button at bounding box center [125, 67] width 15 height 16
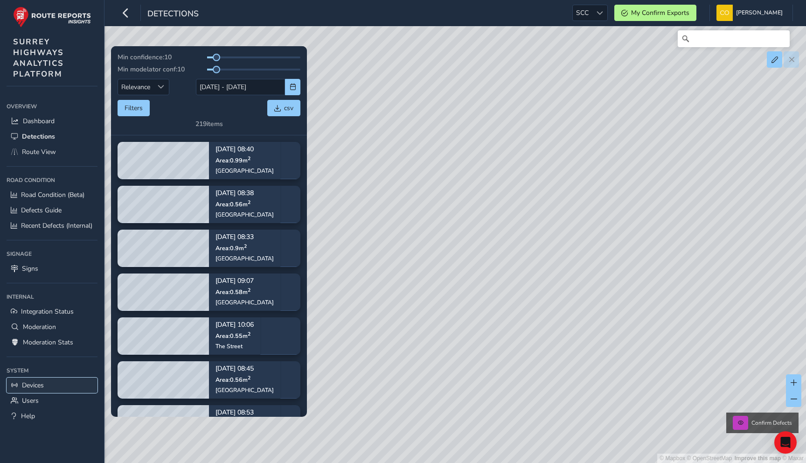
click at [40, 387] on span "Devices" at bounding box center [33, 385] width 22 height 9
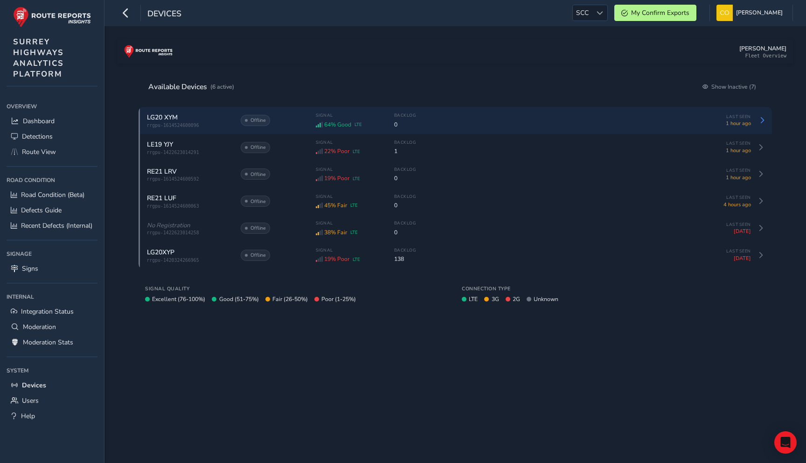
click at [382, 115] on div "Signal 64% Good LTE Backlog 0" at bounding box center [505, 119] width 379 height 15
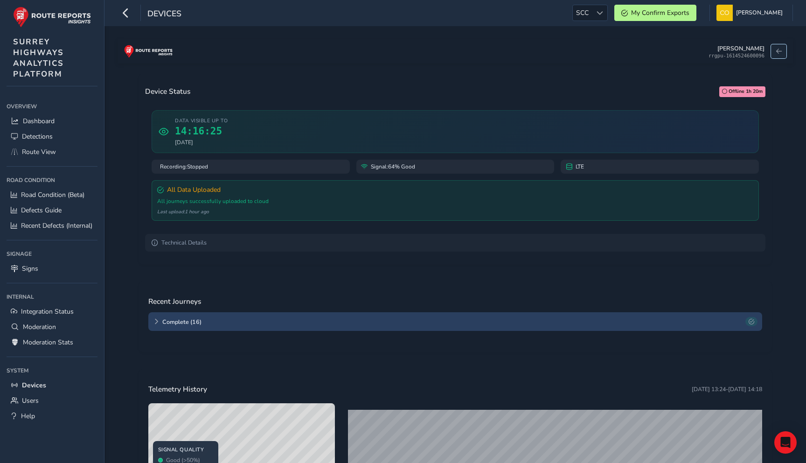
click at [777, 52] on span at bounding box center [779, 52] width 6 height 6
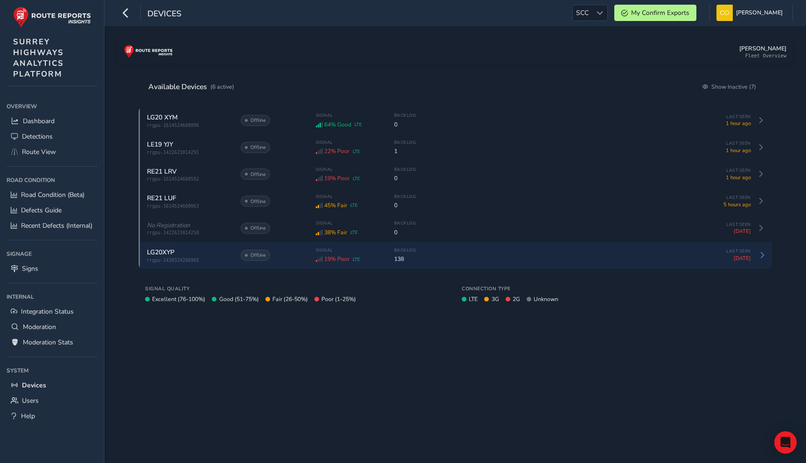
click at [181, 251] on div "LG20XYP" at bounding box center [189, 252] width 84 height 9
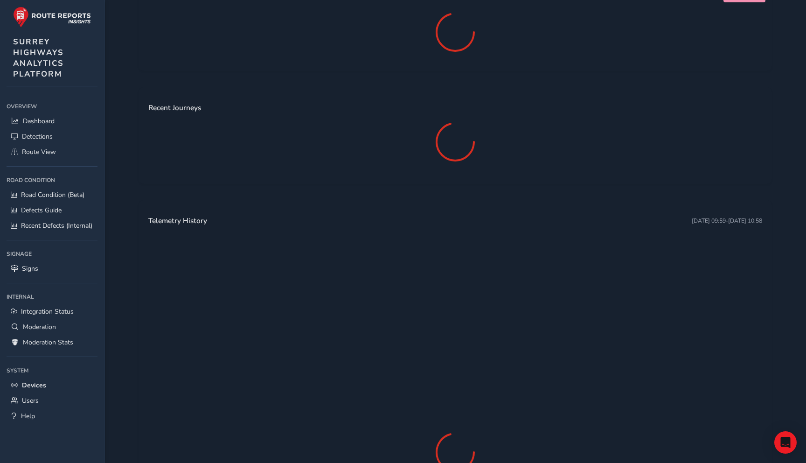
scroll to position [96, 0]
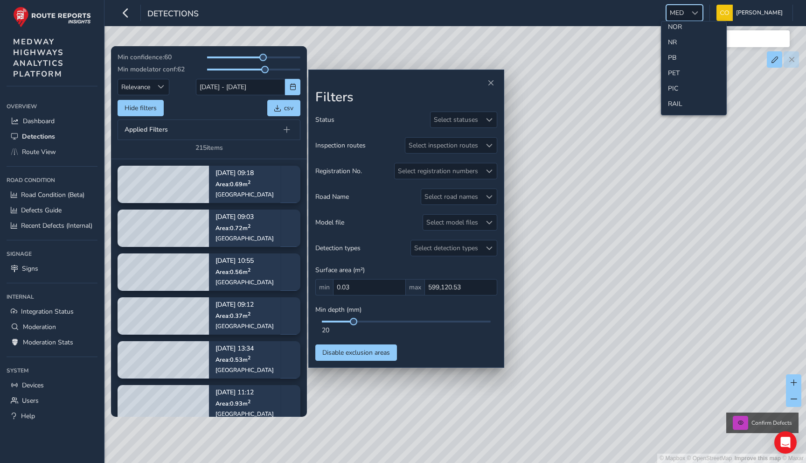
scroll to position [328, 0]
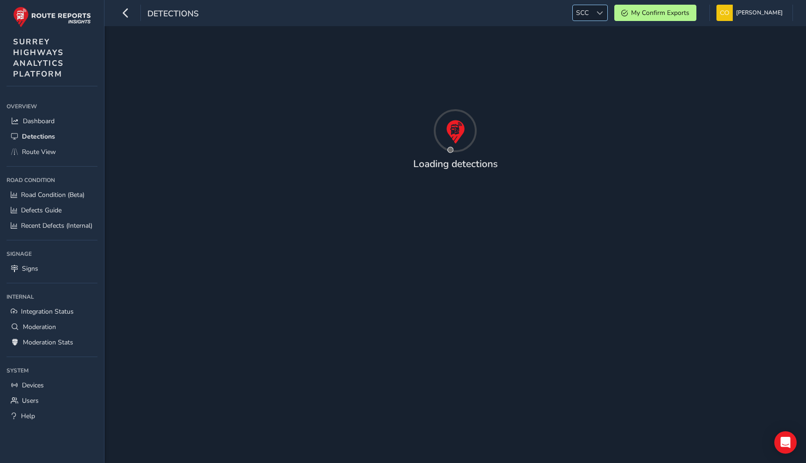
click at [573, 15] on span "SCC" at bounding box center [582, 12] width 19 height 15
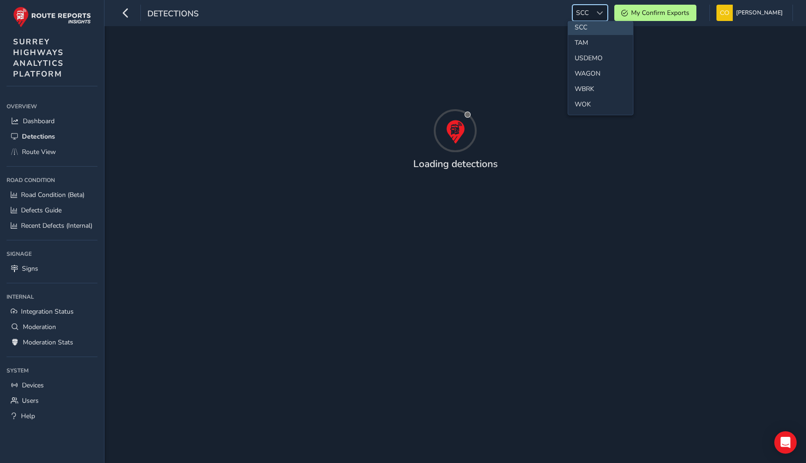
scroll to position [467, 0]
click at [588, 43] on li "TAM" at bounding box center [600, 42] width 65 height 15
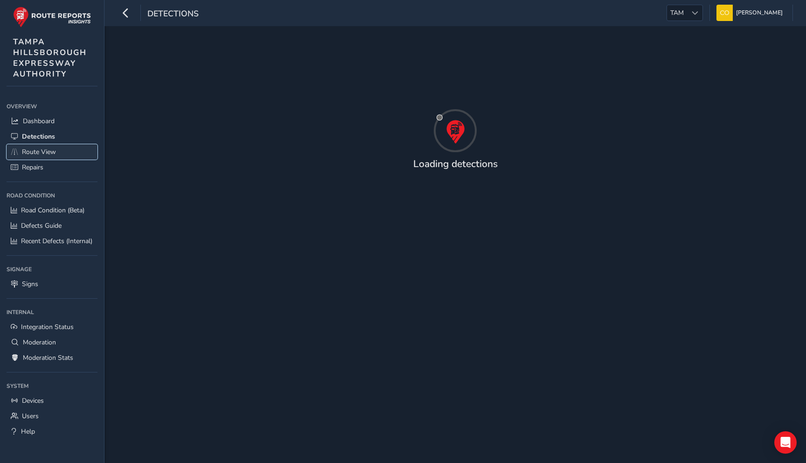
click at [41, 153] on span "Route View" at bounding box center [39, 151] width 34 height 9
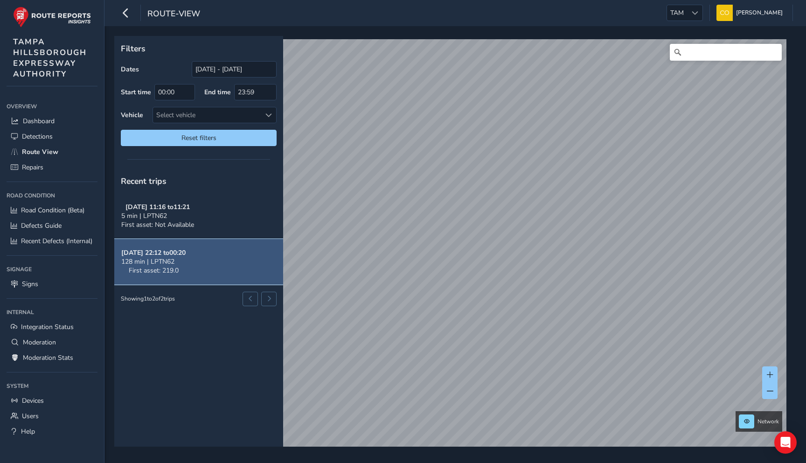
click at [208, 258] on button "[DATE] 22:12 to 00:20 128 min | LPTN62 First asset: 219.0" at bounding box center [198, 262] width 169 height 46
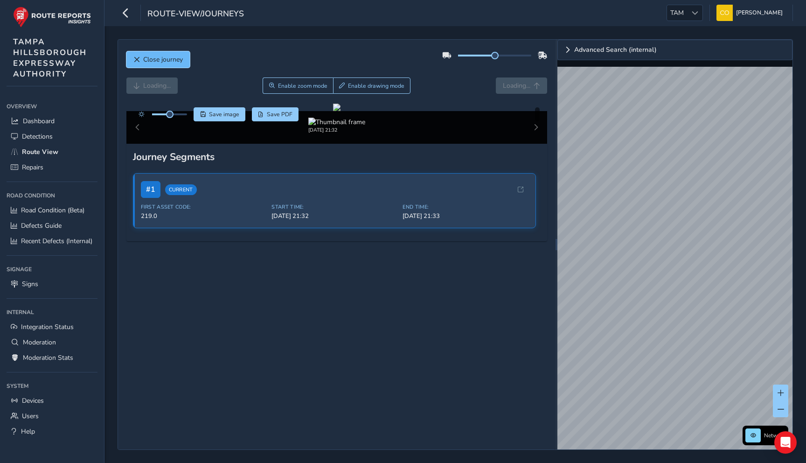
click at [154, 66] on button "Close journey" at bounding box center [157, 59] width 63 height 16
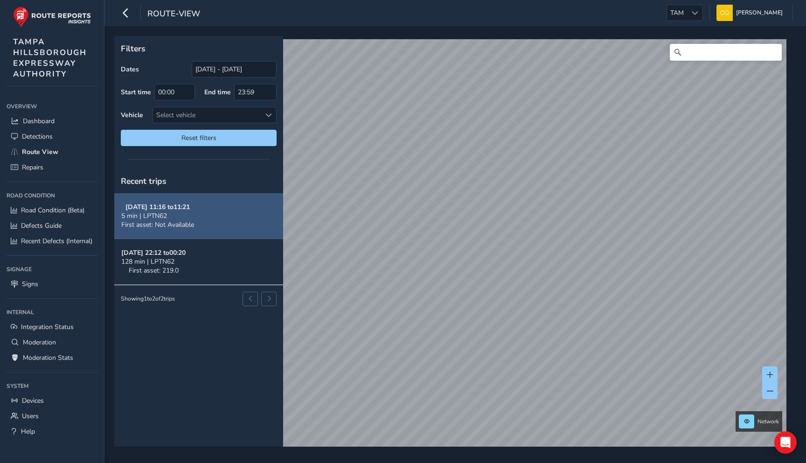
click at [173, 225] on span "First asset: Not Available" at bounding box center [157, 224] width 73 height 9
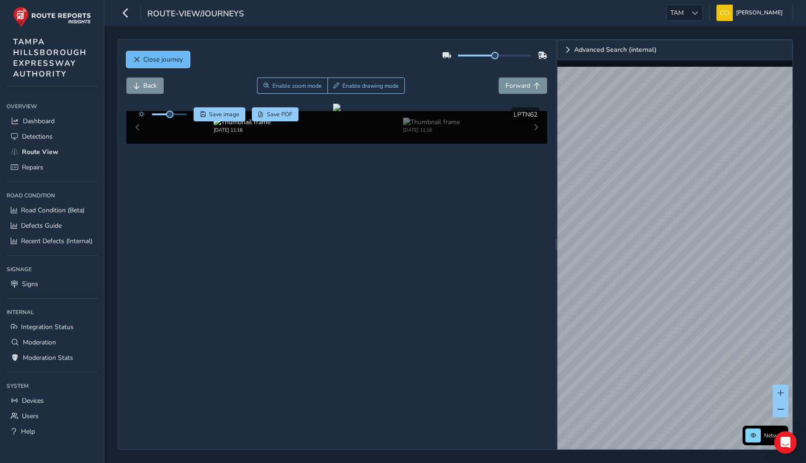
click at [183, 61] on button "Close journey" at bounding box center [157, 59] width 63 height 16
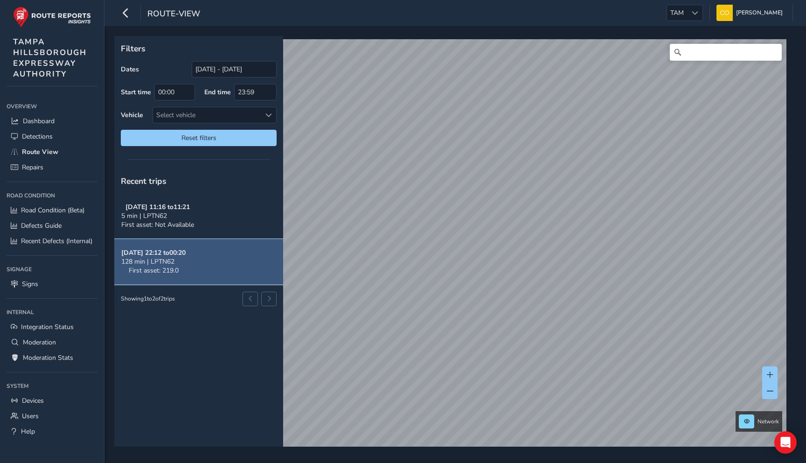
click at [183, 251] on strong "[DATE] 22:12 to 00:20" at bounding box center [153, 252] width 64 height 9
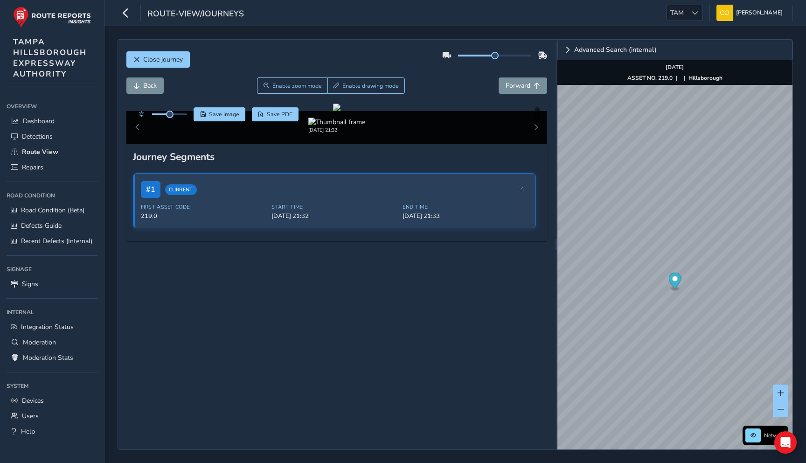
click at [466, 98] on div "Back Enable zoom mode Enable drawing mode Forward" at bounding box center [336, 90] width 421 height 26
click at [673, 226] on img "Preview frame" at bounding box center [684, 222] width 23 height 7
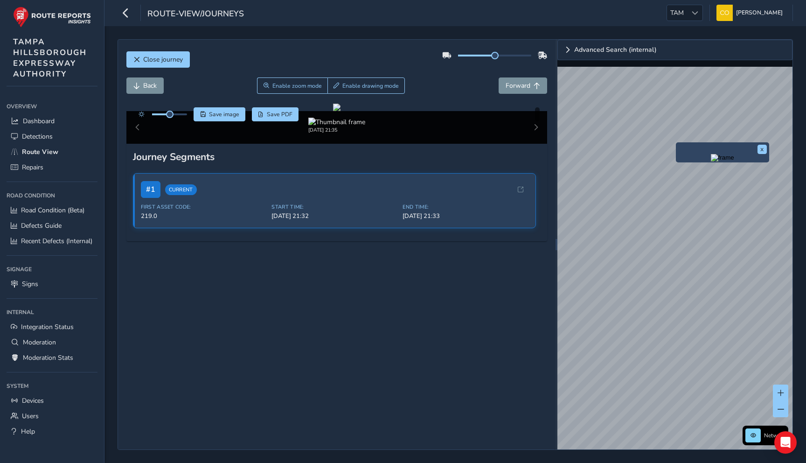
click at [711, 158] on img "Preview frame" at bounding box center [722, 157] width 23 height 7
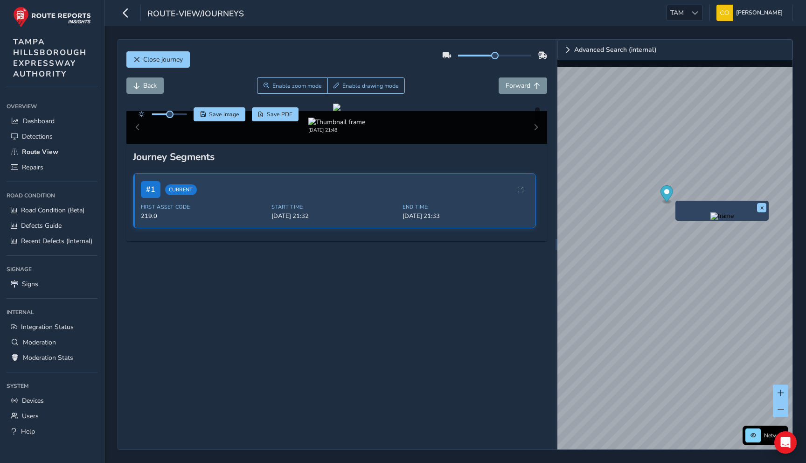
click at [430, 86] on div "Back Enable zoom mode Enable drawing mode Forward" at bounding box center [336, 85] width 421 height 16
click at [518, 195] on div "Close journey Back Enable zoom mode Enable drawing mode Forward Click and Drag …" at bounding box center [456, 244] width 676 height 411
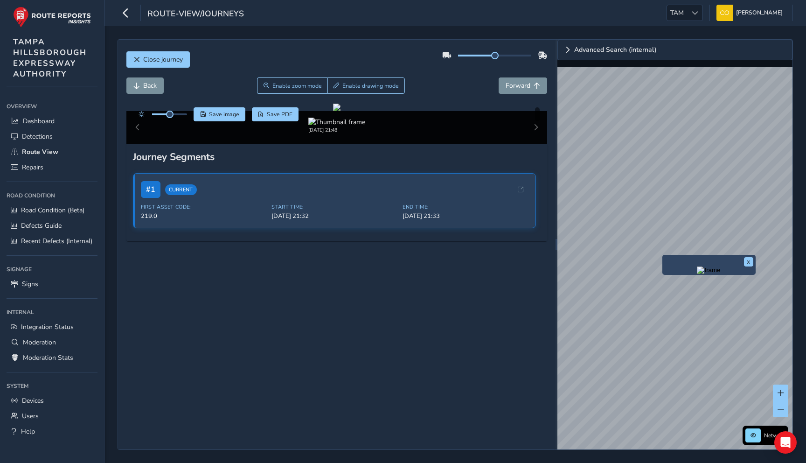
click at [697, 274] on img "Preview frame" at bounding box center [708, 269] width 23 height 7
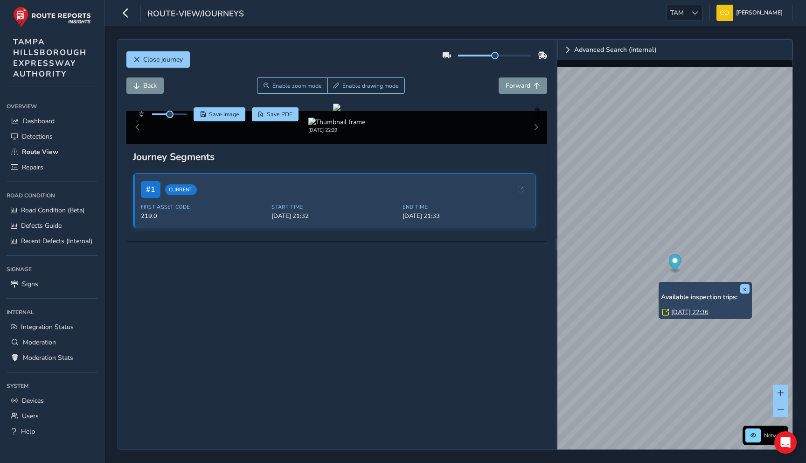
click at [679, 313] on link "[DATE] 22:36" at bounding box center [689, 312] width 37 height 8
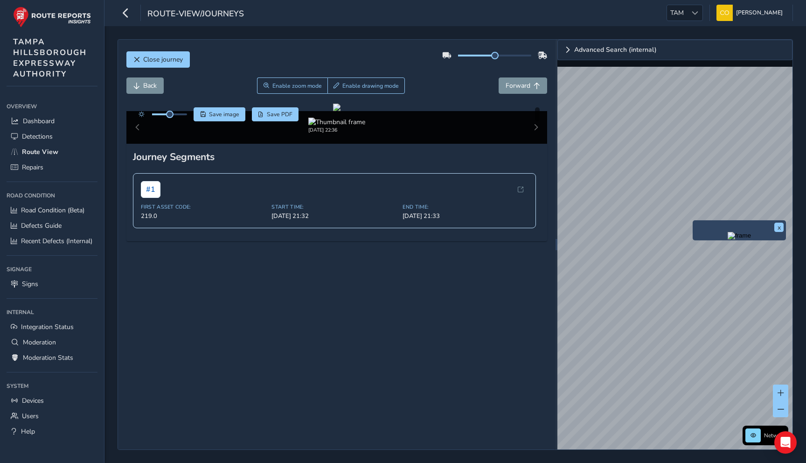
click at [728, 239] on img "Preview frame" at bounding box center [739, 235] width 23 height 7
